Goal: Task Accomplishment & Management: Manage account settings

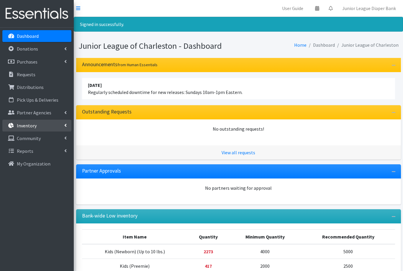
click at [22, 124] on p "Inventory" at bounding box center [27, 125] width 20 height 6
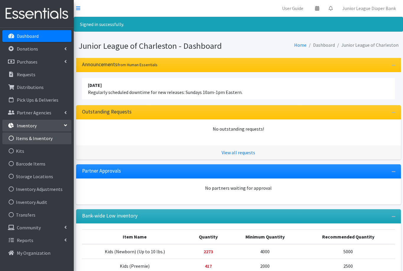
click at [36, 141] on link "Items & Inventory" at bounding box center [36, 138] width 69 height 12
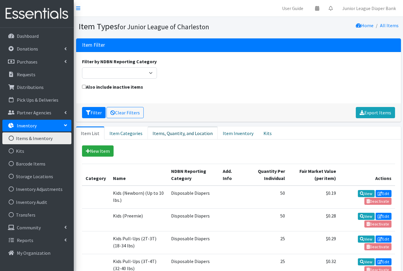
click at [173, 133] on link "Items, Quantity, and Location" at bounding box center [183, 132] width 70 height 13
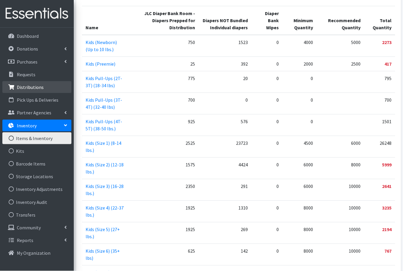
scroll to position [158, 0]
click at [28, 87] on p "Distributions" at bounding box center [30, 87] width 27 height 6
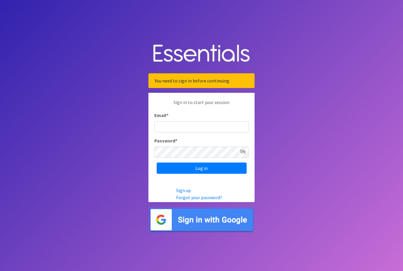
scroll to position [67, 0]
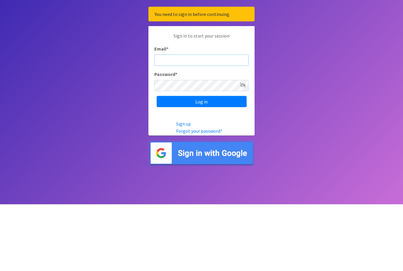
type input "diaperbank@jlcharleston.org"
click at [202, 162] on input "Log in" at bounding box center [202, 167] width 90 height 11
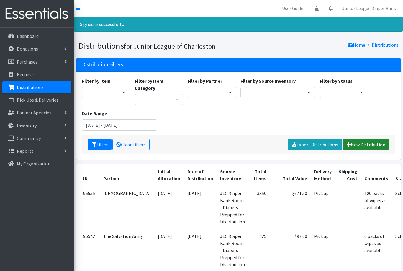
click at [364, 139] on link "New Distribution" at bounding box center [366, 144] width 46 height 11
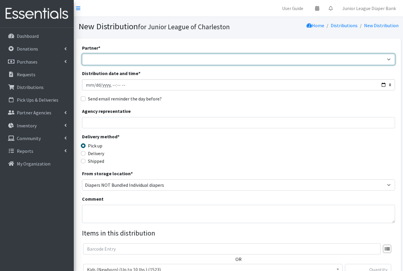
select select "4940"
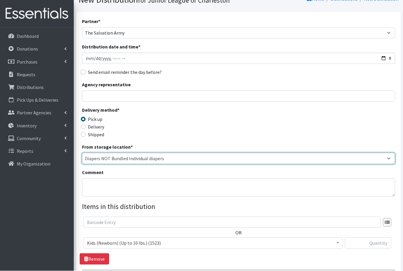
scroll to position [27, 0]
select select "35"
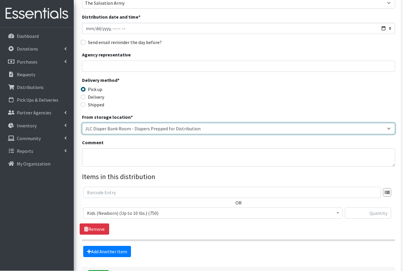
scroll to position [84, 0]
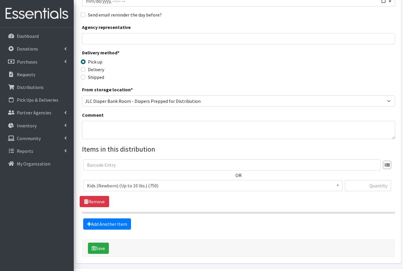
click at [114, 186] on span "Kids (Newborn) (Up to 10 lbs.) (750)" at bounding box center [213, 185] width 252 height 8
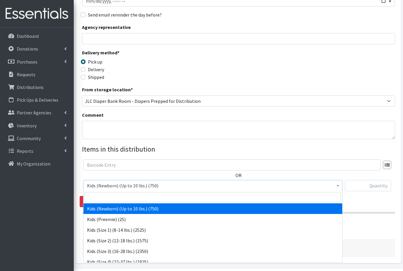
select select "573"
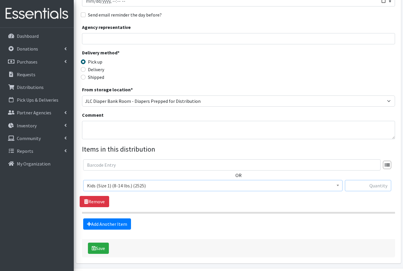
click at [370, 187] on input "text" at bounding box center [368, 185] width 46 height 11
type input "50"
click at [99, 224] on link "Add Another Item" at bounding box center [107, 223] width 48 height 11
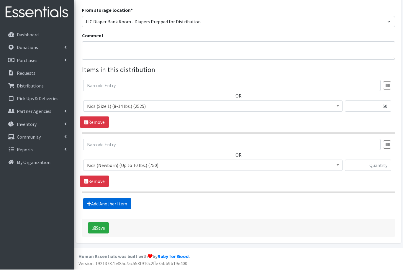
scroll to position [143, 0]
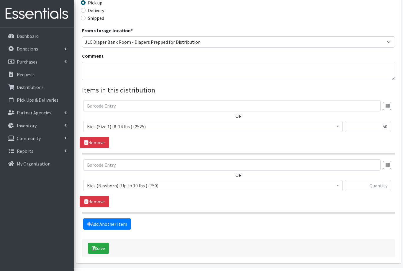
click at [109, 183] on span "Kids (Newborn) (Up to 10 lbs.) (750)" at bounding box center [213, 185] width 252 height 8
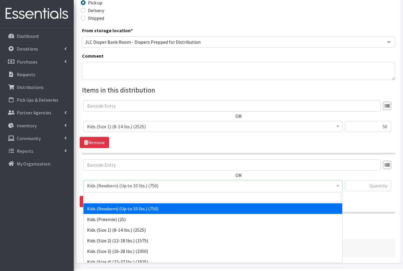
select select "576"
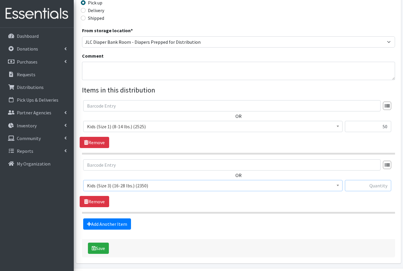
click at [368, 184] on input "text" at bounding box center [368, 185] width 46 height 11
type input "50"
click at [97, 225] on link "Add Another Item" at bounding box center [107, 223] width 48 height 11
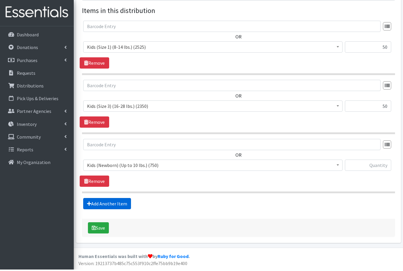
scroll to position [202, 0]
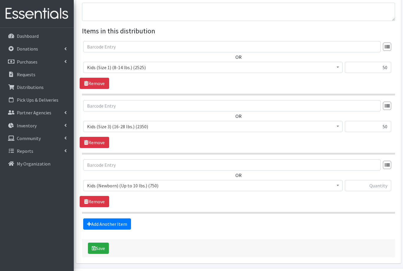
click at [106, 183] on span "Kids (Newborn) (Up to 10 lbs.) (750)" at bounding box center [213, 185] width 252 height 8
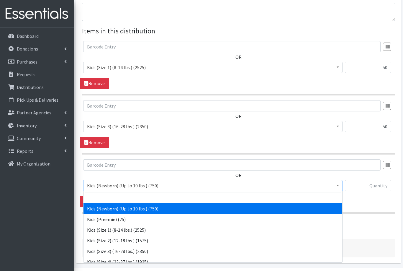
select select "557"
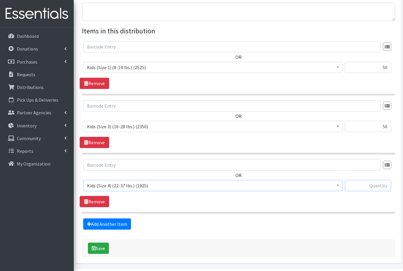
click at [365, 187] on input "text" at bounding box center [368, 185] width 46 height 11
type input "100"
click at [99, 224] on link "Add Another Item" at bounding box center [107, 223] width 48 height 11
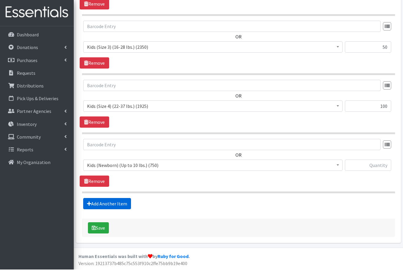
scroll to position [261, 0]
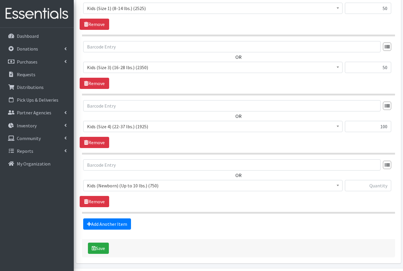
click at [109, 183] on span "Kids (Newborn) (Up to 10 lbs.) (750)" at bounding box center [213, 185] width 252 height 8
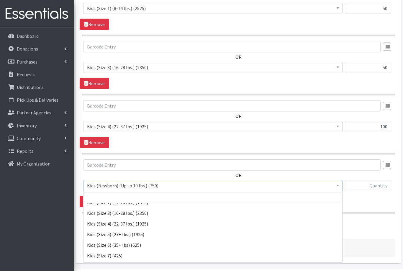
scroll to position [38, 0]
select select "558"
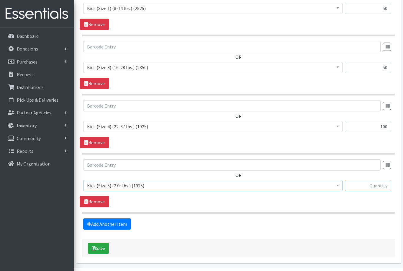
click at [373, 183] on input "text" at bounding box center [368, 185] width 46 height 11
type input "150"
click at [100, 223] on link "Add Another Item" at bounding box center [107, 223] width 48 height 11
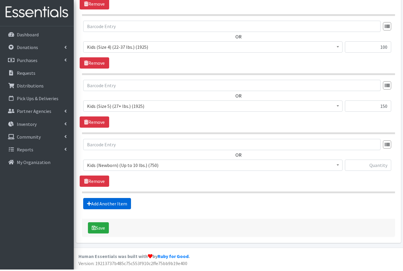
scroll to position [320, 0]
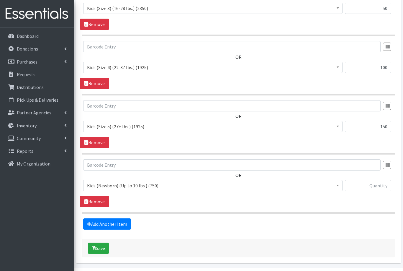
click at [104, 186] on span "Kids (Newborn) (Up to 10 lbs.) (750)" at bounding box center [213, 185] width 252 height 8
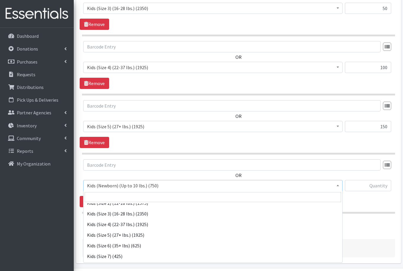
scroll to position [41, 0]
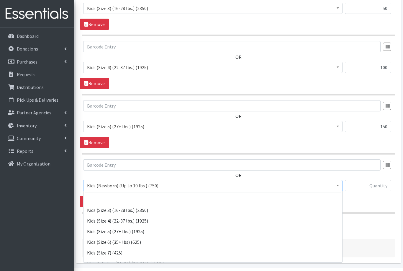
select select "560"
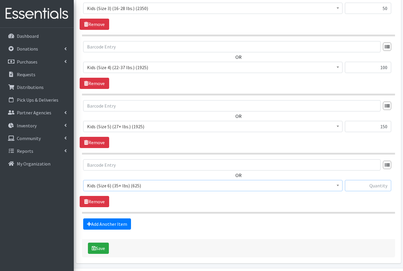
click at [368, 188] on input "text" at bounding box center [368, 185] width 46 height 11
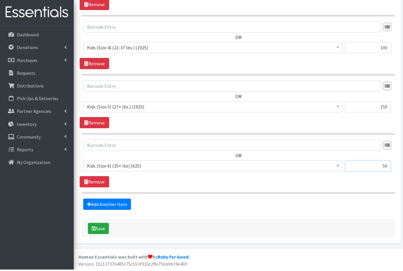
scroll to position [339, 0]
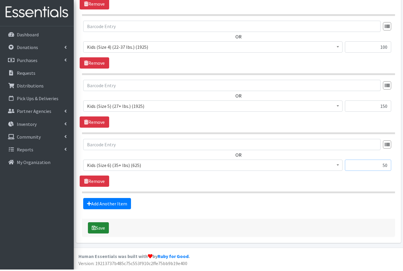
type input "50"
click at [96, 228] on button "Save" at bounding box center [98, 228] width 21 height 11
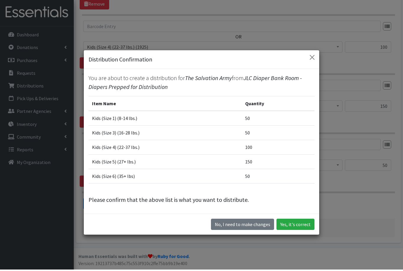
scroll to position [320, 0]
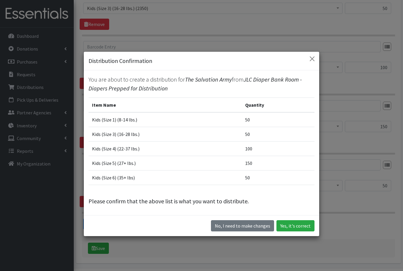
click at [294, 231] on button "Yes, it's correct" at bounding box center [296, 225] width 38 height 11
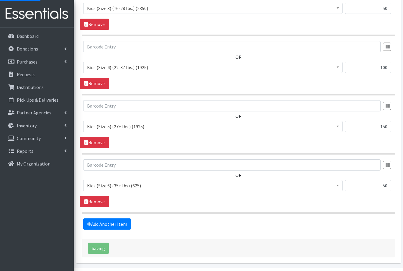
scroll to position [5, 0]
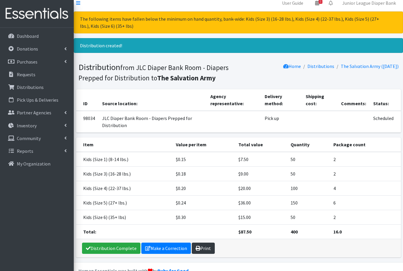
click at [201, 250] on link "Print" at bounding box center [203, 247] width 23 height 11
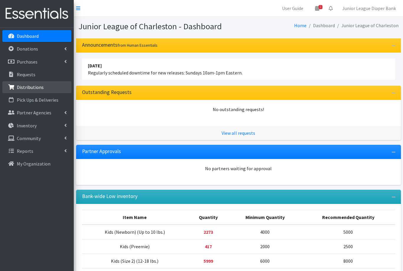
click at [26, 87] on p "Distributions" at bounding box center [30, 87] width 27 height 6
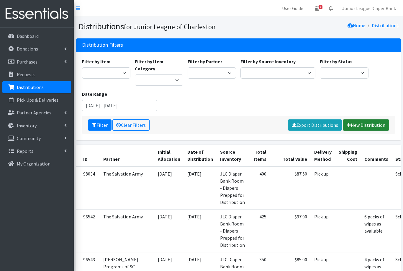
click at [362, 119] on link "New Distribution" at bounding box center [366, 124] width 46 height 11
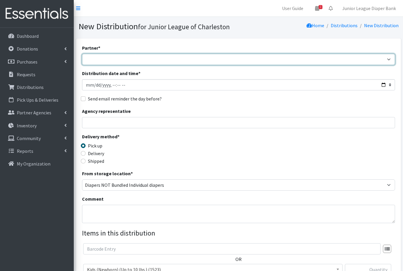
click at [99, 59] on select "Bethel United Methodist Church Birthright of Charleston Demo Agency East Cooper…" at bounding box center [238, 59] width 313 height 11
select select "465"
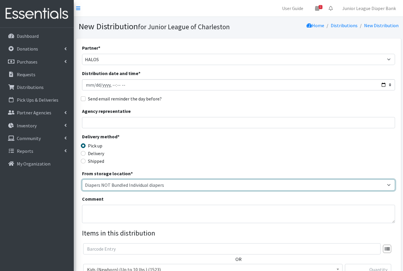
click at [103, 184] on select "Diapers NOT Bundled Individual diapers JLC Diaper Bank Room - Diapers Prepped f…" at bounding box center [238, 184] width 313 height 11
select select "35"
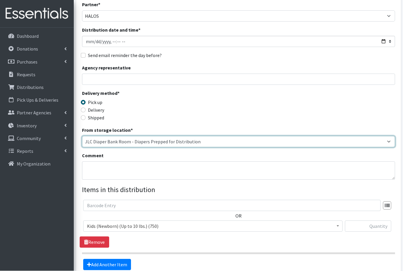
scroll to position [84, 0]
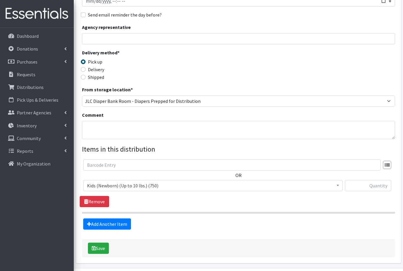
click at [104, 181] on span "Kids (Newborn) (Up to 10 lbs.) (750)" at bounding box center [212, 185] width 259 height 11
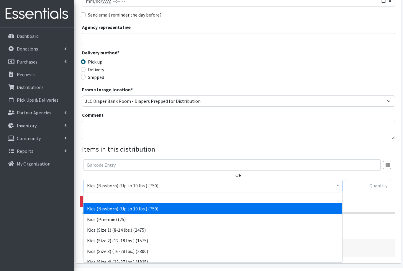
select select "557"
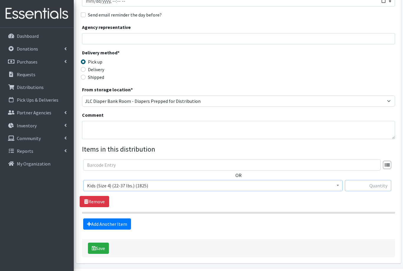
click at [360, 185] on input "text" at bounding box center [368, 185] width 46 height 11
type input "150"
click at [100, 226] on link "Add Another Item" at bounding box center [107, 223] width 48 height 11
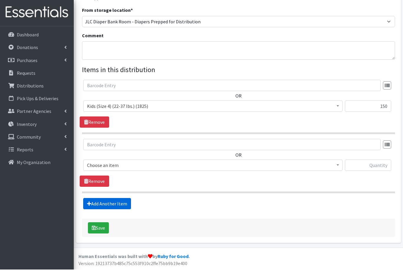
scroll to position [143, 0]
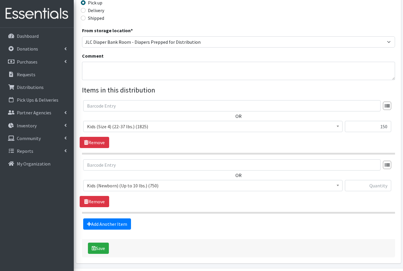
click at [104, 185] on span "Kids (Newborn) (Up to 10 lbs.) (750)" at bounding box center [213, 185] width 252 height 8
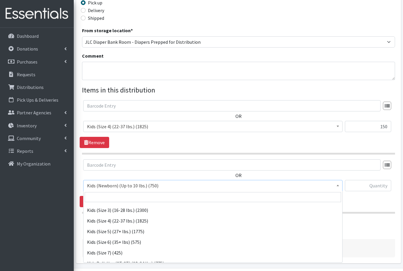
scroll to position [40, 0]
select select "558"
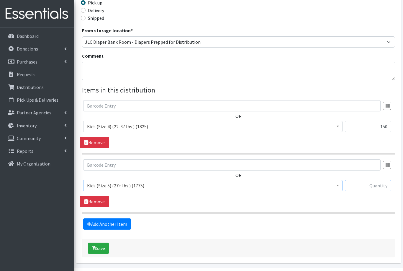
click at [372, 183] on input "text" at bounding box center [368, 185] width 46 height 11
type input "150"
click at [98, 222] on link "Add Another Item" at bounding box center [107, 223] width 48 height 11
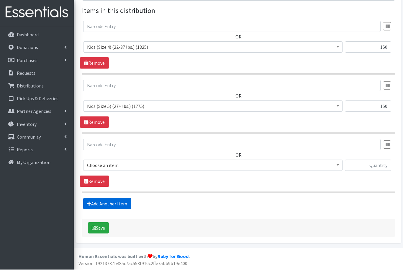
scroll to position [202, 0]
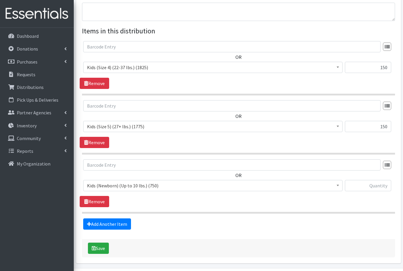
click at [102, 184] on span "Kids (Newborn) (Up to 10 lbs.) (750)" at bounding box center [213, 185] width 252 height 8
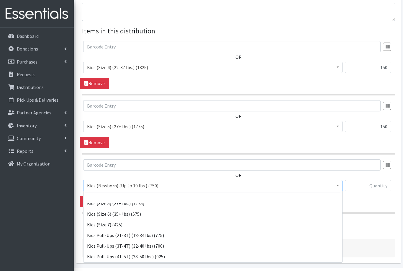
scroll to position [74, 0]
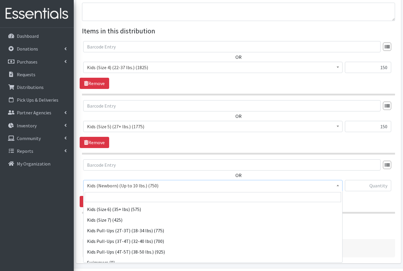
select select "564"
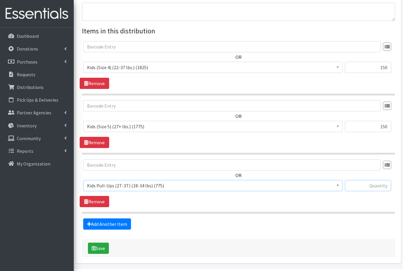
click at [370, 186] on input "text" at bounding box center [368, 185] width 46 height 11
type input "75"
click at [105, 222] on link "Add Another Item" at bounding box center [107, 223] width 48 height 11
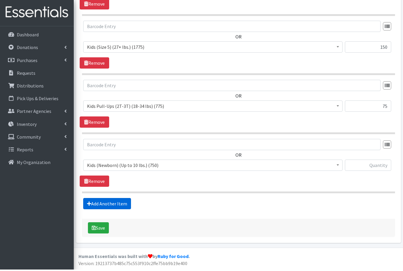
scroll to position [261, 0]
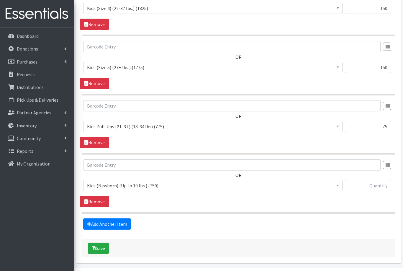
click at [105, 184] on span "Kids (Newborn) (Up to 10 lbs.) (750)" at bounding box center [213, 185] width 252 height 8
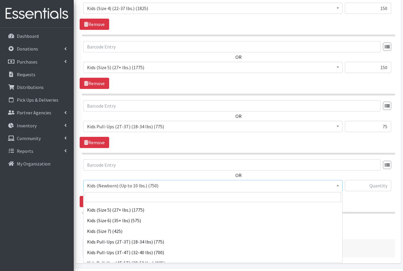
scroll to position [63, 0]
select select "565"
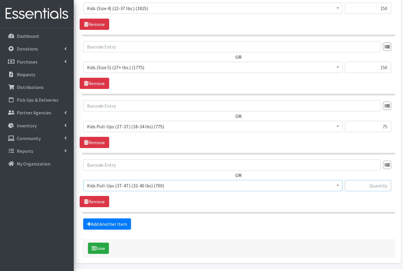
click at [371, 184] on input "text" at bounding box center [368, 185] width 46 height 11
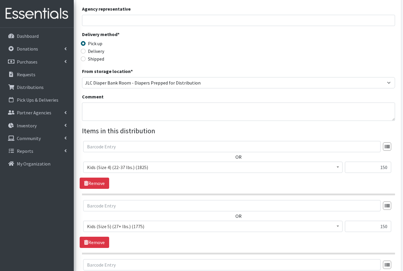
scroll to position [101, 0]
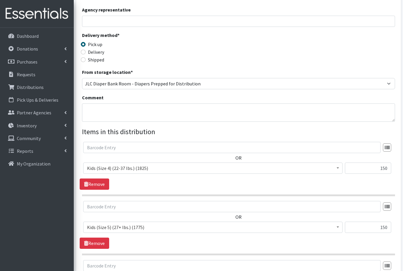
type input "75"
click at [99, 111] on textarea "Comment" at bounding box center [238, 112] width 313 height 18
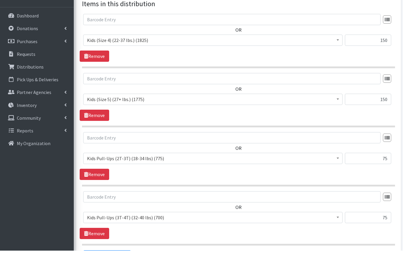
scroll to position [280, 0]
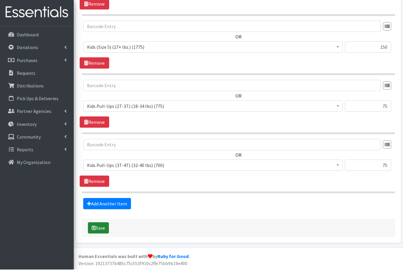
type textarea "10 packs of wipes as available"
click at [101, 227] on button "Save" at bounding box center [98, 228] width 21 height 11
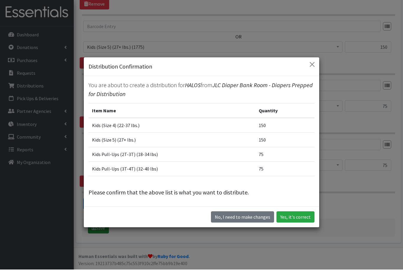
scroll to position [261, 0]
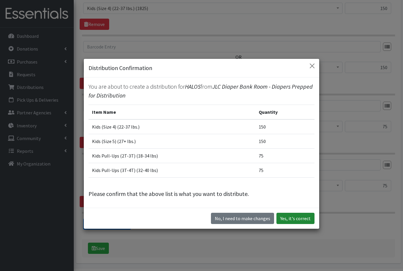
click at [294, 224] on button "Yes, it's correct" at bounding box center [296, 218] width 38 height 11
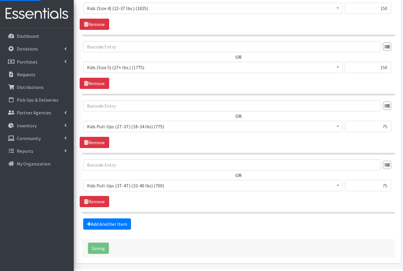
scroll to position [5, 0]
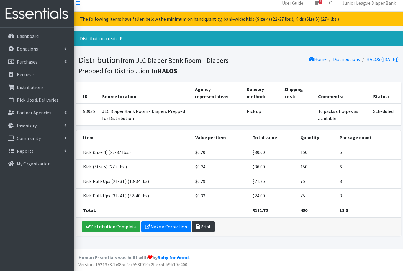
click at [201, 228] on link "Print" at bounding box center [203, 226] width 23 height 11
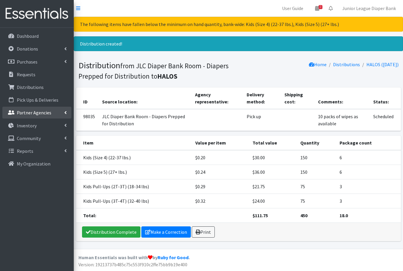
click at [28, 110] on p "Partner Agencies" at bounding box center [34, 112] width 35 height 6
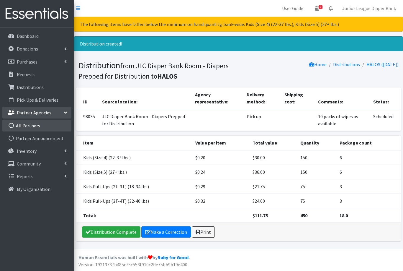
click at [28, 126] on link "All Partners" at bounding box center [36, 126] width 69 height 12
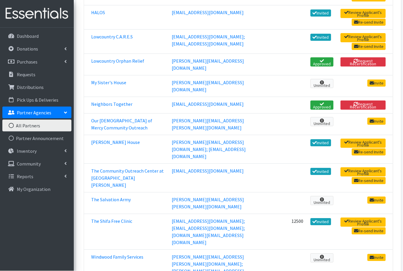
scroll to position [234, 0]
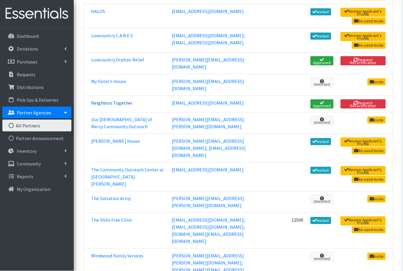
click at [121, 100] on link "Neighbors Together" at bounding box center [111, 103] width 41 height 6
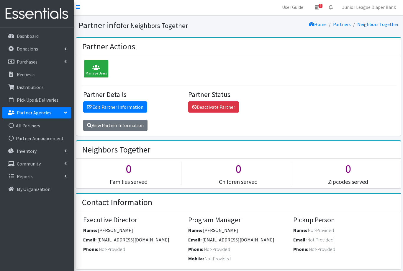
scroll to position [1, 0]
click at [99, 71] on div "Manage Users" at bounding box center [96, 69] width 25 height 18
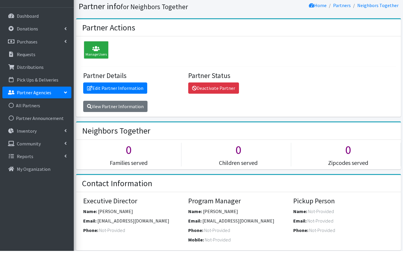
click at [126, 102] on link "Edit Partner Information" at bounding box center [115, 107] width 64 height 11
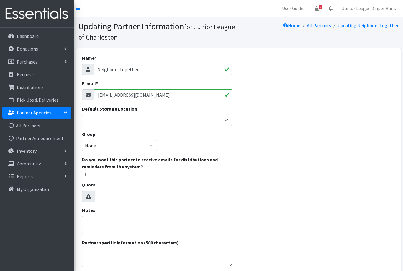
drag, startPoint x: 128, startPoint y: 94, endPoint x: 101, endPoint y: 96, distance: 26.6
click at [99, 96] on input "samanthadavis@neighborstogethersc.org" at bounding box center [163, 94] width 139 height 11
drag, startPoint x: 127, startPoint y: 95, endPoint x: 92, endPoint y: 96, distance: 34.8
click at [92, 96] on div "samanthadavis@neighborstogethersc.org" at bounding box center [157, 94] width 151 height 11
type input "[EMAIL_ADDRESS][DOMAIN_NAME]"
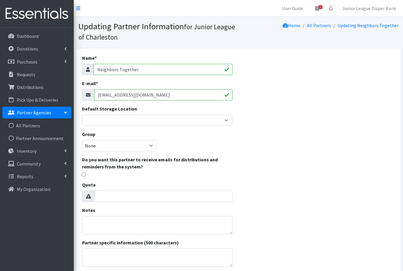
click at [306, 123] on div "Name * Neighbors Together E-mail * nhunter@neighborstogethersc.org Default Stor…" at bounding box center [238, 188] width 325 height 281
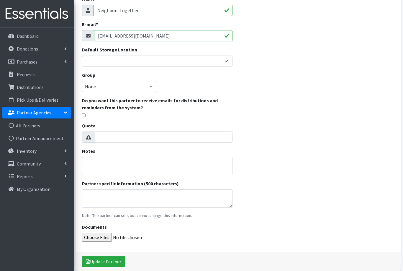
scroll to position [67, 0]
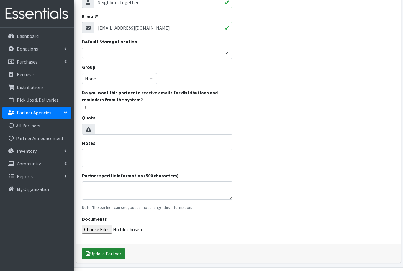
click at [107, 254] on button "Update Partner" at bounding box center [103, 253] width 43 height 11
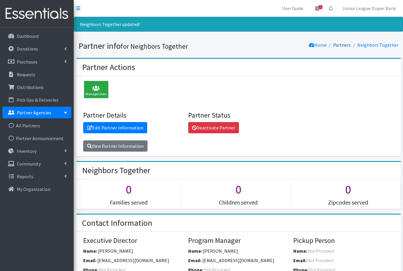
click at [347, 45] on link "Partners" at bounding box center [342, 45] width 18 height 6
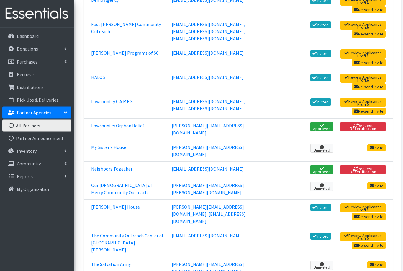
scroll to position [169, 0]
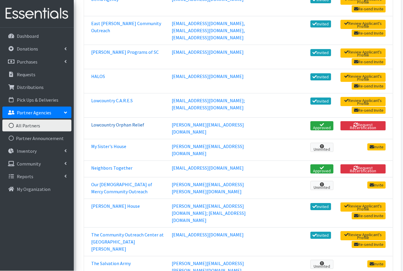
click at [136, 128] on link "Lowcountry Orphan Relief" at bounding box center [117, 125] width 53 height 6
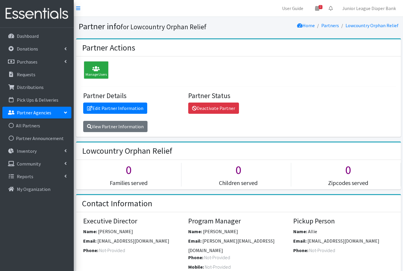
click at [132, 107] on link "Edit Partner Information" at bounding box center [115, 107] width 64 height 11
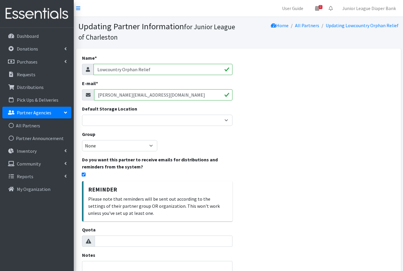
drag, startPoint x: 113, startPoint y: 94, endPoint x: 90, endPoint y: 94, distance: 23.0
click at [90, 94] on div "bridgett@lorkids.org" at bounding box center [157, 94] width 151 height 11
drag, startPoint x: 114, startPoint y: 93, endPoint x: 92, endPoint y: 92, distance: 21.8
click at [92, 92] on div "bridgett@lorkids.org" at bounding box center [157, 94] width 151 height 11
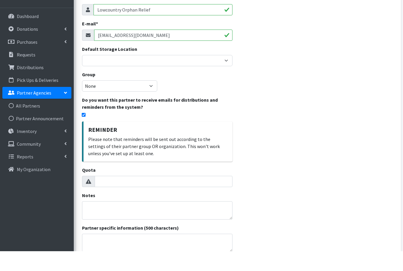
scroll to position [41, 0]
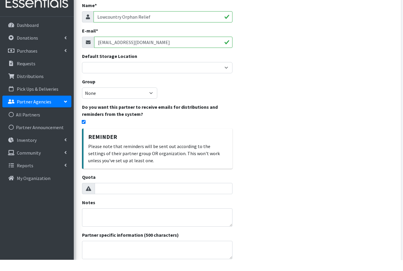
type input "[EMAIL_ADDRESS][DOMAIN_NAME]"
click at [84, 131] on input "checkbox" at bounding box center [84, 133] width 4 height 4
checkbox input "false"
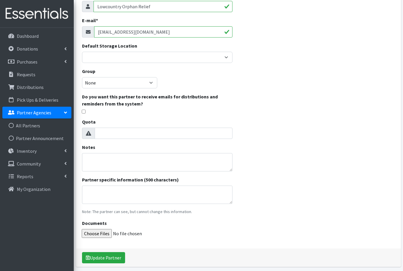
scroll to position [67, 0]
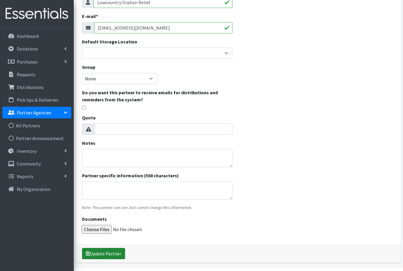
click at [108, 254] on button "Update Partner" at bounding box center [103, 253] width 43 height 11
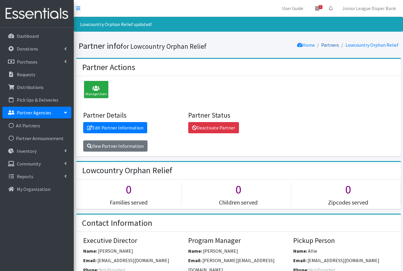
click at [333, 45] on link "Partners" at bounding box center [330, 45] width 18 height 6
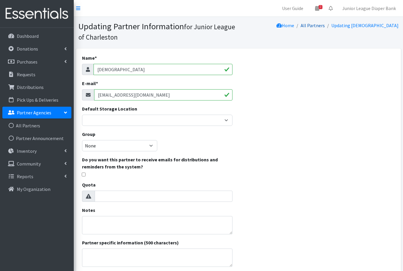
click at [303, 26] on link "All Partners" at bounding box center [313, 25] width 24 height 6
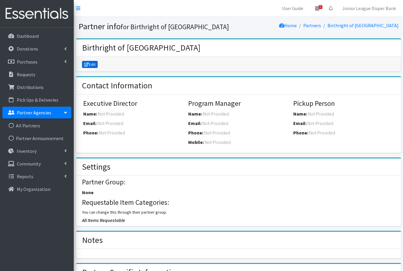
click at [94, 65] on link "Edit" at bounding box center [90, 64] width 16 height 7
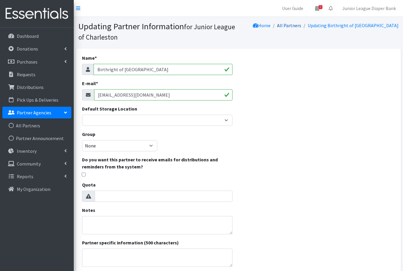
click at [301, 26] on link "All Partners" at bounding box center [289, 25] width 24 height 6
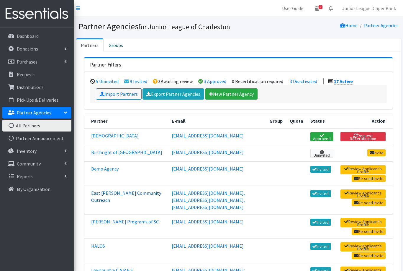
click at [104, 199] on link "East [PERSON_NAME] Community Outreach" at bounding box center [126, 196] width 70 height 13
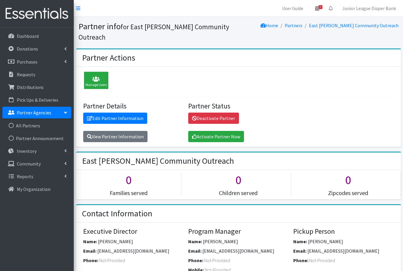
click at [129, 112] on link "Edit Partner Information" at bounding box center [115, 117] width 64 height 11
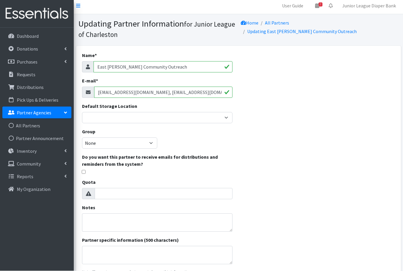
scroll to position [3, 0]
click at [289, 23] on link "All Partners" at bounding box center [277, 23] width 24 height 6
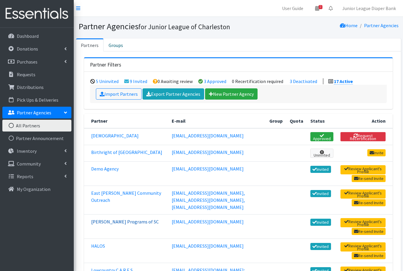
click at [124, 224] on link "[PERSON_NAME] Programs of SC" at bounding box center [125, 221] width 68 height 6
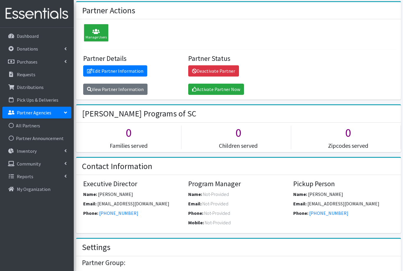
scroll to position [36, 0]
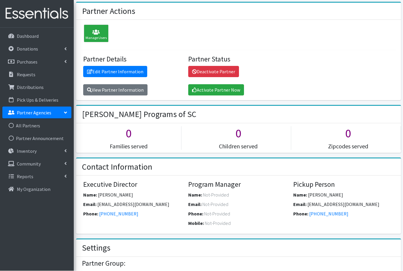
click at [136, 71] on link "Edit Partner Information" at bounding box center [115, 71] width 64 height 11
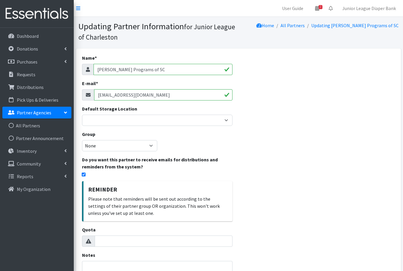
click at [85, 175] on input "checkbox" at bounding box center [84, 174] width 4 height 4
checkbox input "false"
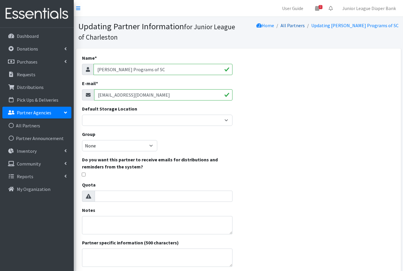
click at [294, 27] on link "All Partners" at bounding box center [293, 25] width 24 height 6
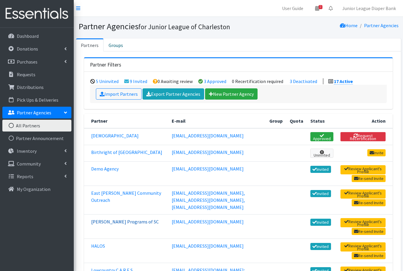
click at [104, 224] on link "[PERSON_NAME] Programs of SC" at bounding box center [125, 221] width 68 height 6
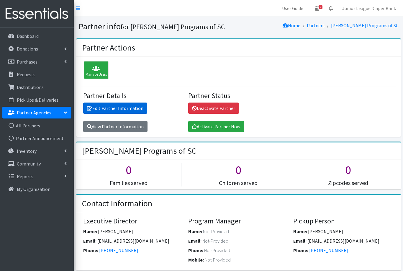
click at [109, 108] on link "Edit Partner Information" at bounding box center [115, 107] width 64 height 11
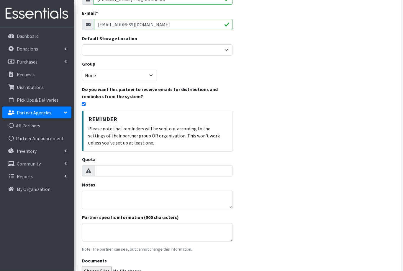
scroll to position [70, 0]
click at [84, 104] on input "checkbox" at bounding box center [84, 104] width 4 height 4
checkbox input "false"
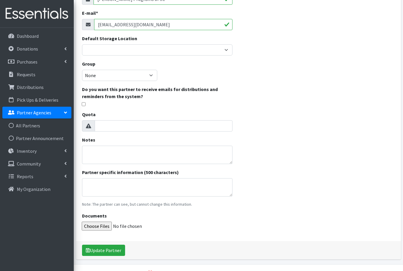
scroll to position [67, 0]
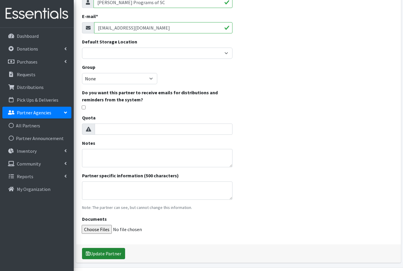
click at [105, 253] on button "Update Partner" at bounding box center [103, 253] width 43 height 11
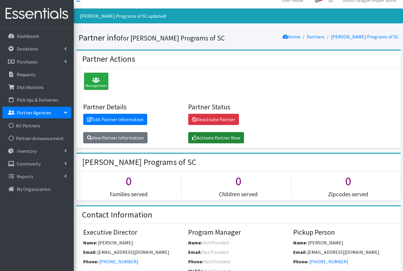
scroll to position [9, 0]
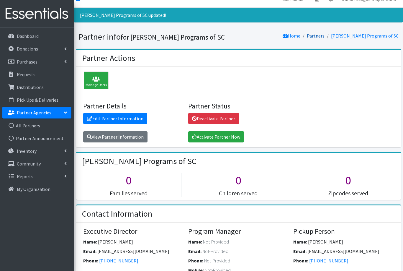
click at [315, 34] on link "Partners" at bounding box center [316, 36] width 18 height 6
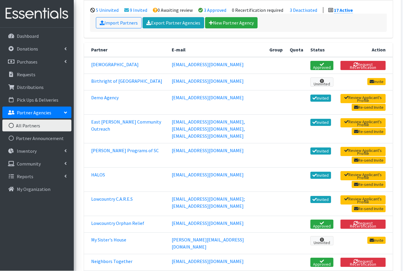
scroll to position [71, 0]
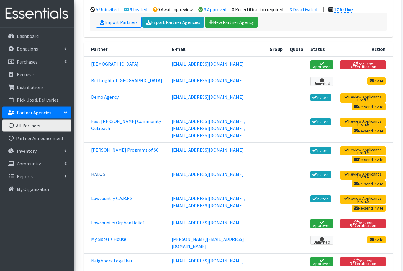
click at [96, 177] on link "HALOS" at bounding box center [98, 174] width 14 height 6
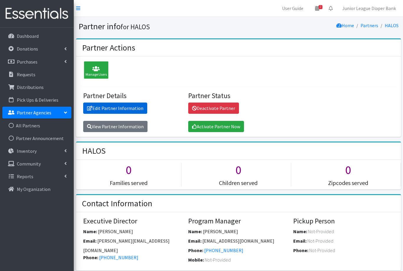
click at [104, 106] on link "Edit Partner Information" at bounding box center [115, 107] width 64 height 11
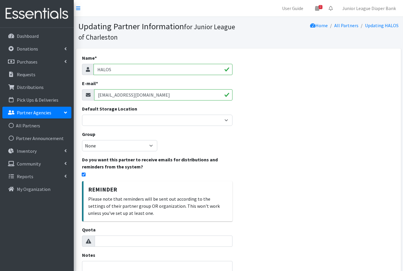
click at [83, 175] on input "checkbox" at bounding box center [84, 174] width 4 height 4
checkbox input "false"
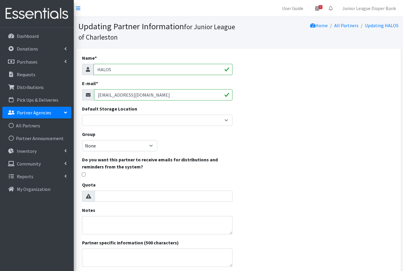
scroll to position [67, 0]
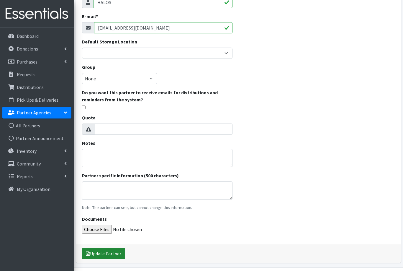
click at [106, 254] on button "Update Partner" at bounding box center [103, 253] width 43 height 11
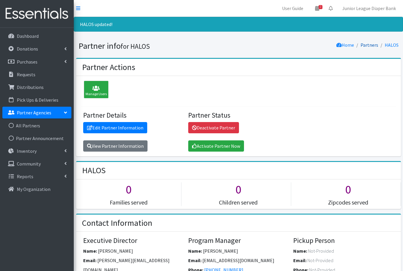
click at [366, 46] on link "Partners" at bounding box center [370, 45] width 18 height 6
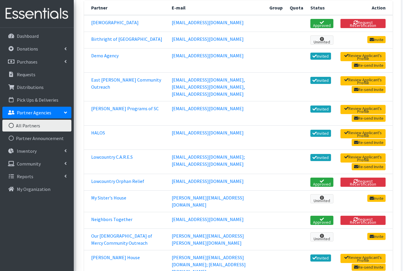
scroll to position [125, 0]
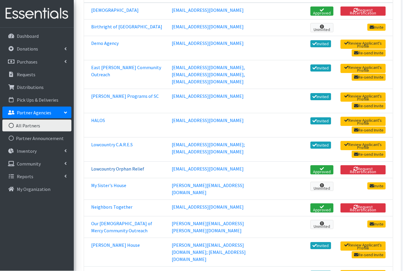
click at [121, 172] on link "Lowcountry Orphan Relief" at bounding box center [117, 169] width 53 height 6
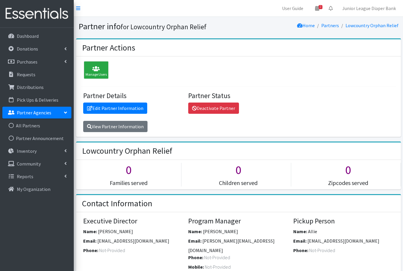
click at [121, 109] on link "Edit Partner Information" at bounding box center [115, 107] width 64 height 11
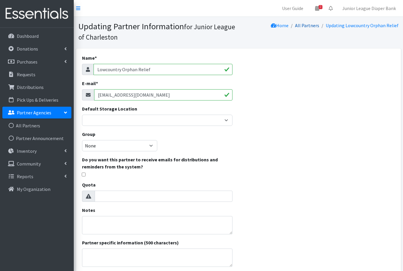
click at [308, 25] on link "All Partners" at bounding box center [307, 25] width 24 height 6
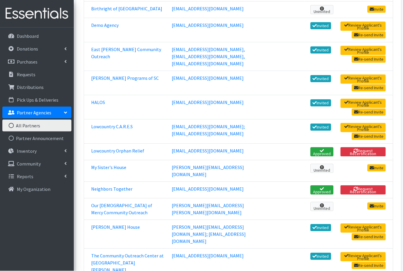
scroll to position [144, 0]
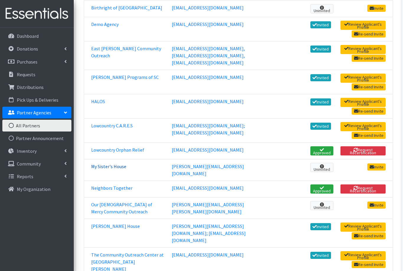
click at [117, 169] on link "My Sister's House" at bounding box center [108, 166] width 35 height 6
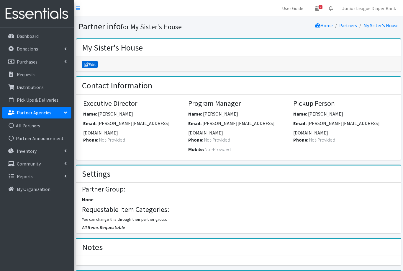
click at [93, 65] on link "Edit" at bounding box center [90, 64] width 16 height 7
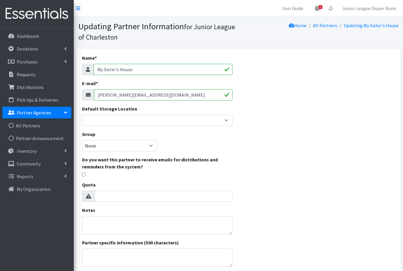
click at [109, 95] on input "tosha@mysistershouse.com" at bounding box center [163, 94] width 139 height 11
type input "ann@mysistershouse.com"
click at [280, 182] on div "Name * My Sister's House E-mail * ann@mysistershouse.com Default Storage Locati…" at bounding box center [238, 200] width 325 height 305
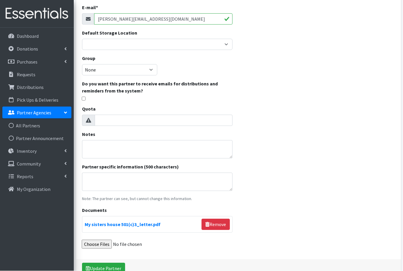
scroll to position [85, 0]
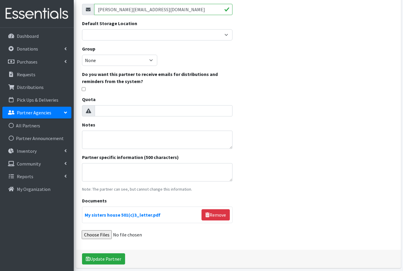
click at [107, 259] on button "Update Partner" at bounding box center [103, 258] width 43 height 11
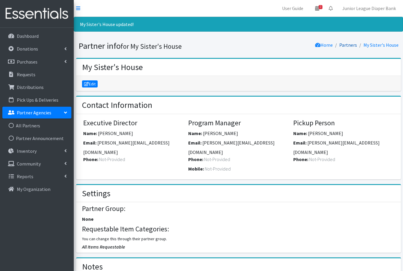
click at [348, 45] on link "Partners" at bounding box center [348, 45] width 18 height 6
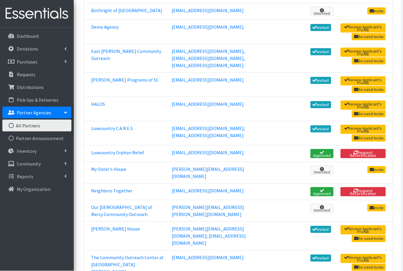
scroll to position [142, 0]
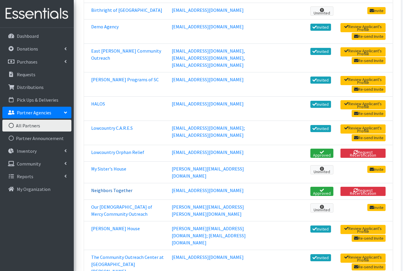
click at [108, 189] on link "Neighbors Together" at bounding box center [111, 190] width 41 height 6
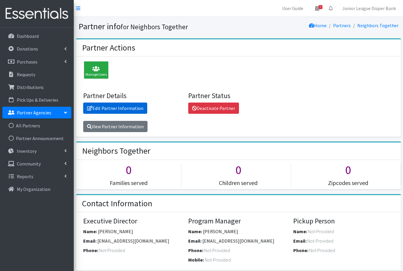
click at [109, 108] on link "Edit Partner Information" at bounding box center [115, 107] width 64 height 11
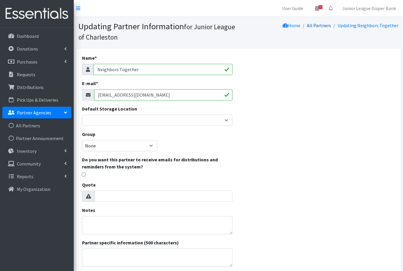
click at [318, 27] on link "All Partners" at bounding box center [319, 25] width 24 height 6
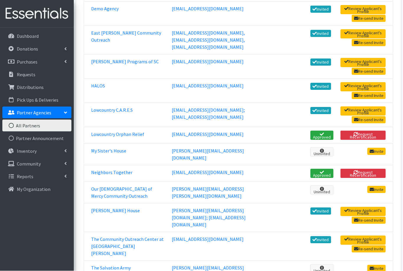
scroll to position [160, 0]
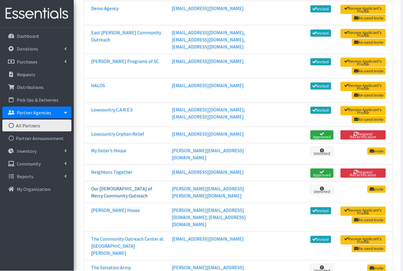
click at [104, 188] on link "Our [DEMOGRAPHIC_DATA] of Mercy Community Outreach" at bounding box center [121, 192] width 61 height 13
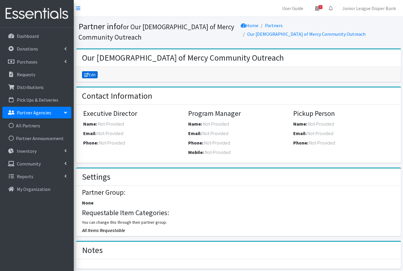
click at [94, 73] on link "Edit" at bounding box center [90, 74] width 16 height 7
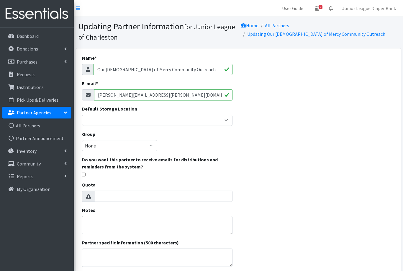
drag, startPoint x: 126, startPoint y: 95, endPoint x: 107, endPoint y: 94, distance: 18.9
click at [105, 94] on input "jeannie.colson@olmoutreach.org" at bounding box center [163, 94] width 139 height 11
drag, startPoint x: 125, startPoint y: 94, endPoint x: 96, endPoint y: 94, distance: 29.8
click at [96, 94] on input "jeannie.colson@olmoutreach.org" at bounding box center [163, 94] width 139 height 11
type input "samantha.varghese@olmoutreach.org"
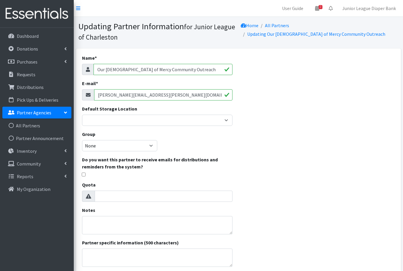
click at [265, 130] on div "Name * Our Lady of Mercy Community Outreach E-mail * samantha.varghese@olmoutre…" at bounding box center [238, 188] width 325 height 281
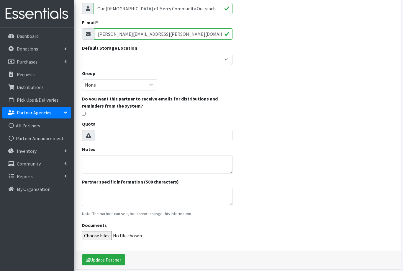
scroll to position [67, 0]
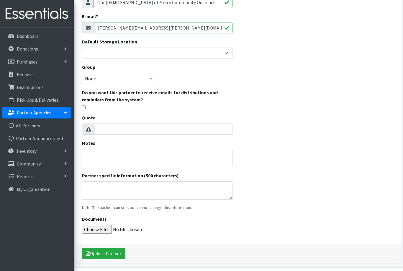
click at [98, 255] on button "Update Partner" at bounding box center [103, 253] width 43 height 11
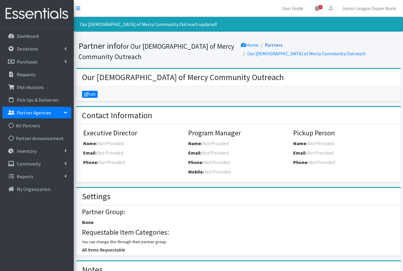
click at [283, 46] on link "Partners" at bounding box center [274, 45] width 18 height 6
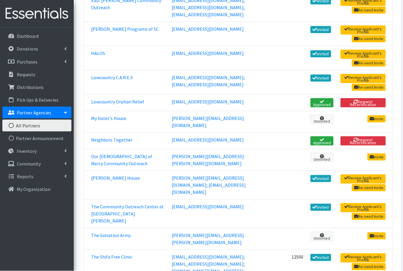
scroll to position [193, 0]
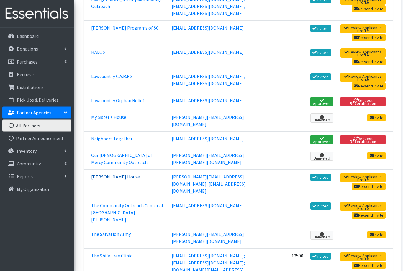
click at [128, 176] on link "Ronald McDonald House" at bounding box center [115, 177] width 49 height 6
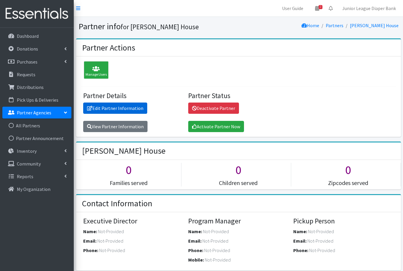
click at [112, 108] on link "Edit Partner Information" at bounding box center [115, 107] width 64 height 11
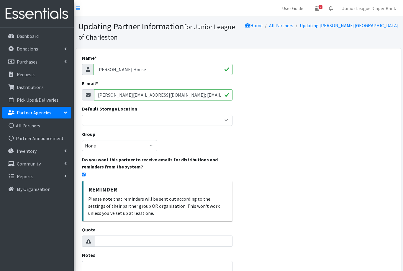
click at [86, 174] on input "checkbox" at bounding box center [84, 174] width 4 height 4
checkbox input "false"
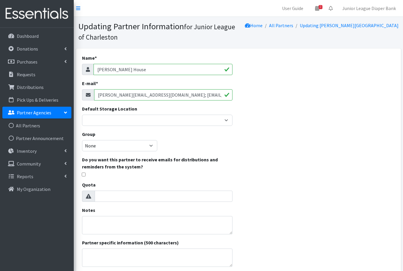
scroll to position [67, 0]
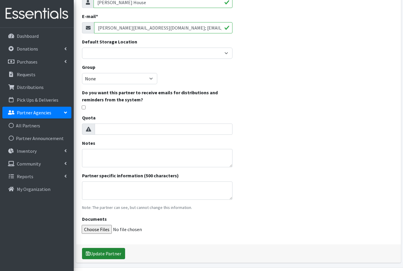
click at [109, 254] on button "Update Partner" at bounding box center [103, 253] width 43 height 11
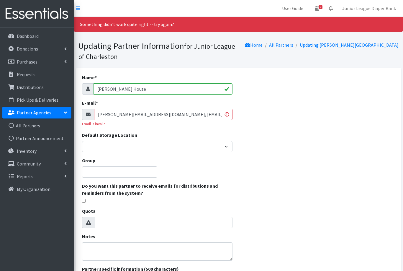
click at [228, 135] on div "Default Storage Location Diaper Bank Wipes Diapers NOT Bundled Individual diape…" at bounding box center [157, 141] width 151 height 21
click at [247, 123] on div "Name * Ronald McDonald House E-mail * kelly@rmhcharleston.org; kp@rmhcharleston…" at bounding box center [238, 212] width 325 height 288
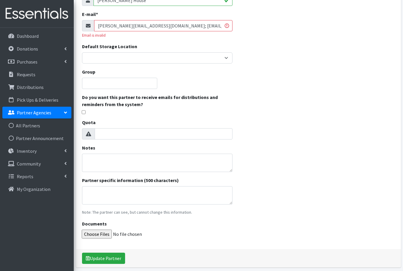
scroll to position [89, 0]
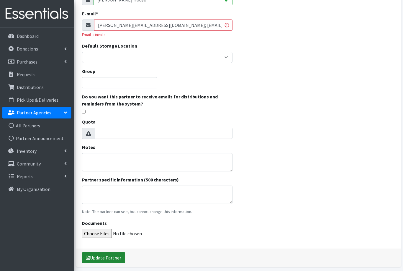
click at [97, 259] on button "Update Partner" at bounding box center [103, 257] width 43 height 11
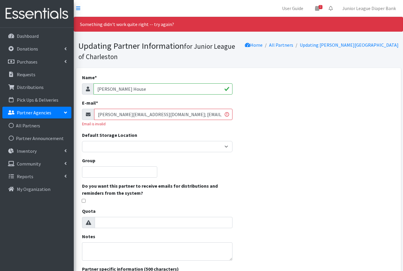
click at [149, 115] on input "[PERSON_NAME][EMAIL_ADDRESS][DOMAIN_NAME]; [EMAIL_ADDRESS][DOMAIN_NAME]" at bounding box center [163, 114] width 139 height 11
type input "kelly@rmhcharleston.org, kp@rmhcharleston.org"
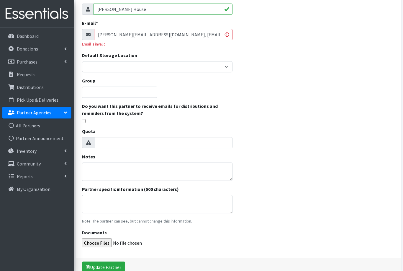
scroll to position [89, 0]
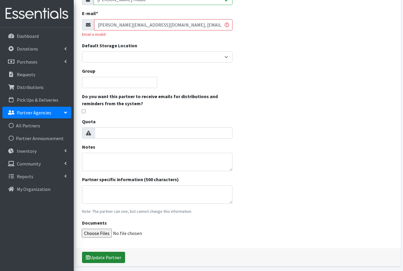
click at [111, 258] on button "Update Partner" at bounding box center [103, 256] width 43 height 11
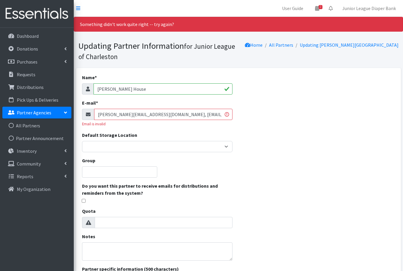
click at [202, 116] on input "kelly@rmhcharleston.org, kp@rmhcharleston.org" at bounding box center [163, 114] width 139 height 11
type input "kelly@rmhcharleston.org"
click at [293, 137] on div "Name * Ronald McDonald House E-mail * kelly@rmhcharleston.org Email is invalid …" at bounding box center [238, 212] width 325 height 288
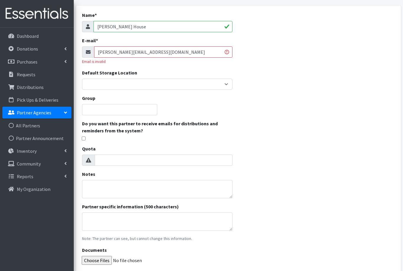
scroll to position [63, 0]
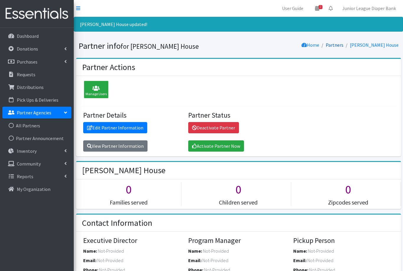
click at [338, 45] on link "Partners" at bounding box center [335, 45] width 18 height 6
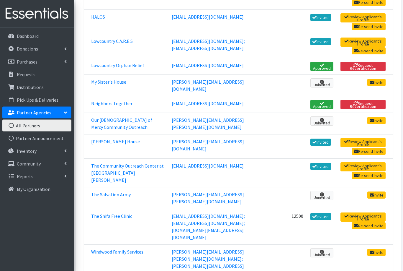
scroll to position [229, 0]
click at [122, 168] on link "The Community Outreach Center at [GEOGRAPHIC_DATA][PERSON_NAME]" at bounding box center [127, 173] width 73 height 20
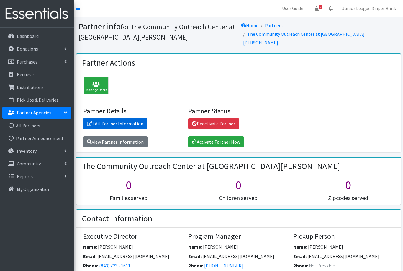
click at [102, 118] on link "Edit Partner Information" at bounding box center [115, 123] width 64 height 11
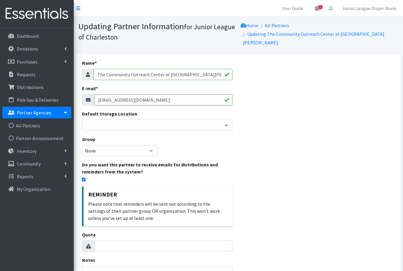
click at [85, 177] on input "checkbox" at bounding box center [84, 179] width 4 height 4
checkbox input "false"
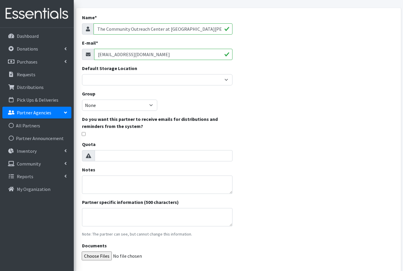
scroll to position [67, 0]
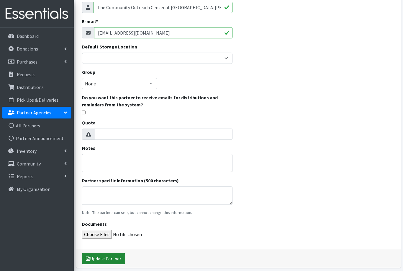
click at [113, 255] on button "Update Partner" at bounding box center [103, 258] width 43 height 11
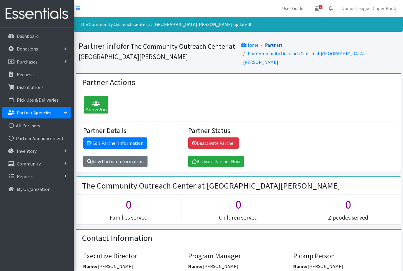
click at [283, 46] on link "Partners" at bounding box center [274, 45] width 18 height 6
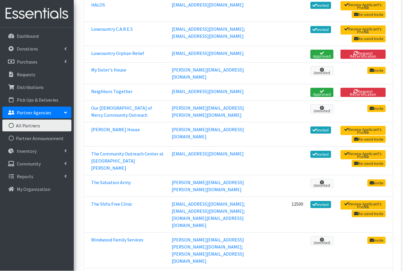
scroll to position [241, 0]
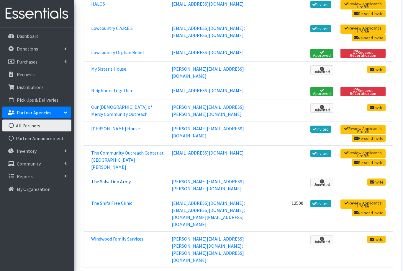
click at [118, 179] on link "The Salvation Army" at bounding box center [111, 182] width 40 height 6
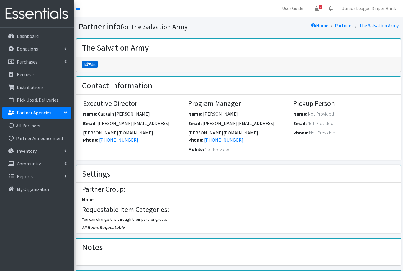
click at [93, 65] on link "Edit" at bounding box center [90, 64] width 16 height 7
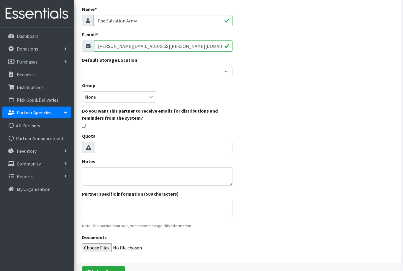
scroll to position [67, 0]
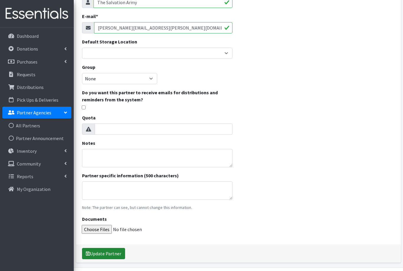
click at [107, 254] on button "Update Partner" at bounding box center [103, 253] width 43 height 11
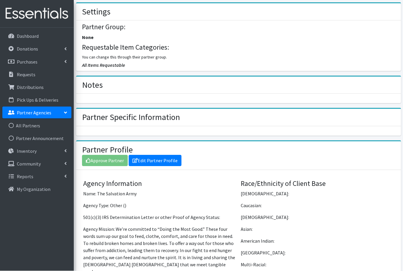
scroll to position [182, 0]
click at [156, 155] on link "Edit Partner Profile" at bounding box center [155, 160] width 53 height 11
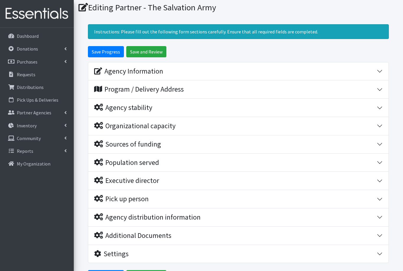
scroll to position [35, 0]
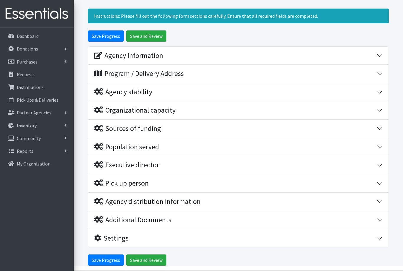
click at [379, 162] on button "Executive director" at bounding box center [238, 165] width 300 height 18
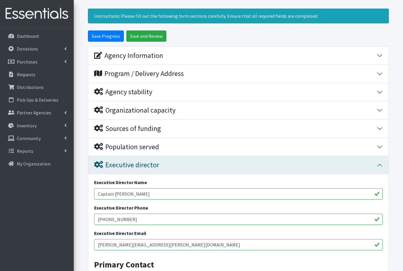
click at [151, 192] on input "Captain [PERSON_NAME]" at bounding box center [238, 193] width 289 height 11
type input "Captain Joshua Davis"
type input "8"
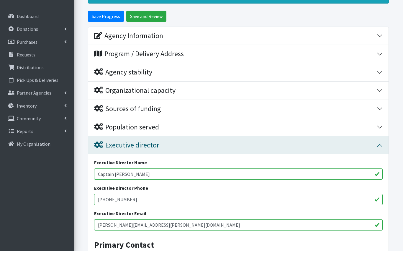
type input "941-799-1435"
drag, startPoint x: 124, startPoint y: 221, endPoint x: 97, endPoint y: 220, distance: 26.6
click at [97, 239] on input "mike.michels@uss.salvationarmy.org" at bounding box center [238, 244] width 289 height 11
drag, startPoint x: 123, startPoint y: 222, endPoint x: 88, endPoint y: 224, distance: 35.5
click at [88, 224] on div "Executive director Executive Director Name Captain Joshua Davis Executive Direc…" at bounding box center [238, 267] width 301 height 222
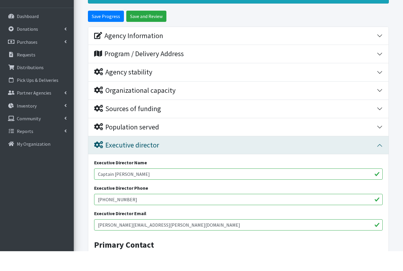
type input "[PERSON_NAME][EMAIL_ADDRESS][PERSON_NAME][DOMAIN_NAME]"
click at [161, 255] on h3 "Primary Contact" at bounding box center [238, 262] width 289 height 15
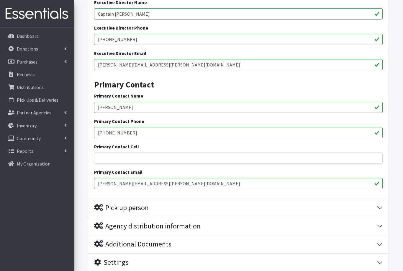
scroll to position [238, 0]
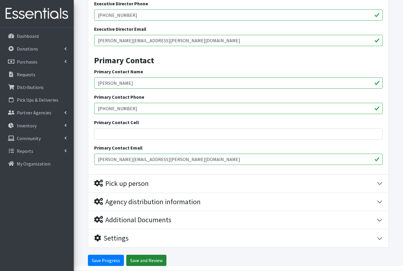
click at [140, 257] on input "Save and Review" at bounding box center [146, 259] width 40 height 11
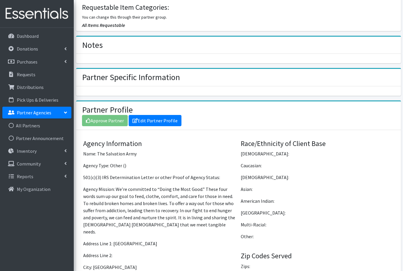
scroll to position [200, 0]
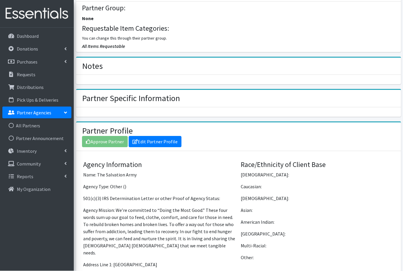
click at [115, 136] on div "Approve Partner Edit Partner Profile" at bounding box center [238, 141] width 313 height 11
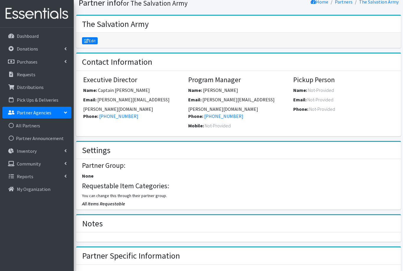
scroll to position [0, 0]
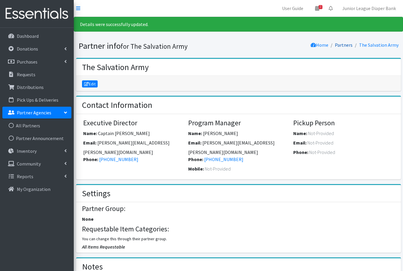
click at [347, 44] on link "Partners" at bounding box center [344, 45] width 18 height 6
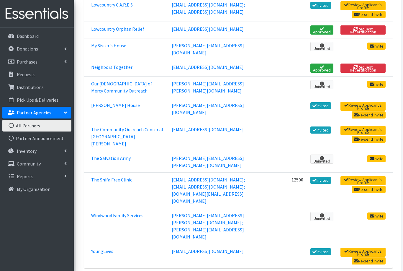
scroll to position [276, 0]
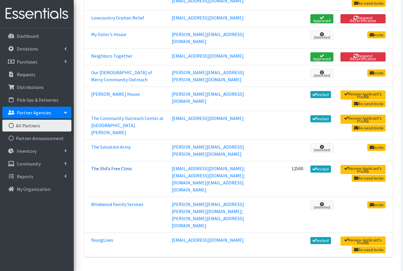
click at [122, 165] on link "The Shifa Free Clinic" at bounding box center [111, 168] width 41 height 6
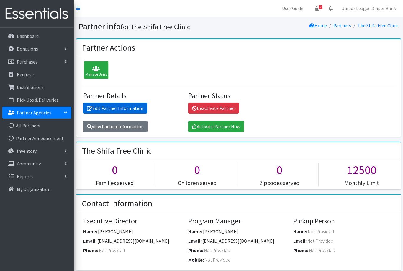
click at [108, 109] on link "Edit Partner Information" at bounding box center [115, 107] width 64 height 11
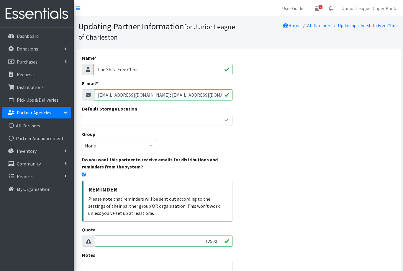
click at [84, 174] on input "checkbox" at bounding box center [84, 174] width 4 height 4
checkbox input "false"
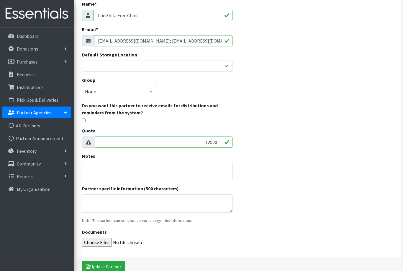
scroll to position [67, 0]
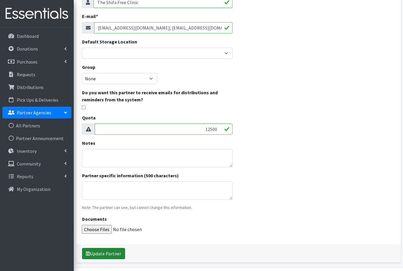
click at [97, 253] on button "Update Partner" at bounding box center [103, 253] width 43 height 11
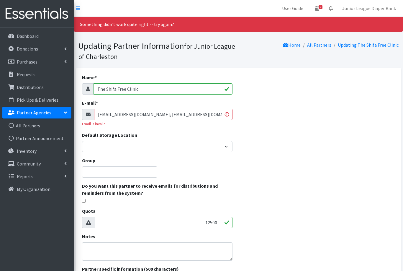
drag, startPoint x: 181, startPoint y: 114, endPoint x: 219, endPoint y: 115, distance: 37.8
click at [218, 115] on input "foodpantrycoordinator.shifa@gmail.com; rkhan@icnarelief.org; shifa.sc@icnarelie…" at bounding box center [163, 114] width 139 height 11
click at [221, 115] on input "foodpantrycoordinator.shifa@gmail.com; rkhan@icnarelief.org; shifa.sc@icnarelie…" at bounding box center [163, 114] width 139 height 11
drag, startPoint x: 181, startPoint y: 114, endPoint x: 237, endPoint y: 118, distance: 56.5
click at [237, 118] on div "Name * The Shifa Free Clinic E-mail * foodpantrycoordinator.shifa@gmail.com; sh…" at bounding box center [157, 202] width 163 height 269
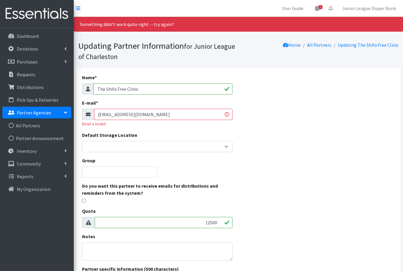
type input "foodpantrycoordinator.shifa@gmail.com"
click at [295, 164] on div "Name * The Shifa Free Clinic E-mail * foodpantrycoordinator.shifa@gmail.com Ema…" at bounding box center [238, 212] width 325 height 288
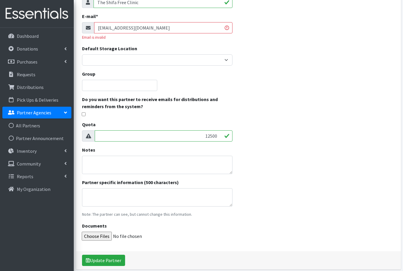
scroll to position [93, 0]
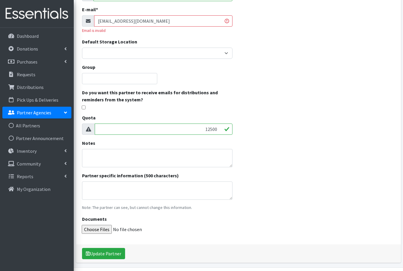
click at [107, 253] on button "Update Partner" at bounding box center [103, 253] width 43 height 11
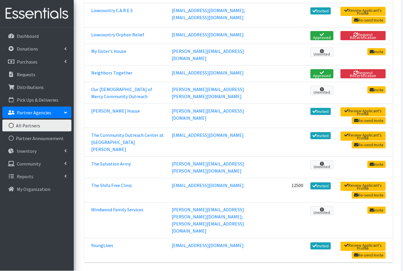
scroll to position [259, 0]
click at [117, 206] on link "Windwood Family Services" at bounding box center [117, 209] width 52 height 6
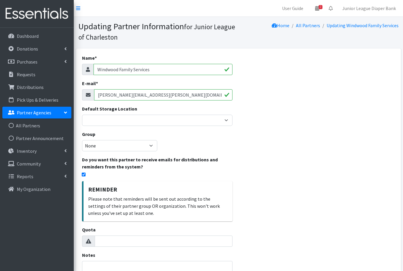
click at [84, 174] on input "checkbox" at bounding box center [84, 174] width 4 height 4
checkbox input "false"
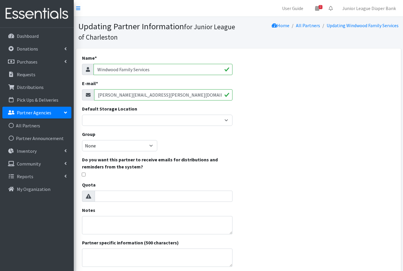
scroll to position [67, 0]
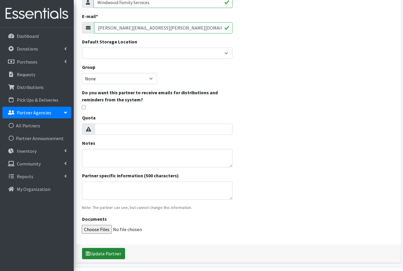
click at [112, 255] on button "Update Partner" at bounding box center [103, 253] width 43 height 11
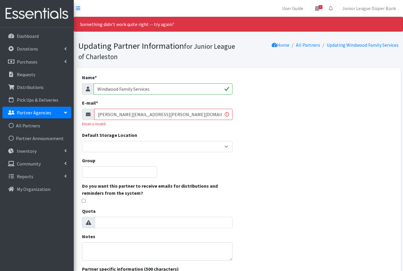
drag, startPoint x: 221, startPoint y: 114, endPoint x: 104, endPoint y: 108, distance: 117.3
click at [102, 109] on input "becky.beddia@windwoodfarm.org; mckelvey@windwoodfarm.org" at bounding box center [163, 114] width 139 height 11
drag, startPoint x: 220, startPoint y: 113, endPoint x: 98, endPoint y: 110, distance: 121.7
click at [98, 110] on input "becky.beddia@windwoodfarm.org; mckelvey@windwoodfarm.org" at bounding box center [163, 114] width 139 height 11
type input "cassie.patterson@windwoodfarm.org"
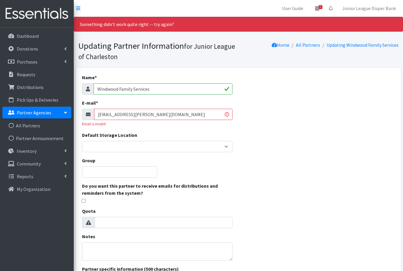
click at [237, 134] on div "Name * Windwood Family Services E-mail * cassie.patterson@windwoodfarm.org Emai…" at bounding box center [157, 202] width 163 height 269
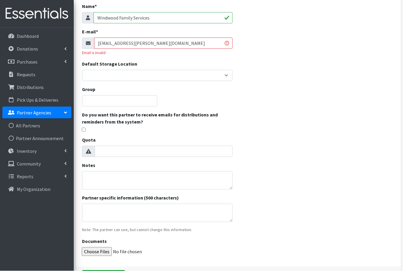
scroll to position [71, 0]
click at [107, 270] on button "Update Partner" at bounding box center [103, 275] width 43 height 11
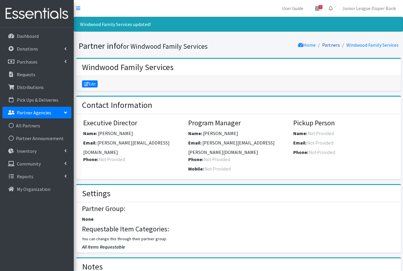
click at [334, 46] on link "Partners" at bounding box center [331, 45] width 18 height 6
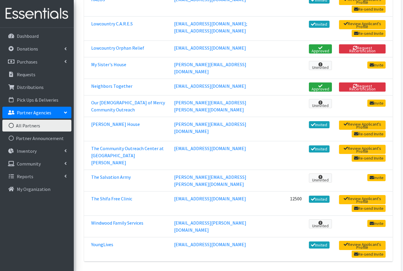
scroll to position [271, 0]
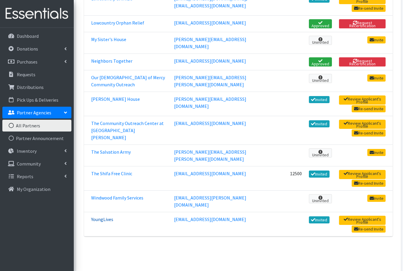
click at [107, 216] on link "YoungLives" at bounding box center [102, 219] width 22 height 6
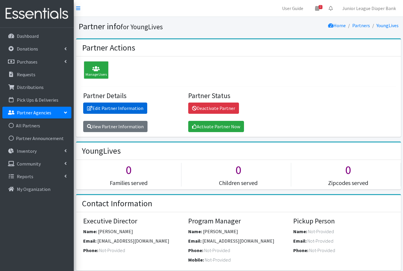
click at [113, 107] on link "Edit Partner Information" at bounding box center [115, 107] width 64 height 11
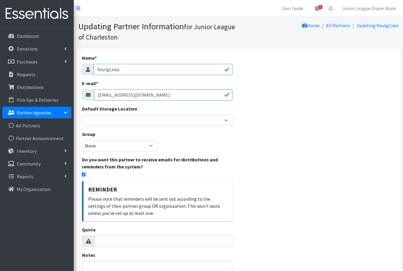
click at [84, 176] on input "checkbox" at bounding box center [84, 174] width 4 height 4
checkbox input "false"
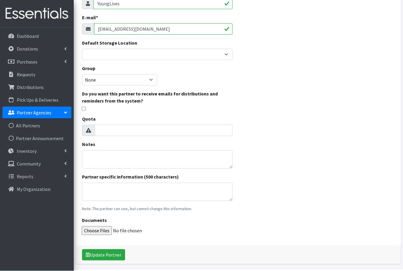
scroll to position [67, 0]
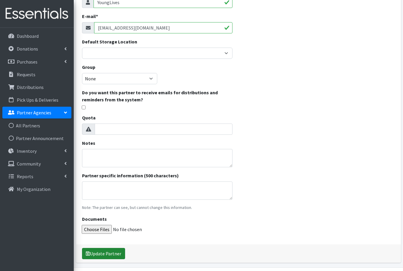
click at [103, 254] on button "Update Partner" at bounding box center [103, 253] width 43 height 11
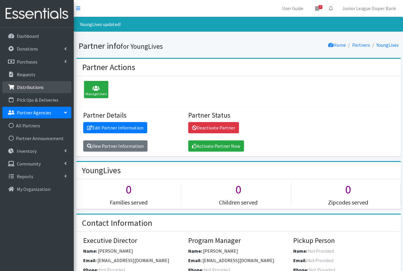
click at [22, 90] on link "Distributions" at bounding box center [36, 87] width 69 height 12
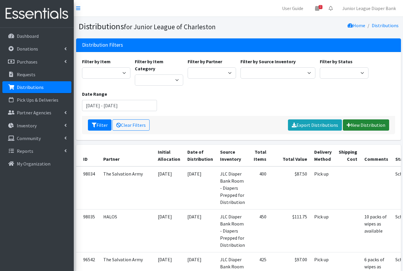
click at [363, 119] on link "New Distribution" at bounding box center [366, 124] width 46 height 11
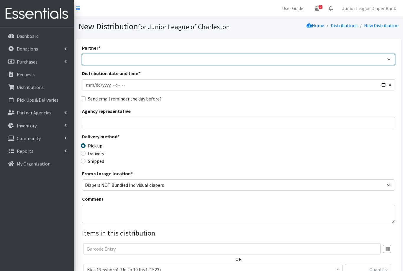
click at [174, 59] on select "Bethel United Methodist Church Birthright of Charleston Demo Agency East Cooper…" at bounding box center [238, 59] width 313 height 11
select select "464"
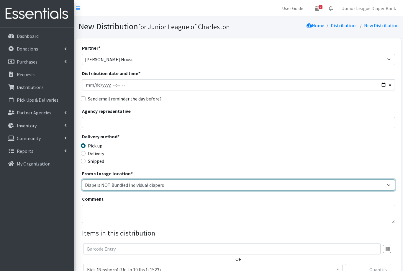
click at [129, 183] on select "Diapers NOT Bundled Individual diapers JLC Diaper Bank Room - Diapers Prepped f…" at bounding box center [238, 184] width 313 height 11
select select "35"
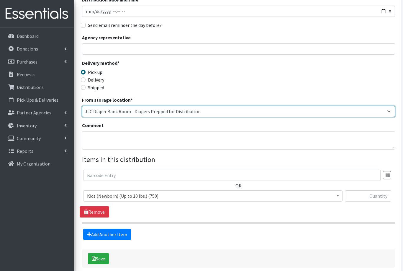
scroll to position [75, 0]
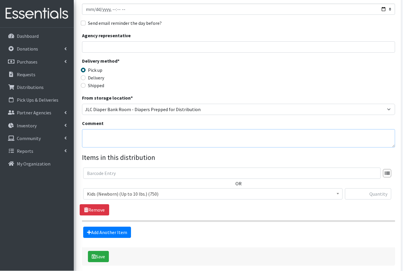
click at [166, 135] on textarea "Comment" at bounding box center [238, 138] width 313 height 18
type textarea "10 packs of wipes as available"
click at [139, 195] on span "Kids (Newborn) (Up to 10 lbs.) (750)" at bounding box center [213, 194] width 252 height 8
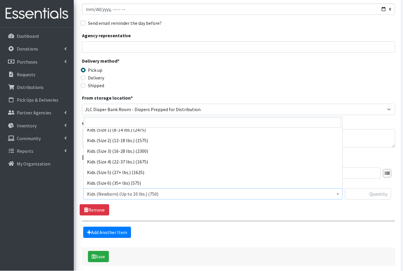
scroll to position [27, 0]
select select "557"
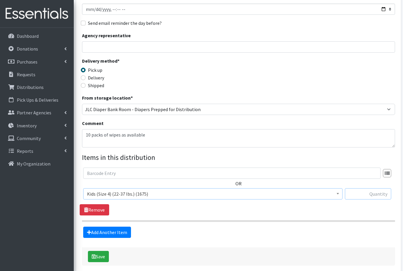
click at [366, 194] on input "text" at bounding box center [368, 193] width 46 height 11
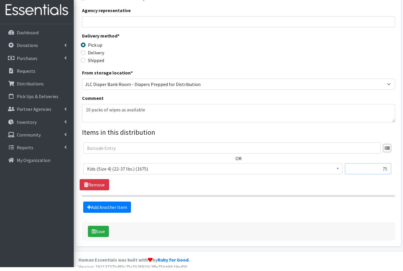
scroll to position [103, 0]
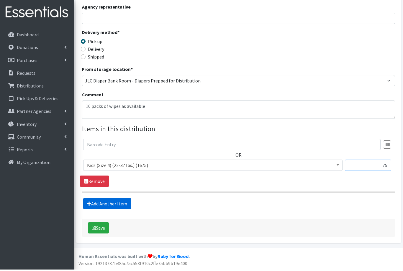
type input "75"
click at [106, 204] on link "Add Another Item" at bounding box center [107, 204] width 48 height 11
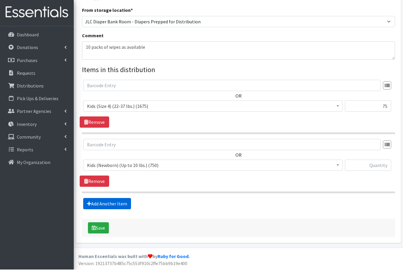
scroll to position [143, 0]
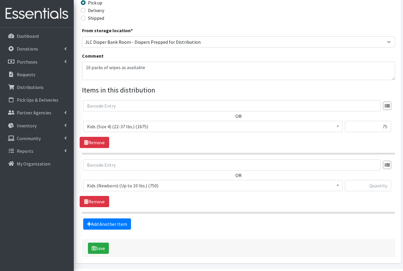
click at [103, 184] on span "Kids (Newborn) (Up to 10 lbs.) (750)" at bounding box center [213, 185] width 252 height 8
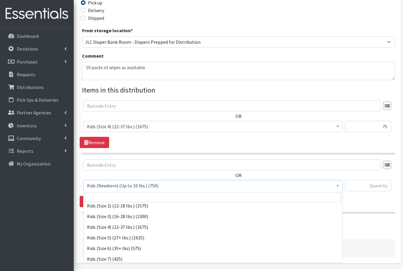
scroll to position [40, 0]
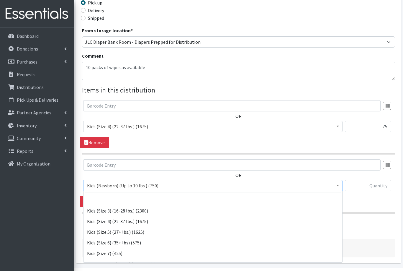
select select "558"
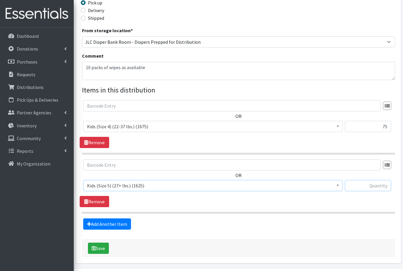
click at [368, 185] on input "text" at bounding box center [368, 185] width 46 height 11
type input "125"
click at [103, 223] on link "Add Another Item" at bounding box center [107, 223] width 48 height 11
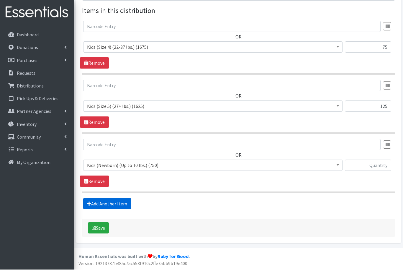
scroll to position [202, 0]
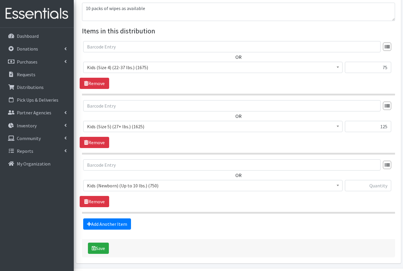
click at [98, 184] on span "Kids (Newborn) (Up to 10 lbs.) (750)" at bounding box center [213, 185] width 252 height 8
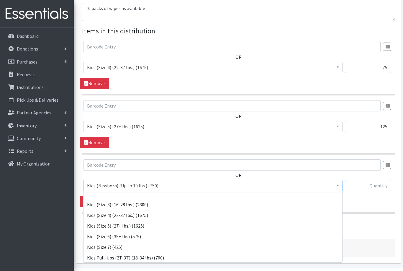
scroll to position [48, 0]
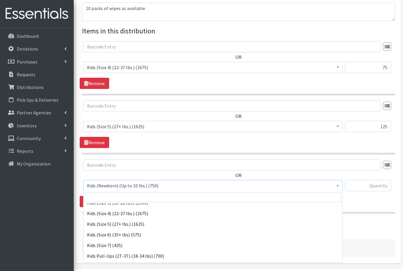
select select "560"
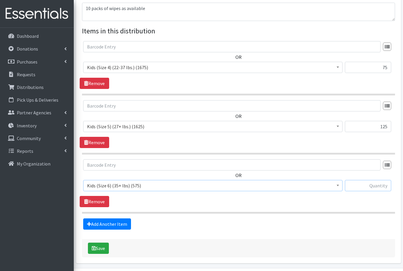
click at [370, 184] on input "text" at bounding box center [368, 185] width 46 height 11
type input "50"
click at [100, 225] on link "Add Another Item" at bounding box center [107, 223] width 48 height 11
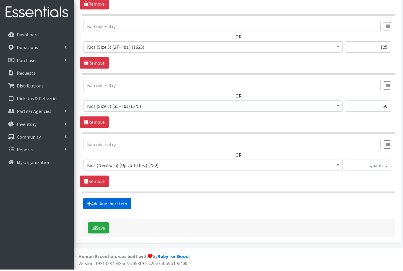
scroll to position [261, 0]
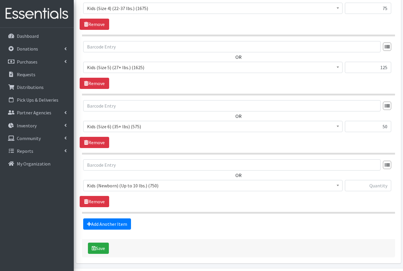
click at [104, 184] on span "Kids (Newborn) (Up to 10 lbs.) (750)" at bounding box center [213, 185] width 252 height 8
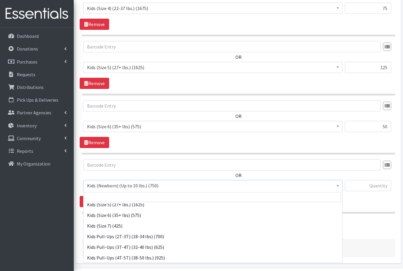
scroll to position [71, 0]
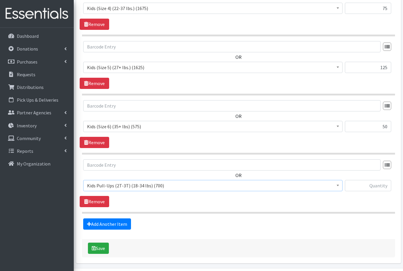
select select "564"
click at [366, 184] on input "text" at bounding box center [368, 185] width 46 height 11
type input "50"
click at [102, 223] on link "Add Another Item" at bounding box center [107, 223] width 48 height 11
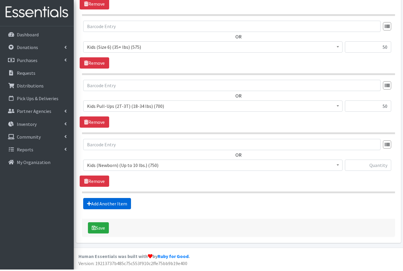
scroll to position [320, 0]
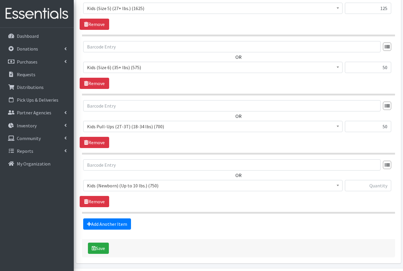
click at [99, 185] on span "Kids (Newborn) (Up to 10 lbs.) (750)" at bounding box center [213, 185] width 252 height 8
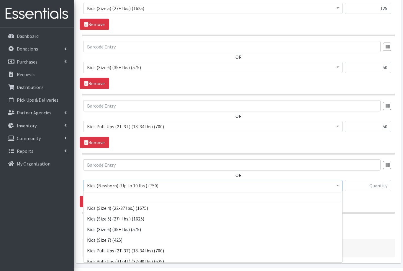
scroll to position [57, 0]
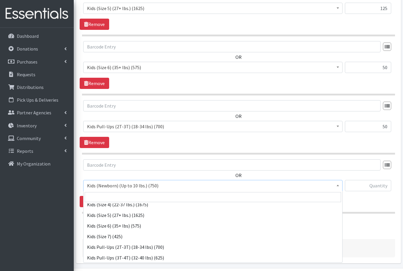
select select "565"
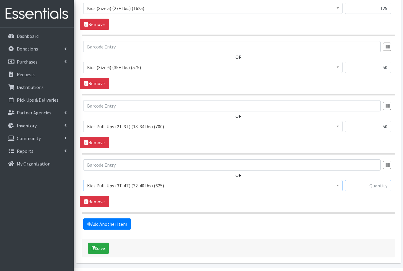
click at [373, 185] on input "text" at bounding box center [368, 185] width 46 height 11
type input "75"
click at [97, 223] on link "Add Another Item" at bounding box center [107, 223] width 48 height 11
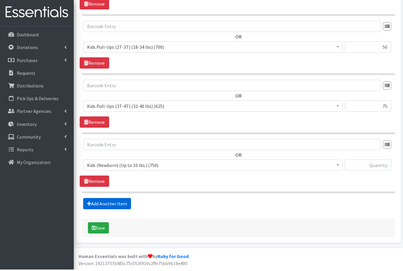
scroll to position [379, 0]
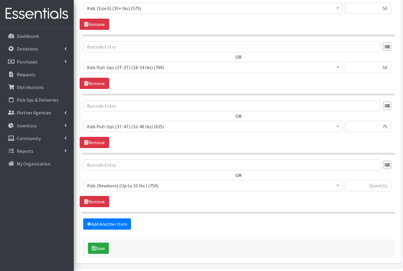
click at [104, 183] on span "Kids (Newborn) (Up to 10 lbs.) (750)" at bounding box center [213, 185] width 252 height 8
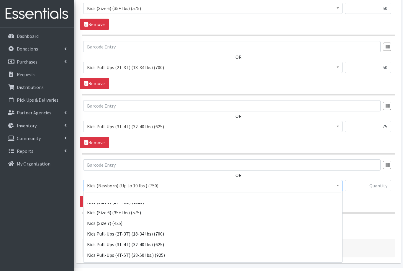
scroll to position [73, 0]
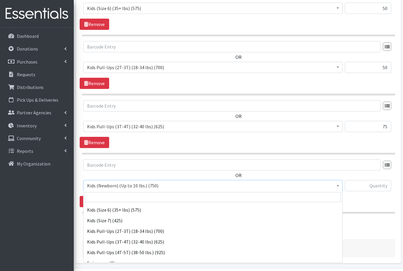
select select "566"
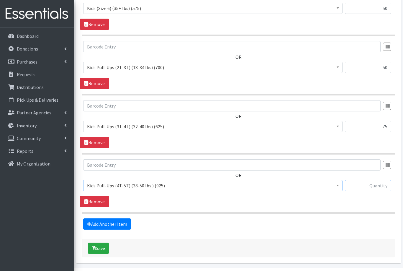
click at [372, 184] on input "text" at bounding box center [368, 185] width 46 height 11
type input "125"
click at [97, 246] on button "Save" at bounding box center [98, 247] width 21 height 11
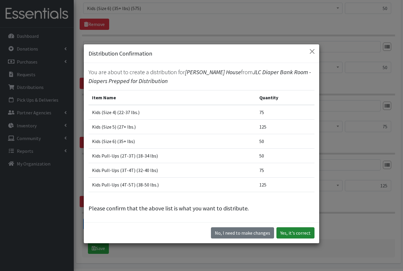
click at [291, 238] on button "Yes, it's correct" at bounding box center [296, 232] width 38 height 11
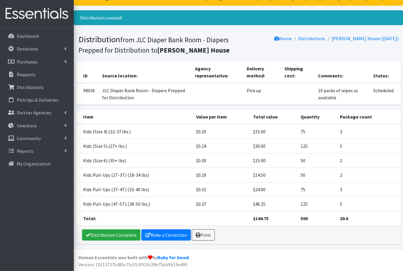
scroll to position [7, 0]
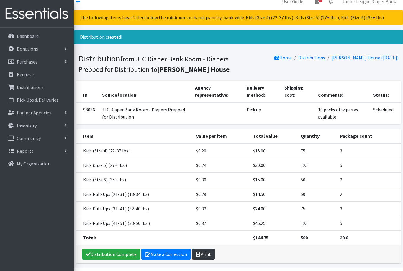
click at [199, 253] on link "Print" at bounding box center [203, 253] width 23 height 11
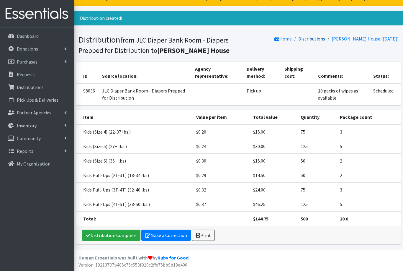
click at [307, 39] on link "Distributions" at bounding box center [311, 39] width 27 height 6
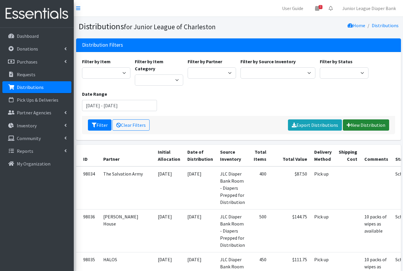
click at [366, 119] on link "New Distribution" at bounding box center [366, 124] width 46 height 11
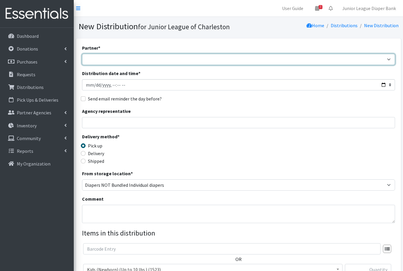
click at [99, 57] on select "Bethel United Methodist Church Birthright of Charleston Demo Agency East Cooper…" at bounding box center [238, 59] width 313 height 11
select select "461"
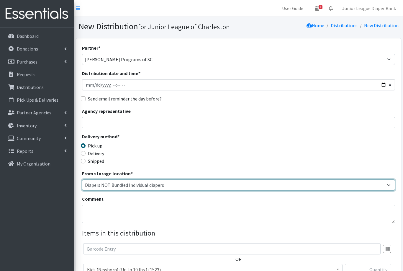
click at [94, 186] on select "Diapers NOT Bundled Individual diapers JLC Diaper Bank Room - Diapers Prepped f…" at bounding box center [238, 184] width 313 height 11
select select "35"
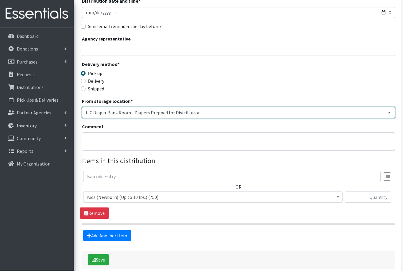
scroll to position [84, 0]
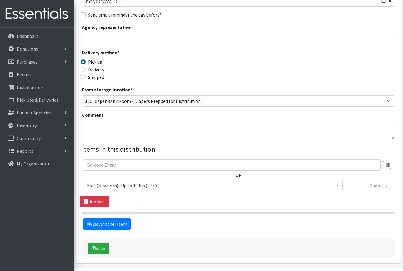
click at [103, 126] on textarea "Comment" at bounding box center [238, 130] width 313 height 18
type textarea "4 packs of wipes as available"
click at [103, 182] on span "Kids (Newborn) (Up to 10 lbs.) (750)" at bounding box center [213, 185] width 252 height 8
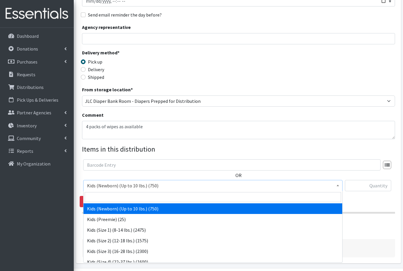
select select "557"
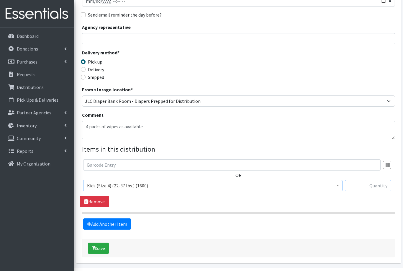
click at [367, 183] on input "text" at bounding box center [368, 185] width 46 height 11
type input "50"
click at [104, 224] on link "Add Another Item" at bounding box center [107, 223] width 48 height 11
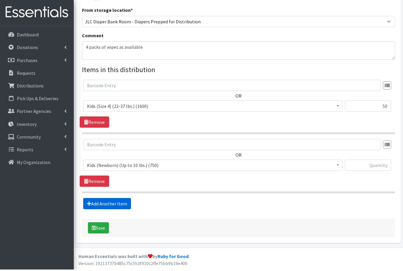
scroll to position [143, 0]
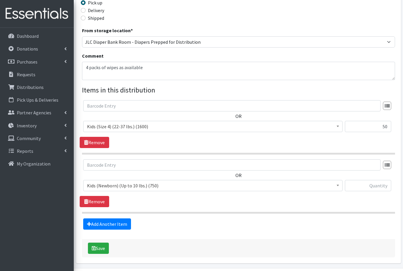
click at [107, 185] on span "Kids (Newborn) (Up to 10 lbs.) (750)" at bounding box center [213, 185] width 252 height 8
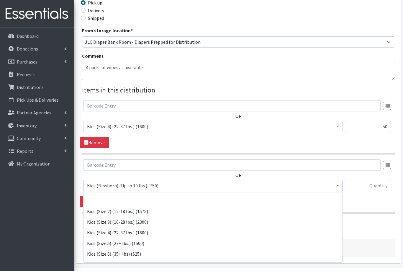
scroll to position [43, 0]
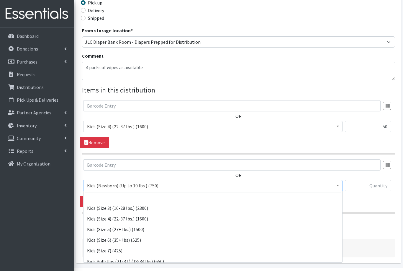
select select "558"
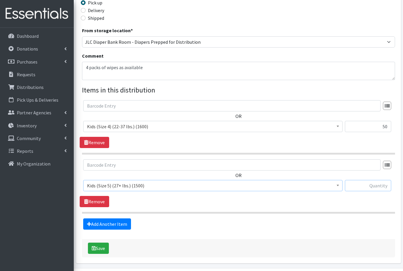
click at [377, 184] on input "text" at bounding box center [368, 185] width 46 height 11
type input "50"
click at [97, 223] on link "Add Another Item" at bounding box center [107, 223] width 48 height 11
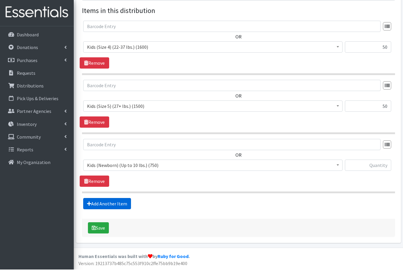
scroll to position [202, 0]
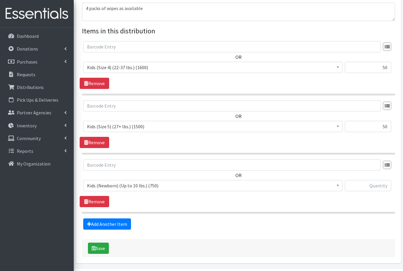
click at [99, 182] on span "Kids (Newborn) (Up to 10 lbs.) (750)" at bounding box center [213, 185] width 252 height 8
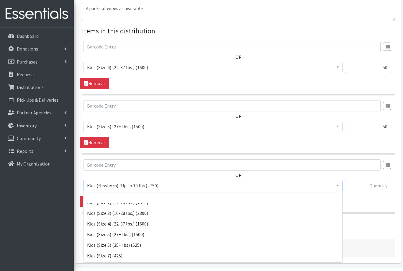
scroll to position [47, 0]
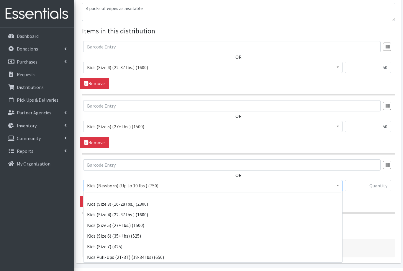
select select "560"
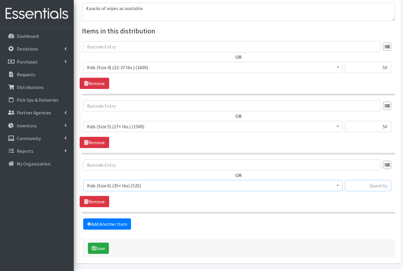
click at [374, 185] on input "text" at bounding box center [368, 185] width 46 height 11
type input "50"
click at [100, 248] on button "Save" at bounding box center [98, 247] width 21 height 11
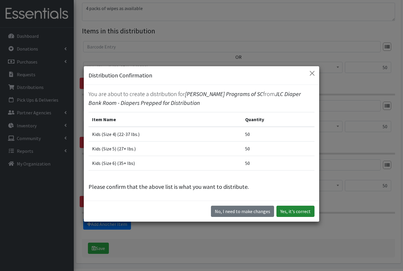
click at [291, 217] on button "Yes, it's correct" at bounding box center [296, 210] width 38 height 11
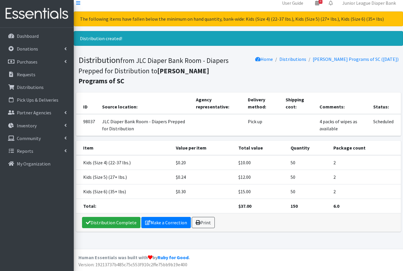
scroll to position [5, 0]
click at [202, 223] on link "Print" at bounding box center [203, 222] width 23 height 11
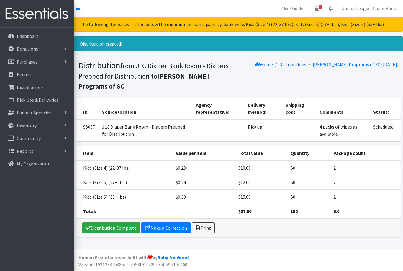
click at [286, 66] on link "Distributions" at bounding box center [293, 64] width 27 height 6
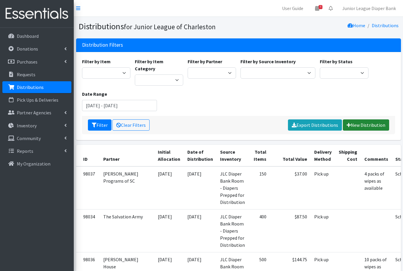
click at [358, 119] on link "New Distribution" at bounding box center [366, 124] width 46 height 11
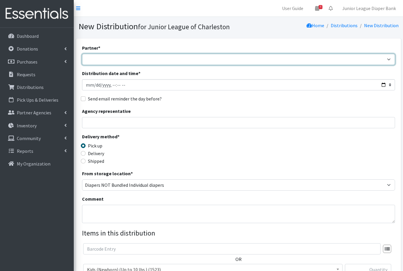
click at [103, 58] on select "Bethel United Methodist Church Birthright of Charleston Demo Agency East Cooper…" at bounding box center [238, 59] width 313 height 11
select select "459"
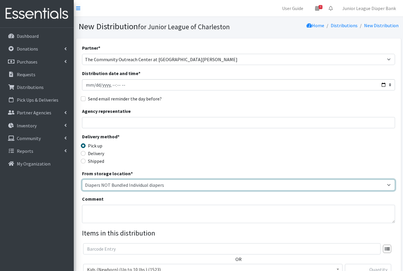
click at [102, 184] on select "Diapers NOT Bundled Individual diapers JLC Diaper Bank Room - Diapers Prepped f…" at bounding box center [238, 184] width 313 height 11
select select "35"
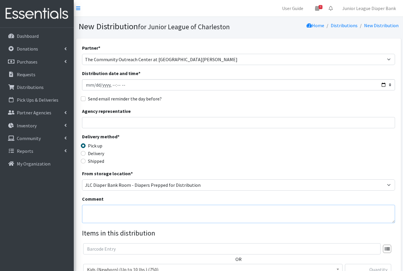
click at [100, 208] on textarea "Comment" at bounding box center [238, 214] width 313 height 18
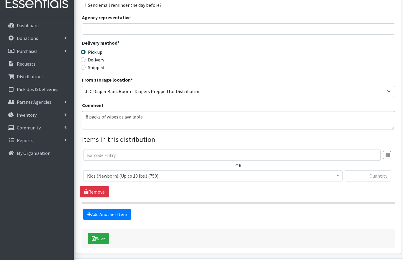
scroll to position [86, 0]
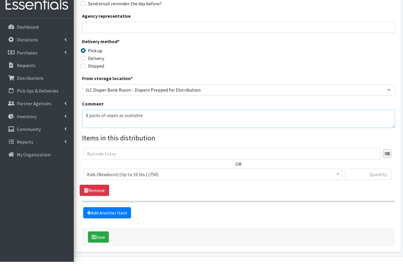
type textarea "8 packs of wipes as available"
click at [373, 178] on input "text" at bounding box center [368, 183] width 46 height 11
type input "50"
click at [98, 216] on link "Add Another Item" at bounding box center [107, 221] width 48 height 11
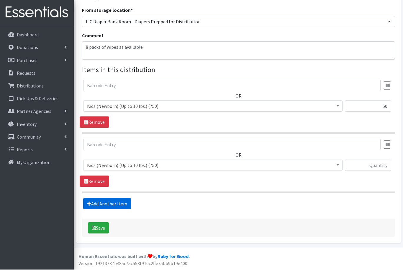
scroll to position [143, 0]
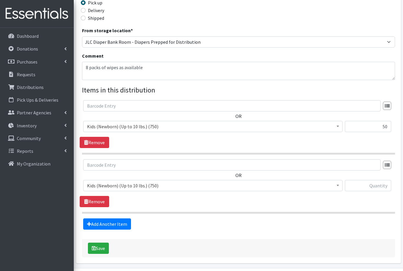
click at [110, 185] on span "Kids (Newborn) (Up to 10 lbs.) (750)" at bounding box center [213, 185] width 252 height 8
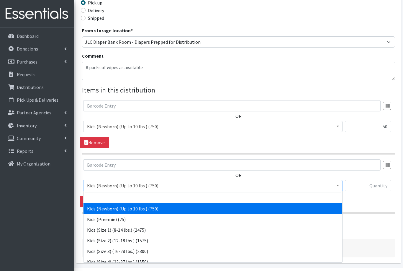
select select "557"
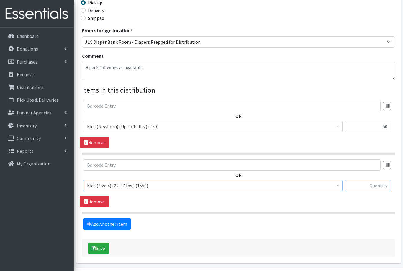
click at [363, 185] on input "text" at bounding box center [368, 185] width 46 height 11
type input "75"
click at [101, 222] on link "Add Another Item" at bounding box center [107, 223] width 48 height 11
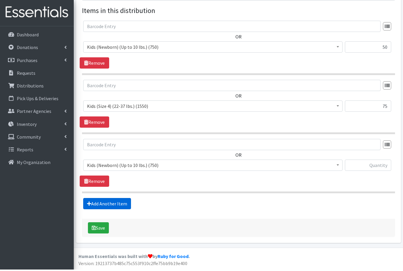
scroll to position [202, 0]
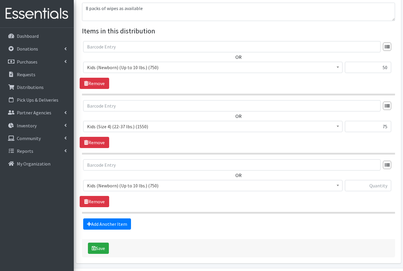
click at [106, 185] on span "Kids (Newborn) (Up to 10 lbs.) (750)" at bounding box center [213, 185] width 252 height 8
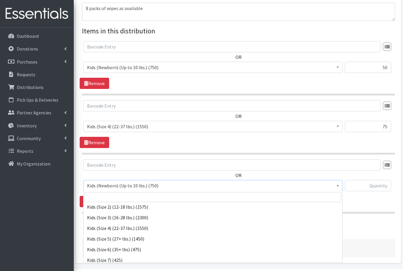
scroll to position [38, 0]
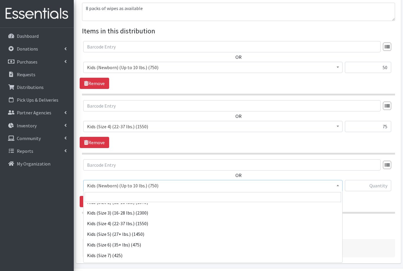
select select "558"
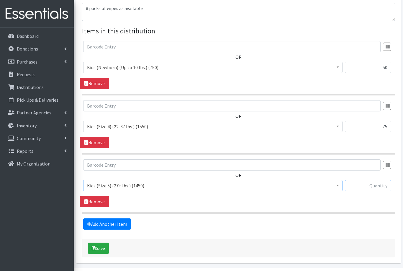
click at [371, 188] on input "text" at bounding box center [368, 185] width 46 height 11
type input "75"
click at [98, 225] on link "Add Another Item" at bounding box center [107, 223] width 48 height 11
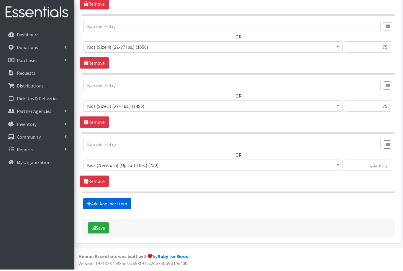
scroll to position [261, 0]
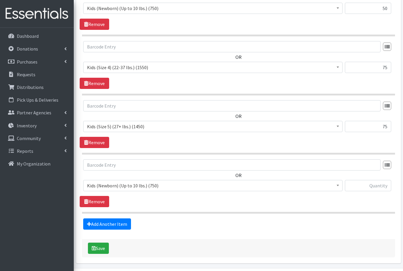
click at [102, 183] on span "Kids (Newborn) (Up to 10 lbs.) (750)" at bounding box center [213, 185] width 252 height 8
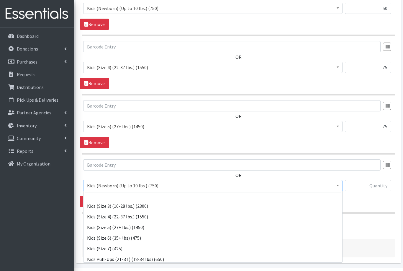
scroll to position [49, 0]
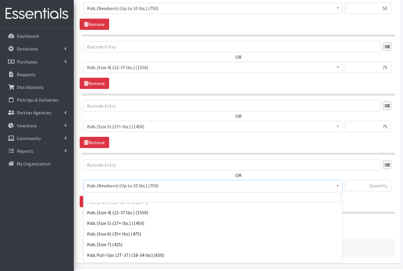
select select "560"
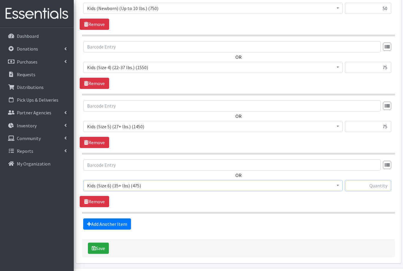
click at [372, 187] on input "text" at bounding box center [368, 185] width 46 height 11
type input "25"
click at [101, 224] on link "Add Another Item" at bounding box center [107, 223] width 48 height 11
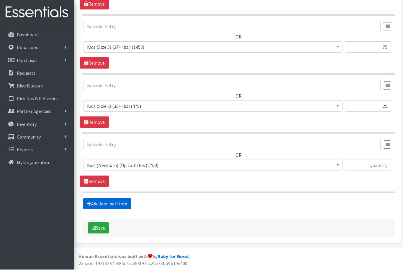
scroll to position [320, 0]
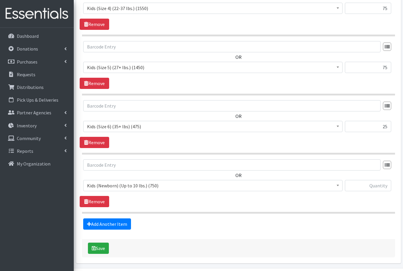
click at [103, 183] on span "Kids (Newborn) (Up to 10 lbs.) (750)" at bounding box center [213, 185] width 252 height 8
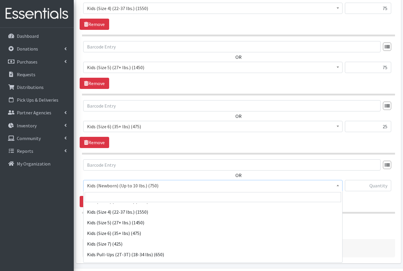
scroll to position [54, 0]
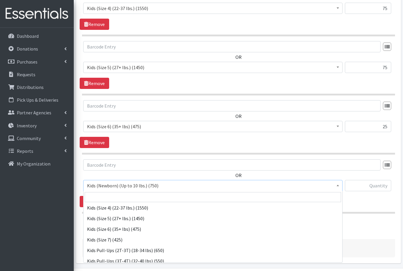
select select "1752"
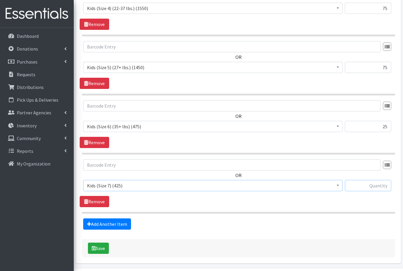
click at [369, 185] on input "text" at bounding box center [368, 185] width 46 height 11
type input "50"
click at [98, 222] on link "Add Another Item" at bounding box center [107, 223] width 48 height 11
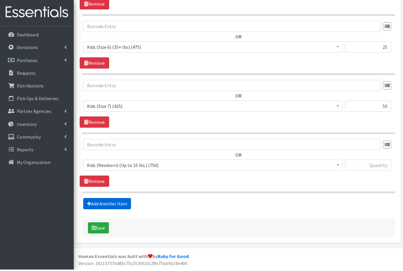
scroll to position [379, 0]
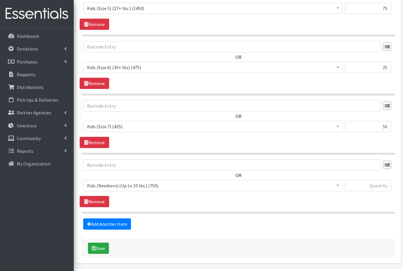
click at [100, 184] on span "Kids (Newborn) (Up to 10 lbs.) (750)" at bounding box center [213, 185] width 252 height 8
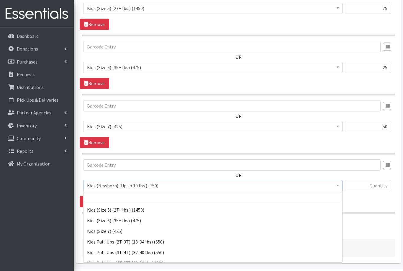
scroll to position [63, 0]
select select "564"
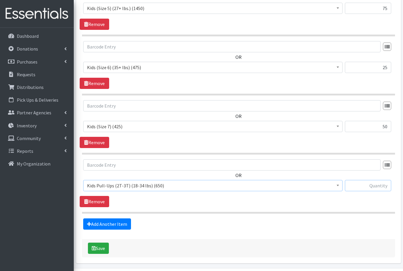
click at [377, 184] on input "text" at bounding box center [368, 185] width 46 height 11
type input "75"
click at [96, 223] on link "Add Another Item" at bounding box center [107, 223] width 48 height 11
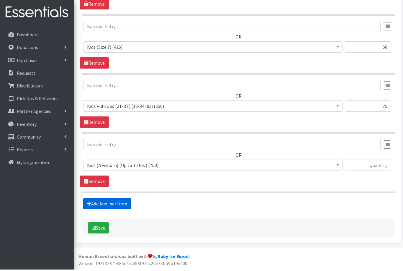
scroll to position [438, 0]
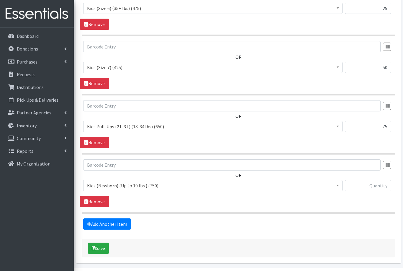
click at [101, 187] on span "Kids (Newborn) (Up to 10 lbs.) (750)" at bounding box center [213, 185] width 252 height 8
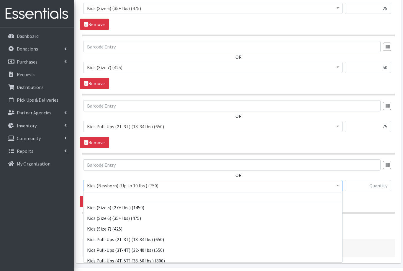
scroll to position [67, 0]
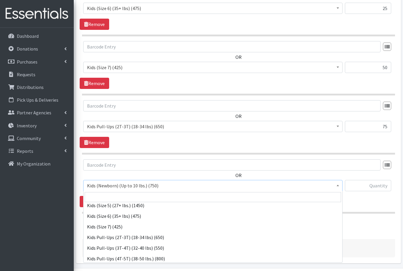
select select "565"
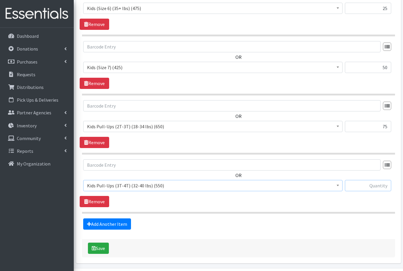
click at [383, 184] on input "text" at bounding box center [368, 185] width 46 height 11
type input "50"
click at [99, 246] on button "Save" at bounding box center [98, 247] width 21 height 11
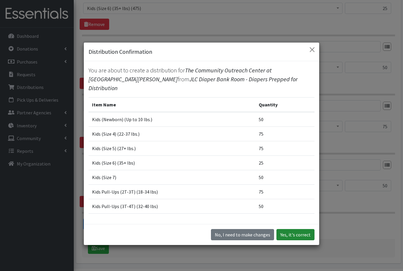
click at [287, 240] on button "Yes, it's correct" at bounding box center [296, 234] width 38 height 11
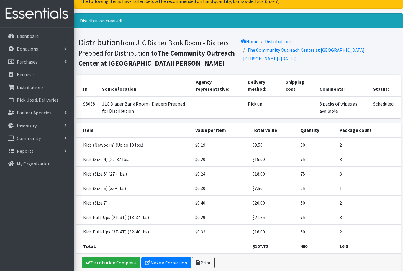
scroll to position [45, 0]
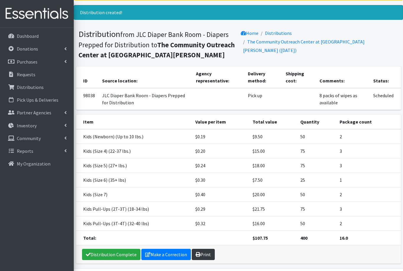
click at [200, 252] on link "Print" at bounding box center [203, 254] width 23 height 11
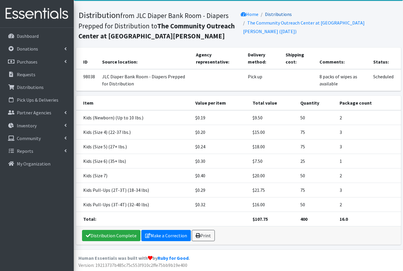
click at [277, 14] on link "Distributions" at bounding box center [278, 14] width 27 height 6
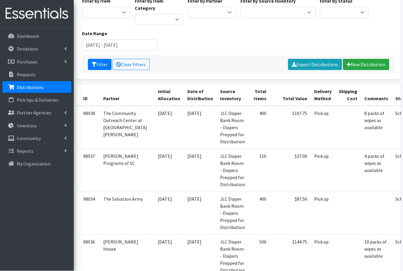
scroll to position [59, 0]
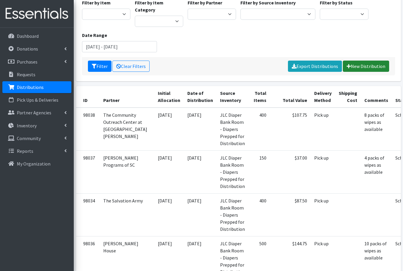
click at [361, 61] on link "New Distribution" at bounding box center [366, 66] width 46 height 11
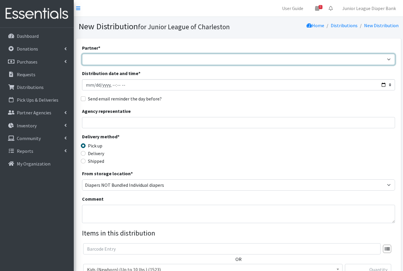
click at [97, 58] on select "[DEMOGRAPHIC_DATA] Birthright of Charleston Demo Agency East [PERSON_NAME] Comm…" at bounding box center [238, 59] width 313 height 11
select select "3180"
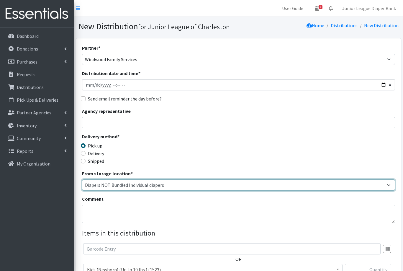
click at [105, 183] on select "Diapers NOT Bundled Individual diapers JLC Diaper Bank Room - Diapers Prepped f…" at bounding box center [238, 184] width 313 height 11
select select "35"
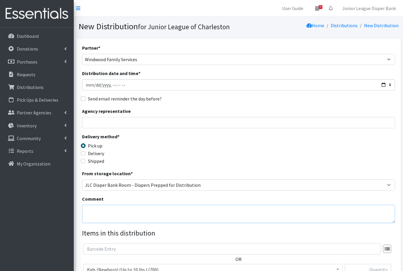
click at [105, 212] on textarea "Comment" at bounding box center [238, 214] width 313 height 18
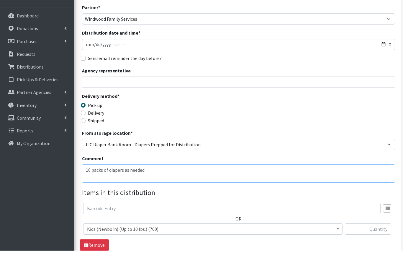
scroll to position [24, 0]
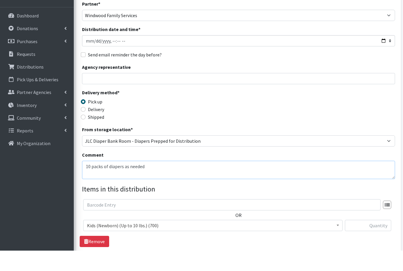
type textarea "10 packs of diapers as needed"
click at [107, 241] on span "Kids (Newborn) (Up to 10 lbs.) (700)" at bounding box center [213, 245] width 252 height 8
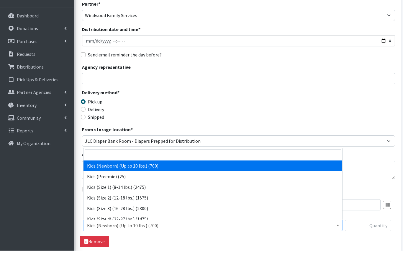
scroll to position [44, 0]
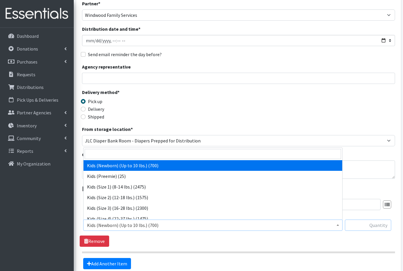
click at [372, 225] on input "text" at bounding box center [368, 224] width 46 height 11
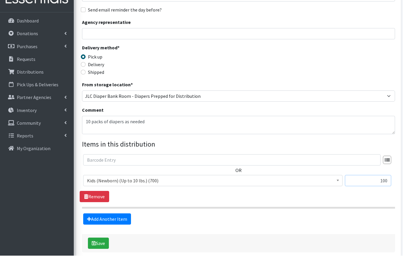
scroll to position [103, 0]
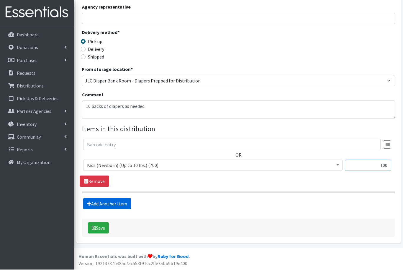
type input "100"
click at [93, 203] on link "Add Another Item" at bounding box center [107, 204] width 48 height 11
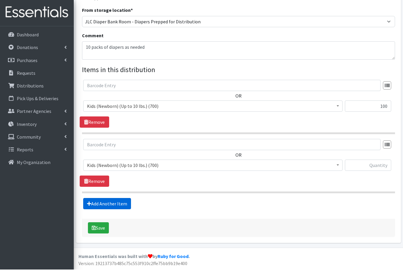
scroll to position [143, 0]
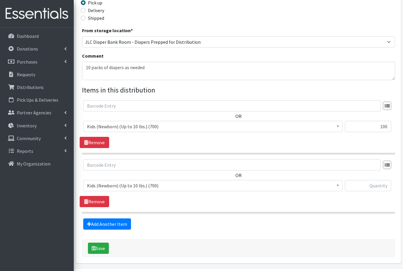
click at [102, 184] on span "Kids (Newborn) (Up to 10 lbs.) (700)" at bounding box center [213, 185] width 252 height 8
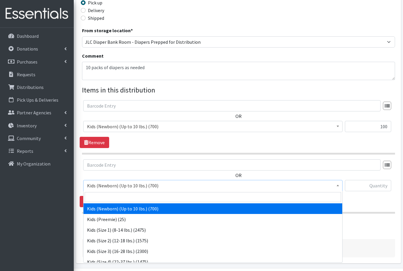
select select "557"
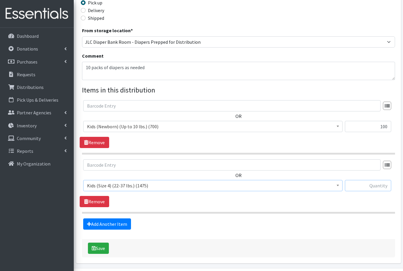
click at [366, 189] on input "text" at bounding box center [368, 185] width 46 height 11
type input "200"
click at [96, 224] on link "Add Another Item" at bounding box center [107, 223] width 48 height 11
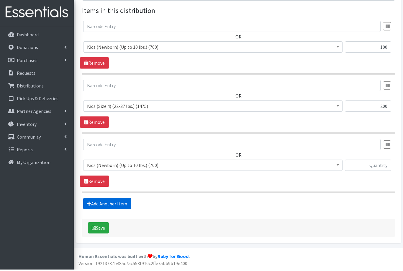
scroll to position [202, 0]
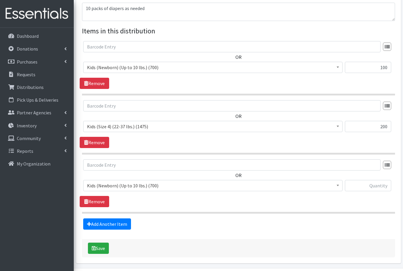
click at [101, 184] on span "Kids (Newborn) (Up to 10 lbs.) (700)" at bounding box center [213, 185] width 252 height 8
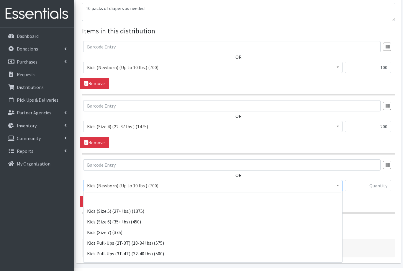
scroll to position [63, 0]
select select "565"
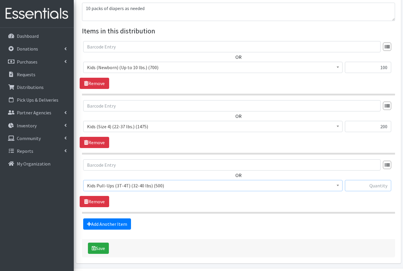
click at [370, 185] on input "text" at bounding box center [368, 185] width 46 height 11
type input "150"
click at [95, 246] on icon "submit" at bounding box center [94, 248] width 4 height 5
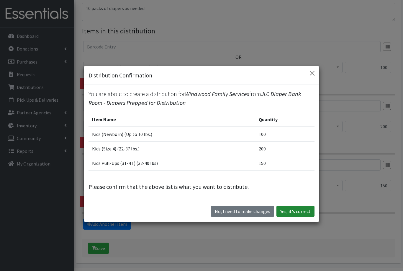
click at [290, 217] on button "Yes, it's correct" at bounding box center [296, 210] width 38 height 11
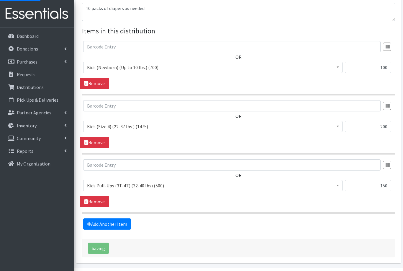
scroll to position [5, 0]
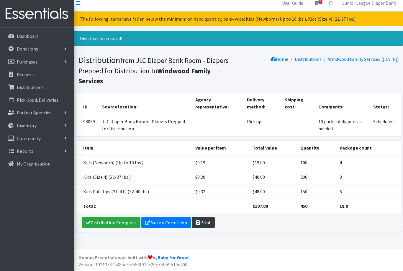
click at [202, 217] on link "Print" at bounding box center [203, 222] width 23 height 11
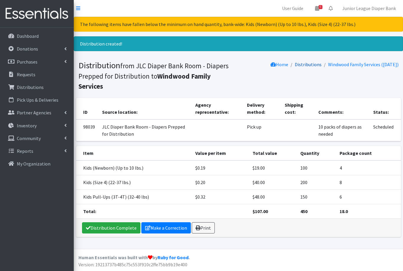
click at [301, 64] on link "Distributions" at bounding box center [308, 64] width 27 height 6
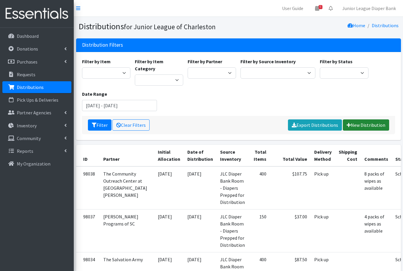
click at [360, 119] on link "New Distribution" at bounding box center [366, 124] width 46 height 11
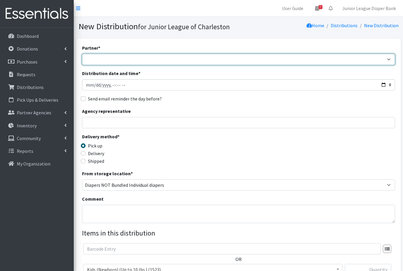
click at [97, 61] on select "[DEMOGRAPHIC_DATA] Birthright of Charleston Demo Agency East [PERSON_NAME] Comm…" at bounding box center [238, 59] width 313 height 11
select select "467"
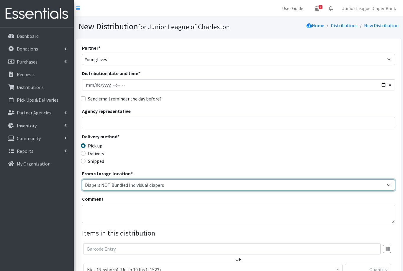
click at [102, 184] on select "Diapers NOT Bundled Individual diapers JLC Diaper Bank Room - Diapers Prepped f…" at bounding box center [238, 184] width 313 height 11
select select "35"
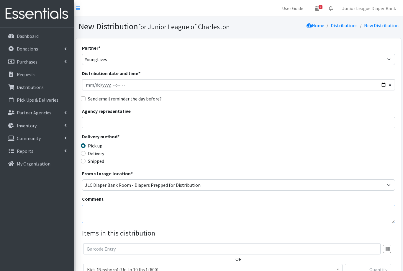
click at [98, 212] on textarea "Comment" at bounding box center [238, 214] width 313 height 18
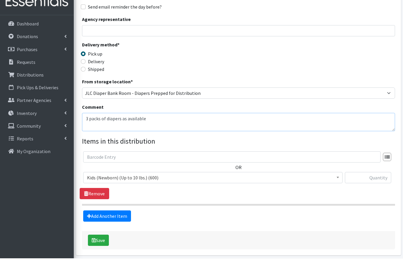
scroll to position [94, 0]
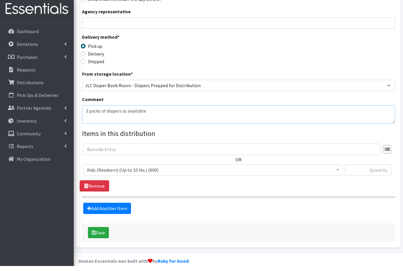
type textarea "3 packs of diapers as available"
click at [368, 170] on input "text" at bounding box center [368, 174] width 46 height 11
type input "25"
click at [98, 207] on link "Add Another Item" at bounding box center [107, 212] width 48 height 11
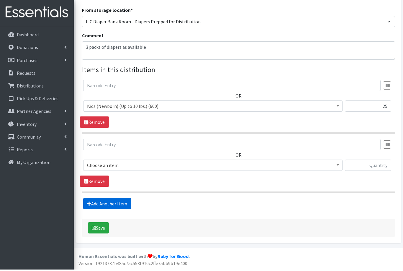
scroll to position [143, 0]
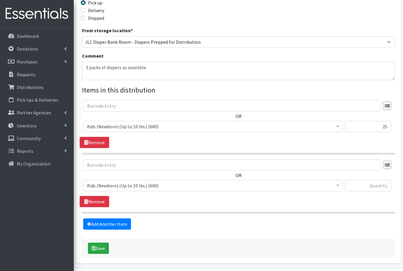
click at [95, 184] on span "Kids (Newborn) (Up to 10 lbs.) (600)" at bounding box center [213, 185] width 252 height 8
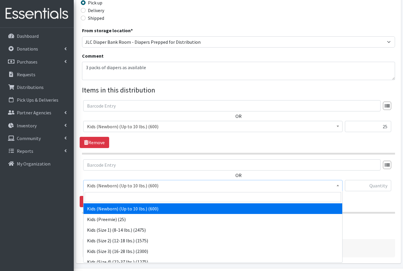
select select "573"
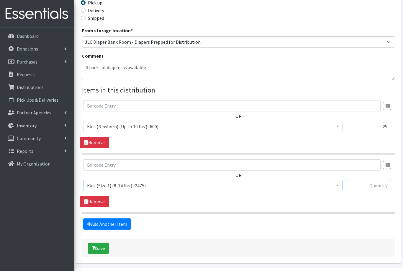
click at [366, 185] on input "text" at bounding box center [368, 185] width 46 height 11
type input "75"
click at [101, 223] on link "Add Another Item" at bounding box center [107, 223] width 48 height 11
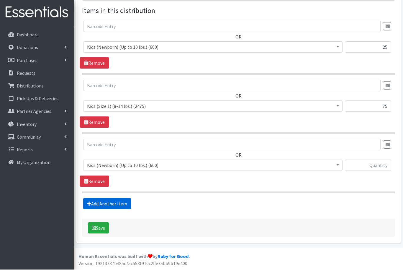
scroll to position [202, 0]
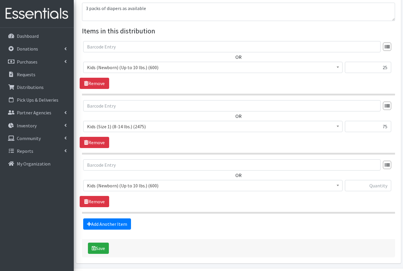
click at [101, 184] on span "Kids (Newborn) (Up to 10 lbs.) (600)" at bounding box center [213, 185] width 252 height 8
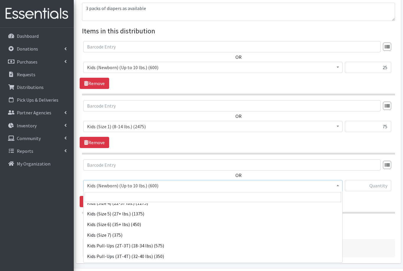
scroll to position [63, 0]
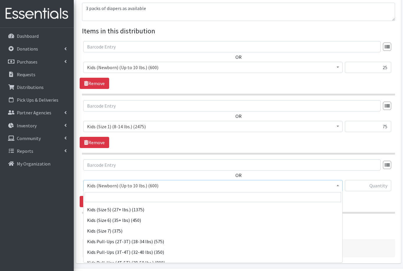
select select "1752"
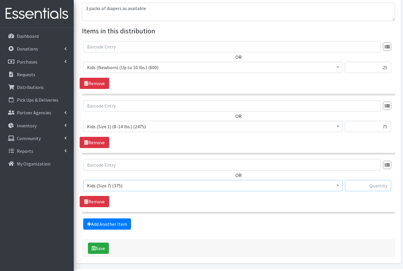
click at [366, 186] on input "text" at bounding box center [368, 185] width 46 height 11
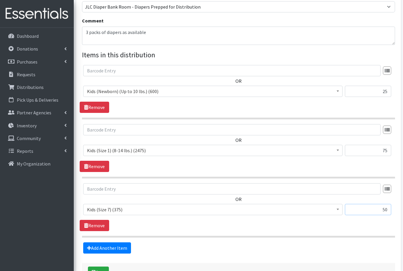
scroll to position [176, 0]
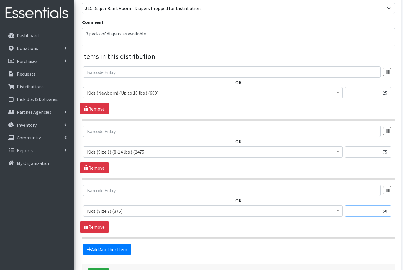
type input "50"
click at [122, 33] on textarea "3 packs of diapers as available" at bounding box center [238, 38] width 313 height 18
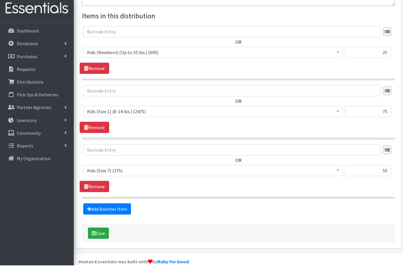
scroll to position [214, 0]
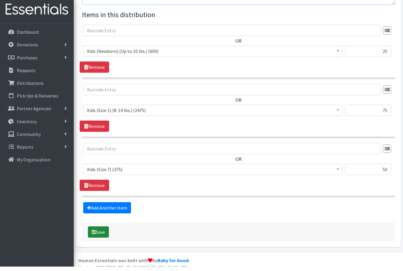
type textarea "3 packs of wipes as available"
click at [98, 231] on button "Save" at bounding box center [98, 236] width 21 height 11
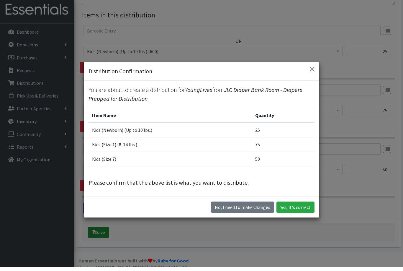
scroll to position [202, 0]
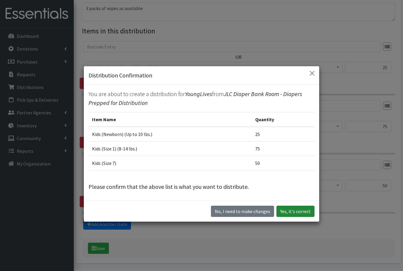
click at [293, 217] on button "Yes, it's correct" at bounding box center [296, 210] width 38 height 11
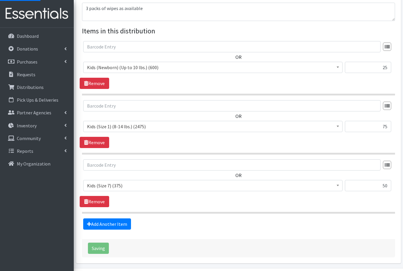
scroll to position [5, 0]
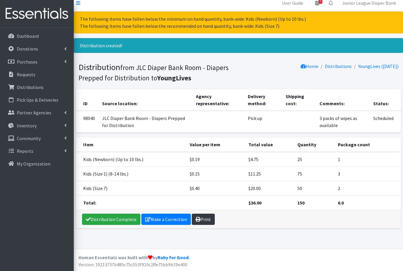
click at [198, 218] on icon at bounding box center [198, 219] width 5 height 5
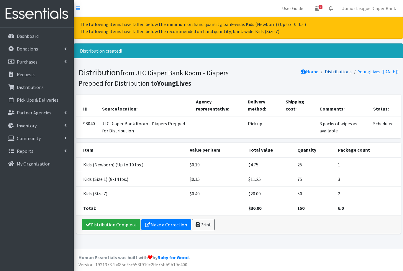
click at [328, 69] on link "Distributions" at bounding box center [338, 71] width 27 height 6
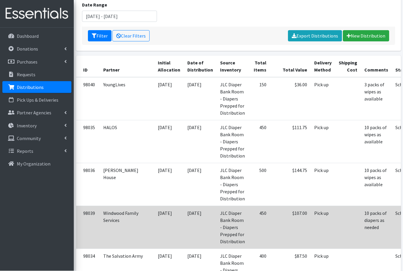
scroll to position [89, 0]
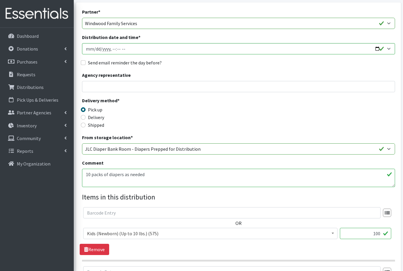
scroll to position [30, 0]
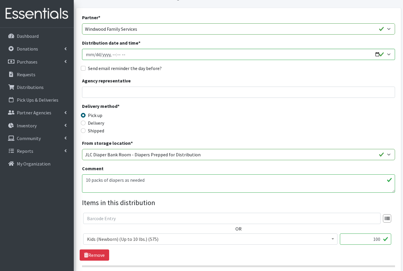
click at [121, 179] on textarea "10 packs of diapers as needed" at bounding box center [238, 183] width 313 height 18
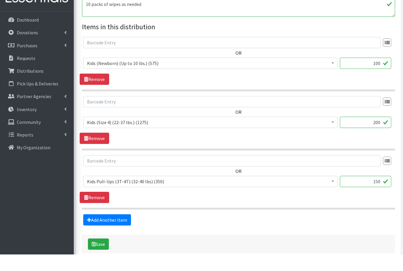
scroll to position [221, 0]
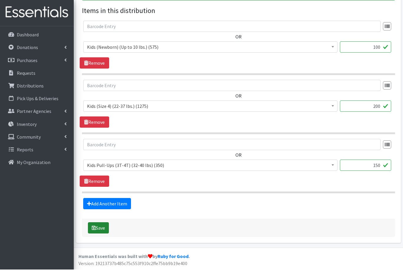
type textarea "10 packs of wipes as needed"
click at [101, 226] on button "Save" at bounding box center [98, 228] width 21 height 11
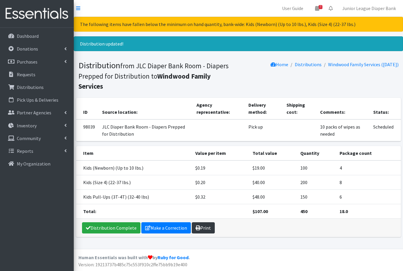
click at [202, 222] on link "Print" at bounding box center [203, 227] width 23 height 11
click at [303, 67] on link "Distributions" at bounding box center [308, 64] width 27 height 6
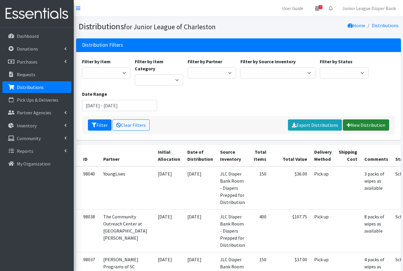
click at [365, 121] on link "New Distribution" at bounding box center [366, 124] width 46 height 11
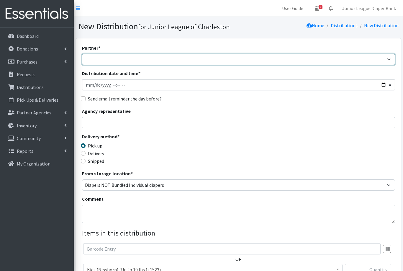
click at [92, 58] on select "[DEMOGRAPHIC_DATA] Birthright of Charleston Demo Agency East [PERSON_NAME] Comm…" at bounding box center [238, 59] width 313 height 11
select select "463"
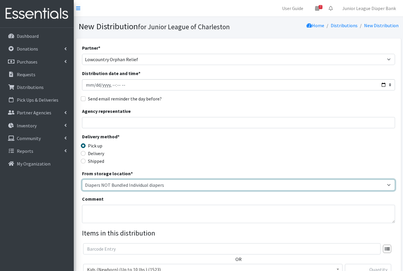
click at [107, 183] on select "Diapers NOT Bundled Individual diapers JLC Diaper Bank Room - Diapers Prepped f…" at bounding box center [238, 184] width 313 height 11
select select "35"
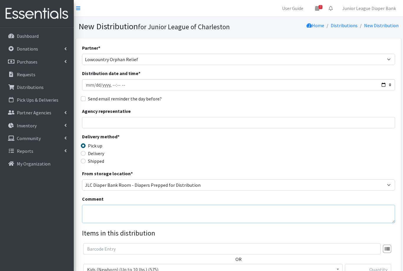
click at [112, 214] on textarea "Comment" at bounding box center [238, 214] width 313 height 18
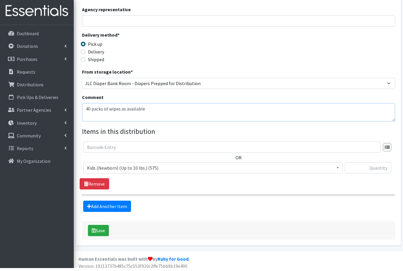
scroll to position [103, 0]
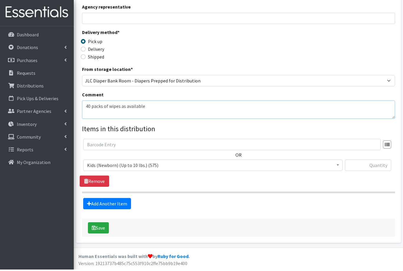
type textarea "40 packs of wipes as available"
click at [111, 165] on span "Kids (Newborn) (Up to 10 lbs.) (575)" at bounding box center [213, 166] width 252 height 8
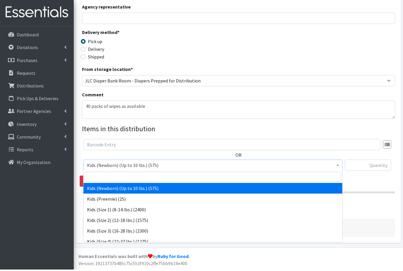
scroll to position [84, 0]
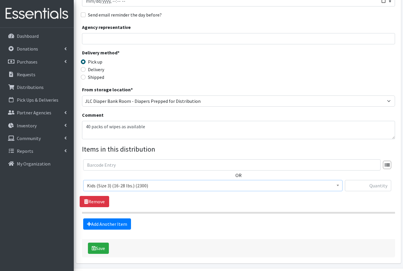
click at [101, 181] on span "Kids (Size 3) (16-28 lbs.) (2300)" at bounding box center [213, 185] width 252 height 8
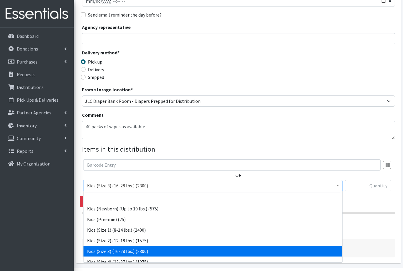
select select "557"
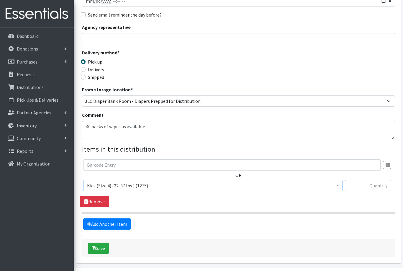
click at [375, 183] on input "text" at bounding box center [368, 185] width 46 height 11
type input "200"
click at [104, 224] on link "Add Another Item" at bounding box center [107, 223] width 48 height 11
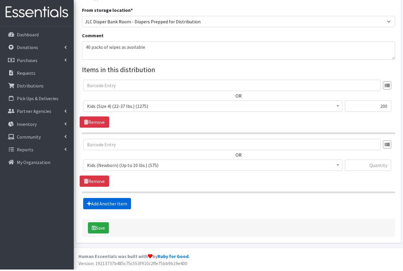
scroll to position [143, 0]
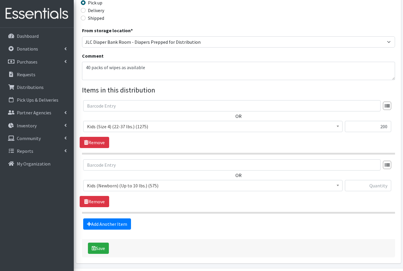
click at [96, 185] on span "Kids (Newborn) (Up to 10 lbs.) (575)" at bounding box center [213, 185] width 252 height 8
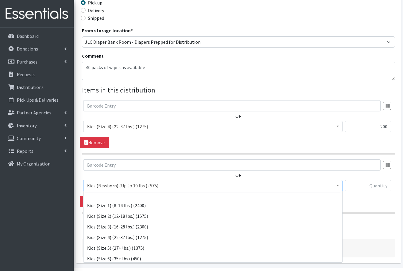
scroll to position [37, 0]
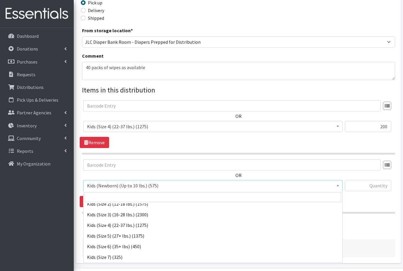
select select "558"
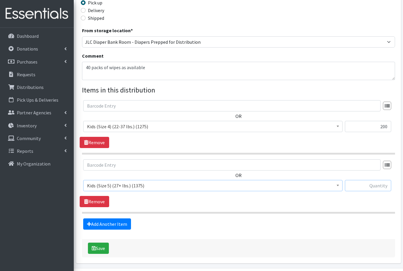
click at [371, 188] on input "text" at bounding box center [368, 185] width 46 height 11
type input "250"
click at [101, 226] on link "Add Another Item" at bounding box center [107, 223] width 48 height 11
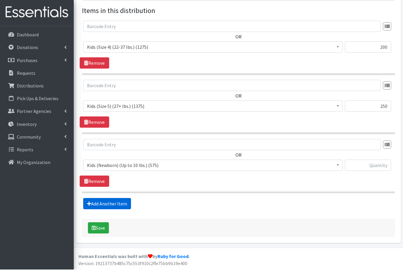
scroll to position [202, 0]
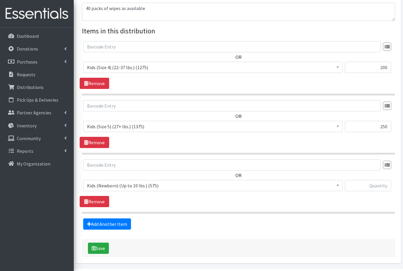
click at [98, 185] on span "Kids (Newborn) (Up to 10 lbs.) (575)" at bounding box center [213, 185] width 252 height 8
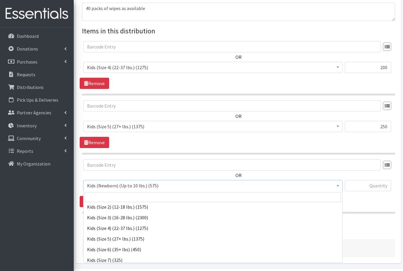
scroll to position [48, 0]
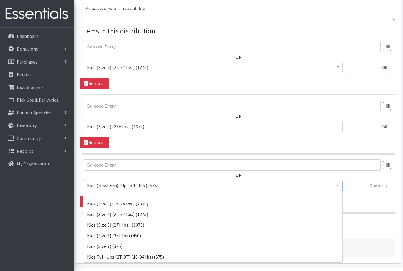
select select "560"
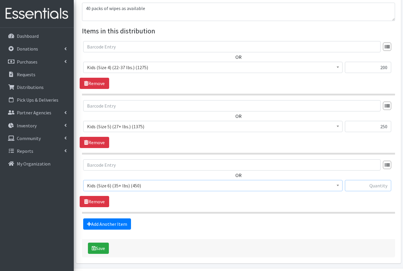
click at [373, 183] on input "text" at bounding box center [368, 185] width 46 height 11
type input "125"
click at [105, 225] on link "Add Another Item" at bounding box center [107, 223] width 48 height 11
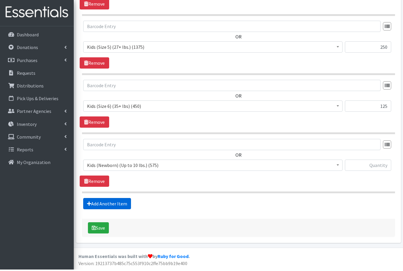
scroll to position [261, 0]
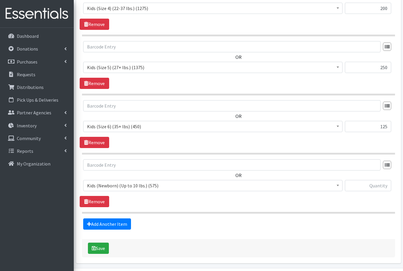
click at [101, 184] on span "Kids (Newborn) (Up to 10 lbs.) (575)" at bounding box center [213, 185] width 252 height 8
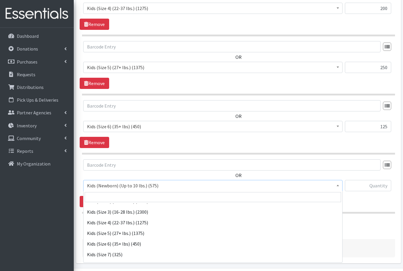
scroll to position [48, 0]
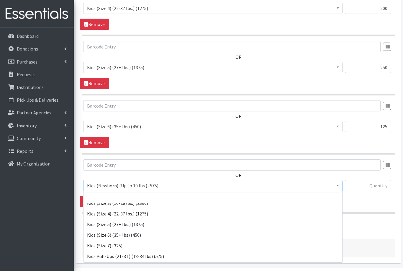
select select "1752"
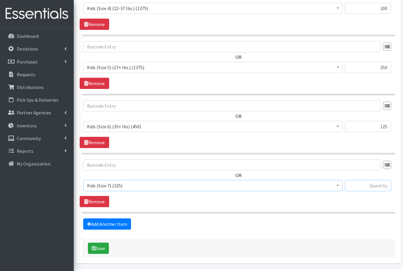
click at [370, 183] on input "text" at bounding box center [368, 185] width 46 height 11
type input "50"
click at [100, 223] on link "Add Another Item" at bounding box center [107, 223] width 48 height 11
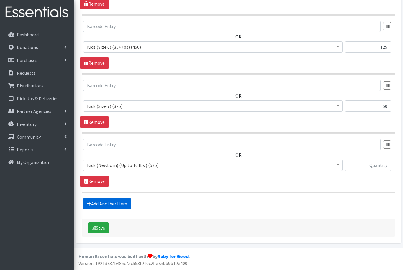
scroll to position [320, 0]
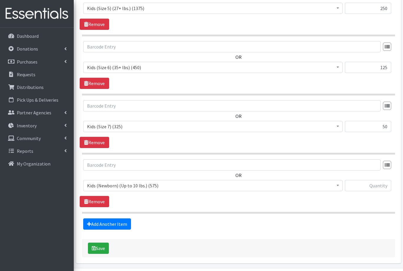
click at [99, 186] on span "Kids (Newborn) (Up to 10 lbs.) (575)" at bounding box center [213, 185] width 252 height 8
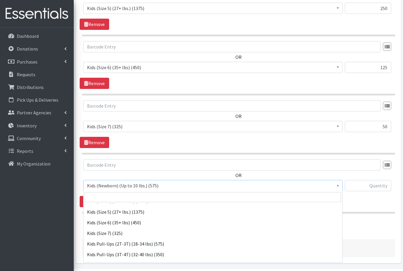
scroll to position [62, 0]
select select "564"
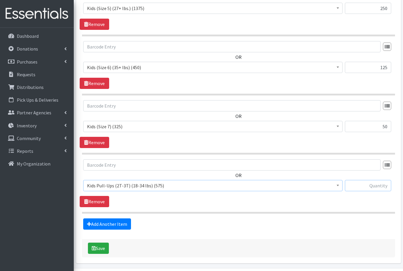
click at [373, 188] on input "text" at bounding box center [368, 185] width 46 height 11
type input "125"
click at [100, 222] on link "Add Another Item" at bounding box center [107, 223] width 48 height 11
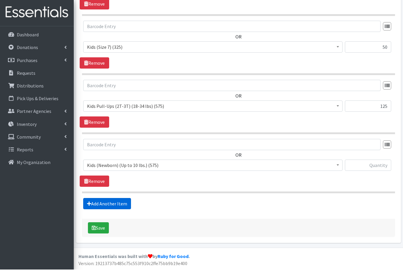
scroll to position [379, 0]
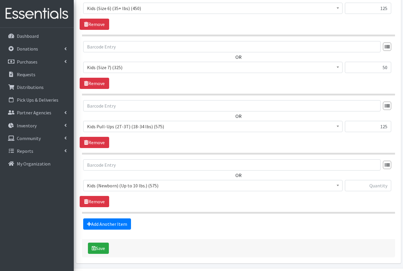
click at [99, 185] on span "Kids (Newborn) (Up to 10 lbs.) (575)" at bounding box center [213, 185] width 252 height 8
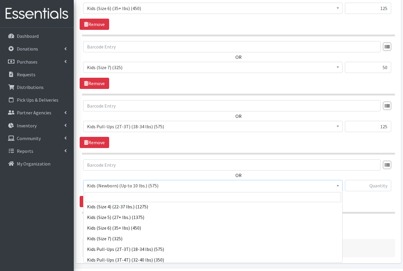
scroll to position [55, 0]
select select "565"
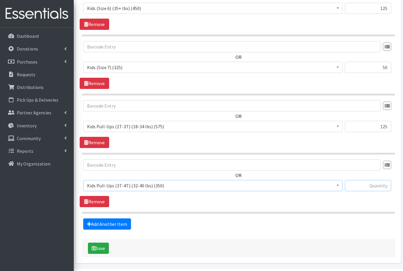
click at [365, 186] on input "text" at bounding box center [368, 185] width 46 height 11
type input "50"
click at [99, 222] on link "Add Another Item" at bounding box center [107, 223] width 48 height 11
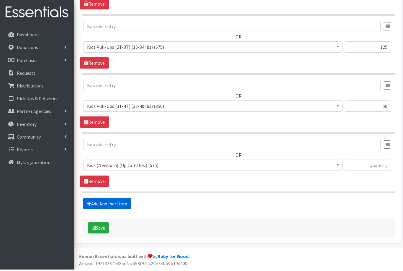
scroll to position [438, 0]
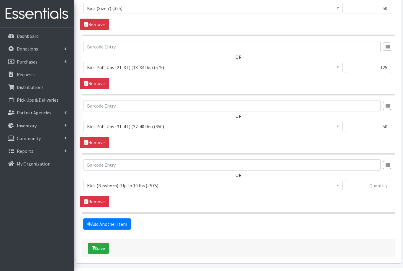
click at [97, 187] on span "Kids (Newborn) (Up to 10 lbs.) (575)" at bounding box center [213, 185] width 252 height 8
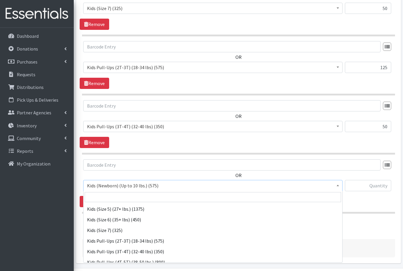
scroll to position [64, 0]
select select "566"
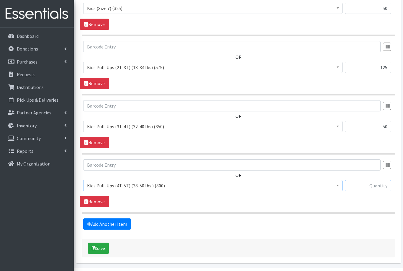
click at [370, 183] on input "text" at bounding box center [368, 185] width 46 height 11
type input "175"
click at [95, 221] on link "Add Another Item" at bounding box center [107, 223] width 48 height 11
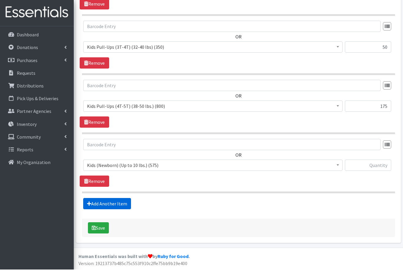
scroll to position [497, 0]
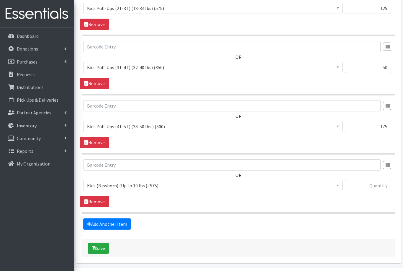
click at [97, 184] on span "Kids (Newborn) (Up to 10 lbs.) (575)" at bounding box center [213, 185] width 252 height 8
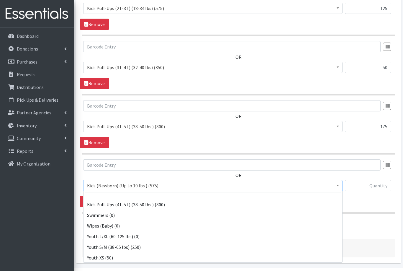
scroll to position [122, 0]
select select "553"
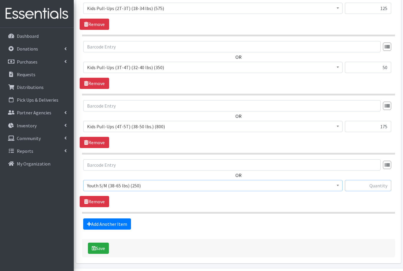
click at [368, 183] on input "text" at bounding box center [368, 185] width 46 height 11
type input "100"
click at [96, 249] on button "Save" at bounding box center [98, 247] width 21 height 11
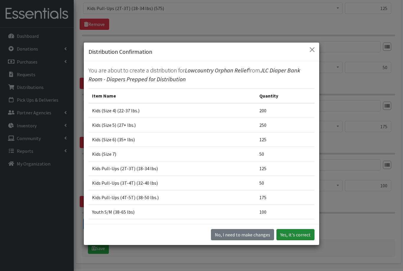
click at [291, 240] on button "Yes, it's correct" at bounding box center [296, 234] width 38 height 11
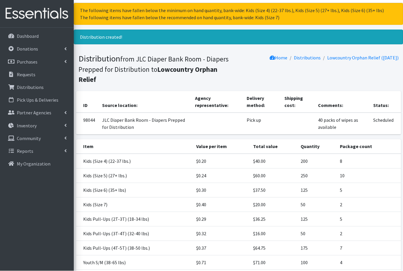
scroll to position [43, 0]
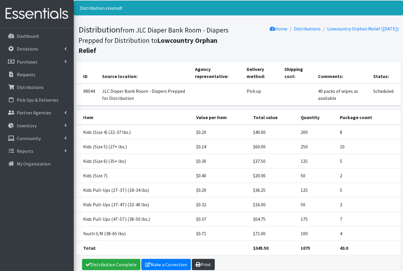
click at [200, 259] on link "Print" at bounding box center [203, 264] width 23 height 11
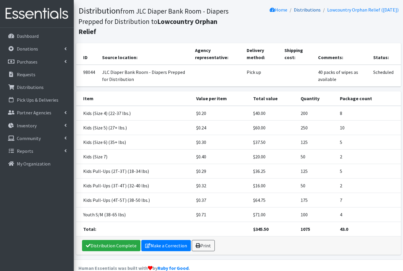
click at [298, 9] on link "Distributions" at bounding box center [307, 10] width 27 height 6
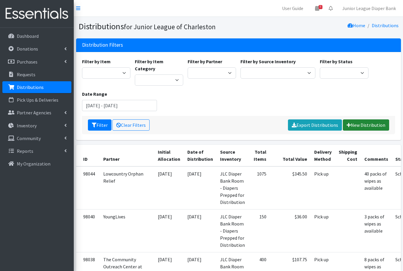
click at [369, 119] on link "New Distribution" at bounding box center [366, 124] width 46 height 11
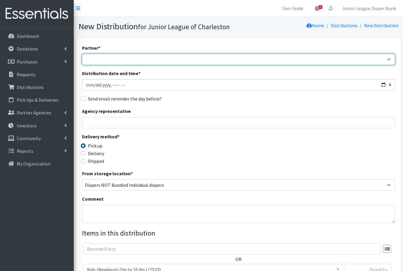
click at [92, 59] on select "[DEMOGRAPHIC_DATA] Birthright of Charleston Demo Agency East [PERSON_NAME] Comm…" at bounding box center [238, 59] width 313 height 11
select select "4863"
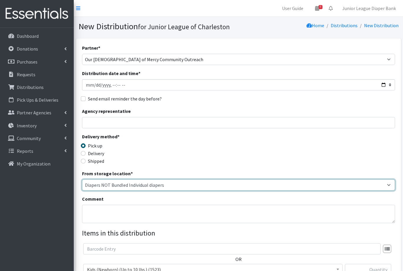
click at [105, 186] on select "Diapers NOT Bundled Individual diapers JLC Diaper Bank Room - Diapers Prepped f…" at bounding box center [238, 184] width 313 height 11
select select "35"
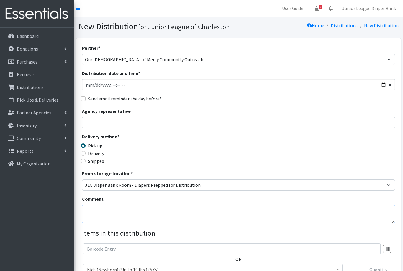
click at [97, 216] on textarea "Comment" at bounding box center [238, 214] width 313 height 18
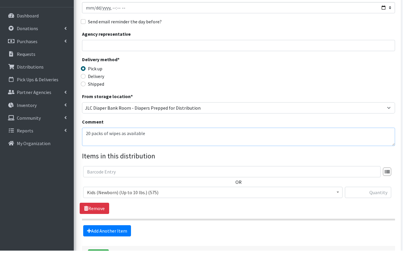
scroll to position [58, 0]
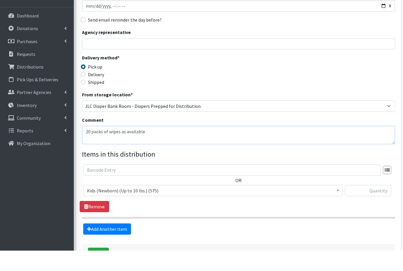
type textarea "20 packs of wipes as available"
click at [107, 207] on span "Kids (Newborn) (Up to 10 lbs.) (575)" at bounding box center [213, 211] width 252 height 8
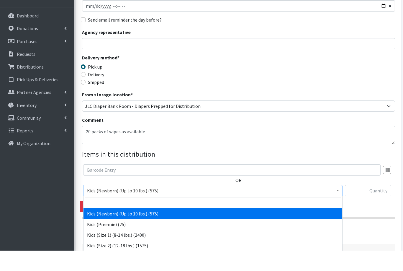
scroll to position [79, 0]
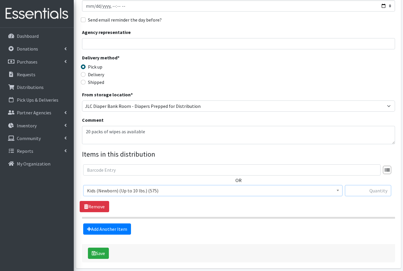
click at [372, 188] on input "text" at bounding box center [368, 190] width 46 height 11
type input "75"
click at [103, 226] on link "Add Another Item" at bounding box center [107, 228] width 48 height 11
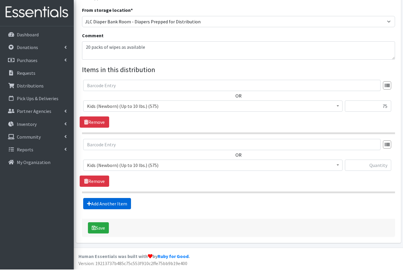
scroll to position [143, 0]
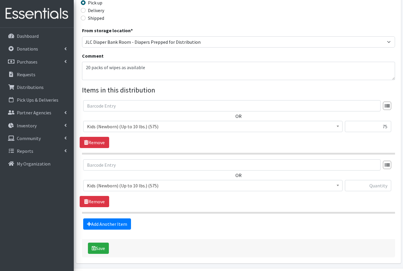
click at [105, 186] on span "Kids (Newborn) (Up to 10 lbs.) (575)" at bounding box center [213, 185] width 252 height 8
select select "573"
click at [367, 187] on input "text" at bounding box center [368, 185] width 46 height 11
type input "75"
click at [99, 222] on link "Add Another Item" at bounding box center [107, 223] width 48 height 11
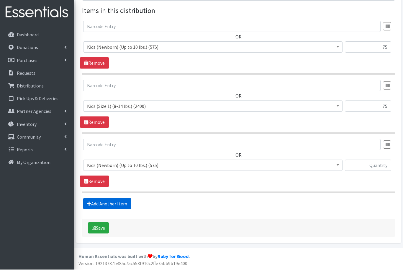
scroll to position [202, 0]
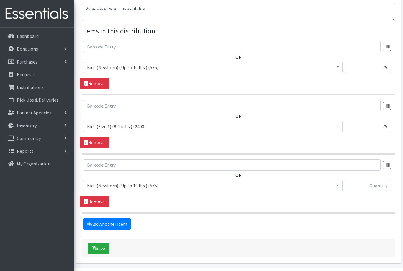
click at [107, 184] on span "Kids (Newborn) (Up to 10 lbs.) (575)" at bounding box center [213, 185] width 252 height 8
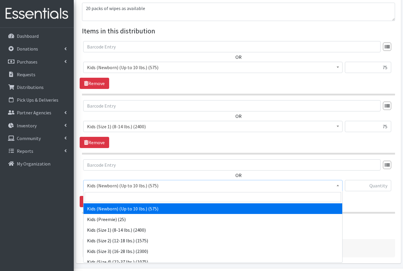
select select "574"
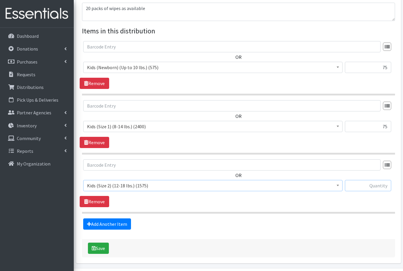
click at [372, 189] on input "text" at bounding box center [368, 185] width 46 height 11
type input "50"
click at [104, 222] on link "Add Another Item" at bounding box center [107, 223] width 48 height 11
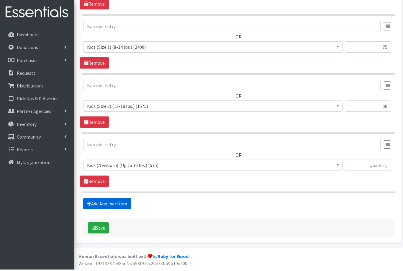
scroll to position [261, 0]
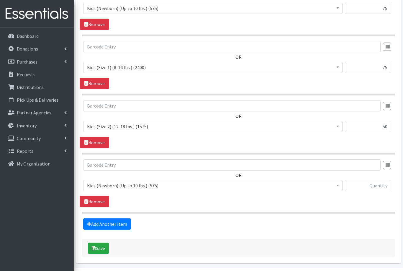
click at [103, 183] on span "Kids (Newborn) (Up to 10 lbs.) (575)" at bounding box center [213, 185] width 252 height 8
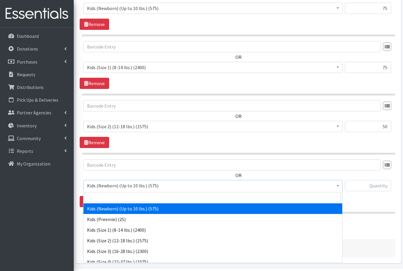
select select "576"
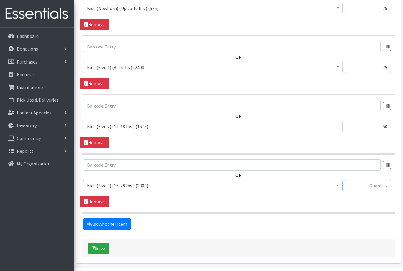
click at [372, 183] on input "text" at bounding box center [368, 185] width 46 height 11
type input "200"
click at [107, 223] on link "Add Another Item" at bounding box center [107, 223] width 48 height 11
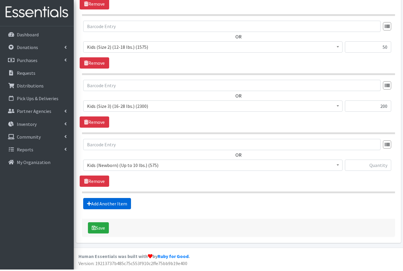
scroll to position [320, 0]
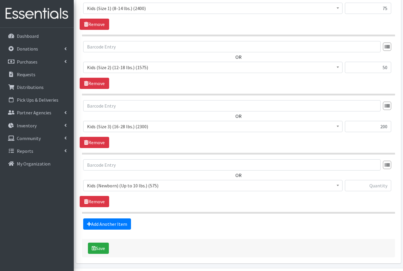
click at [103, 182] on span "Kids (Newborn) (Up to 10 lbs.) (575)" at bounding box center [213, 185] width 252 height 8
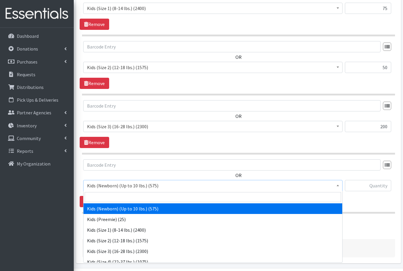
select select "557"
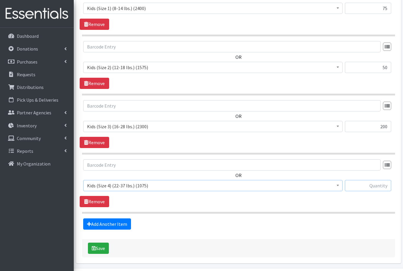
click at [368, 184] on input "text" at bounding box center [368, 185] width 46 height 11
type input "150"
click at [106, 225] on link "Add Another Item" at bounding box center [107, 223] width 48 height 11
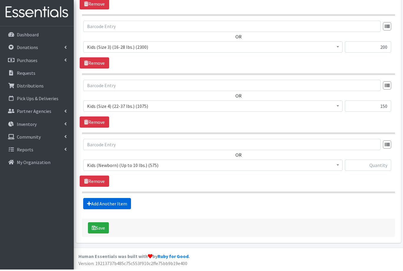
scroll to position [379, 0]
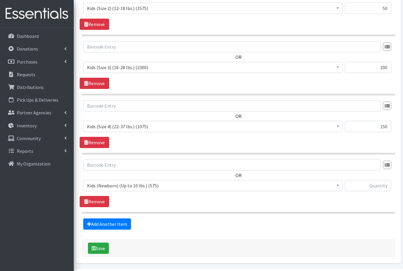
click at [98, 186] on span "Kids (Newborn) (Up to 10 lbs.) (575)" at bounding box center [213, 185] width 252 height 8
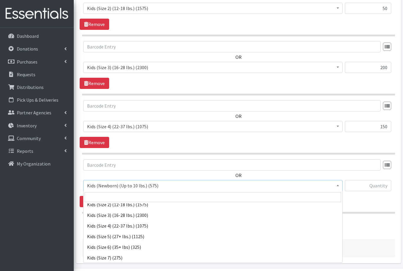
scroll to position [36, 0]
select select "558"
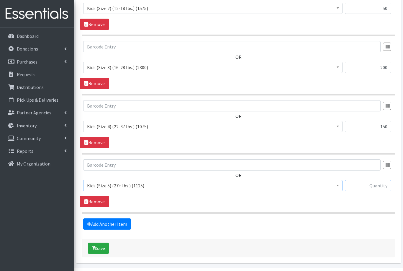
click at [372, 185] on input "text" at bounding box center [368, 185] width 46 height 11
type input "200"
click at [105, 224] on link "Add Another Item" at bounding box center [107, 223] width 48 height 11
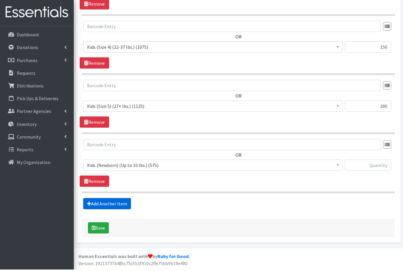
scroll to position [438, 0]
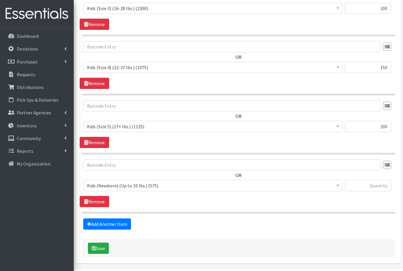
click at [105, 187] on span "Kids (Newborn) (Up to 10 lbs.) (575)" at bounding box center [213, 185] width 252 height 8
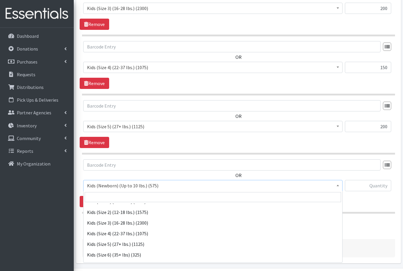
scroll to position [47, 0]
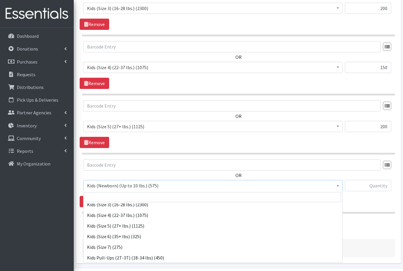
select select "560"
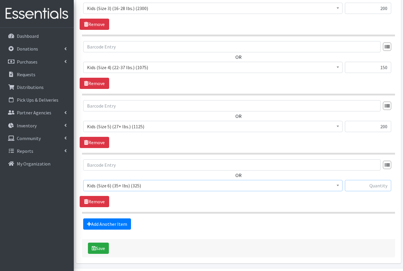
click at [372, 187] on input "text" at bounding box center [368, 185] width 46 height 11
type input "50"
click at [98, 223] on link "Add Another Item" at bounding box center [107, 223] width 48 height 11
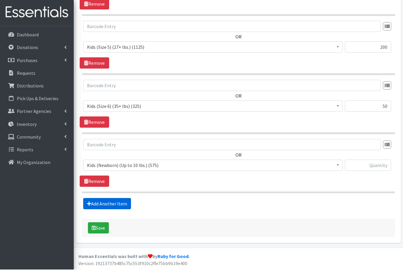
scroll to position [497, 0]
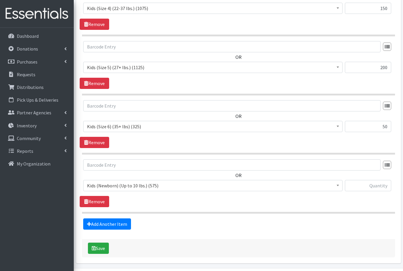
click at [102, 183] on span "Kids (Newborn) (Up to 10 lbs.) (575)" at bounding box center [213, 185] width 252 height 8
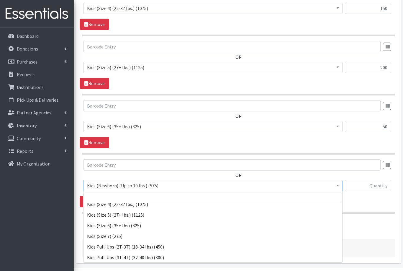
scroll to position [58, 0]
select select "1752"
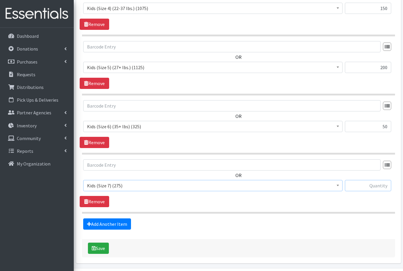
click at [371, 188] on input "text" at bounding box center [368, 185] width 46 height 11
type input "50"
click at [99, 224] on link "Add Another Item" at bounding box center [107, 223] width 48 height 11
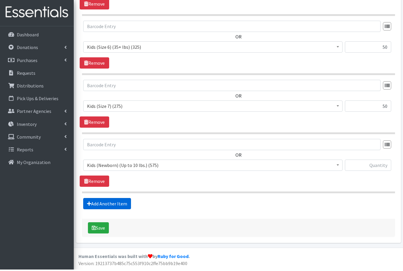
scroll to position [556, 0]
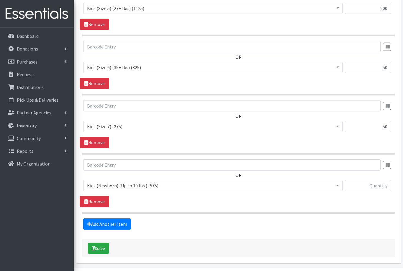
click at [104, 184] on span "Kids (Newborn) (Up to 10 lbs.) (575)" at bounding box center [213, 185] width 252 height 8
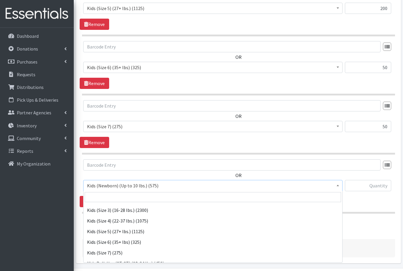
scroll to position [60, 0]
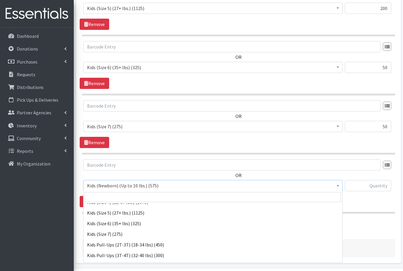
select select "564"
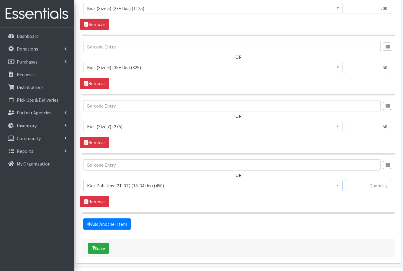
click at [376, 183] on input "text" at bounding box center [368, 185] width 46 height 11
type input "50"
click at [97, 225] on link "Add Another Item" at bounding box center [107, 223] width 48 height 11
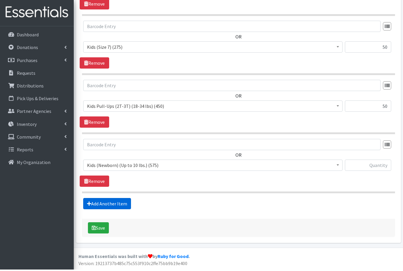
scroll to position [615, 0]
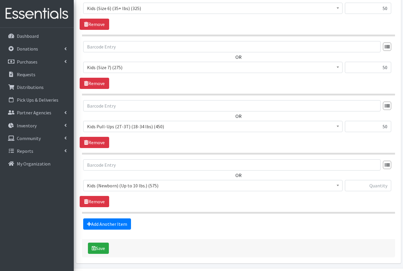
click at [95, 186] on span "Kids (Newborn) (Up to 10 lbs.) (575)" at bounding box center [213, 185] width 252 height 8
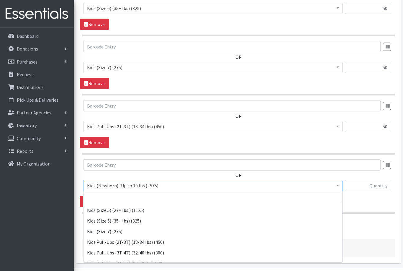
scroll to position [63, 0]
select select "565"
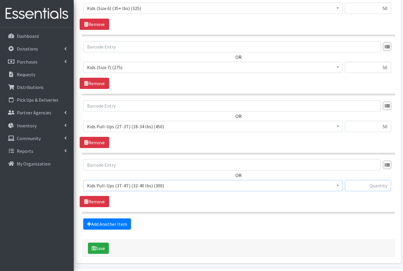
click at [372, 185] on input "text" at bounding box center [368, 185] width 46 height 11
type input "75"
click at [97, 223] on link "Add Another Item" at bounding box center [107, 223] width 48 height 11
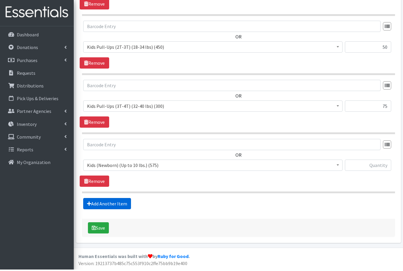
scroll to position [674, 0]
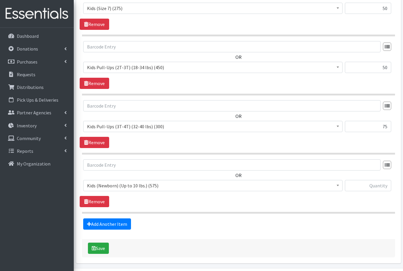
click at [117, 184] on span "Kids (Newborn) (Up to 10 lbs.) (575)" at bounding box center [213, 185] width 252 height 8
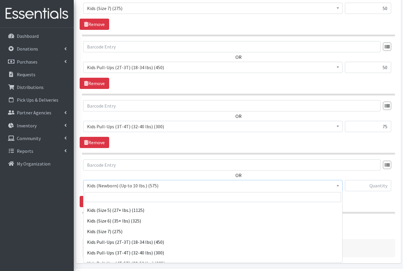
scroll to position [66, 0]
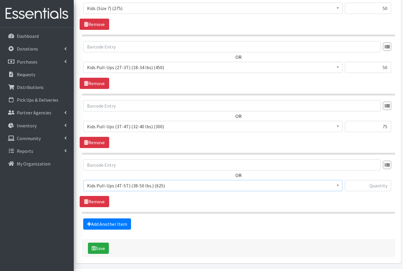
select select "566"
click at [374, 183] on input "text" at bounding box center [368, 185] width 46 height 11
type input "125"
click at [97, 224] on link "Add Another Item" at bounding box center [107, 223] width 48 height 11
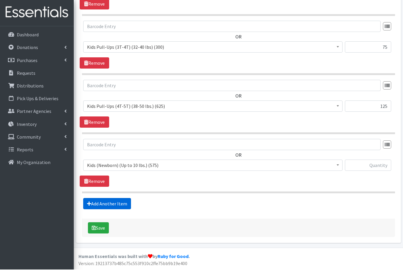
scroll to position [733, 0]
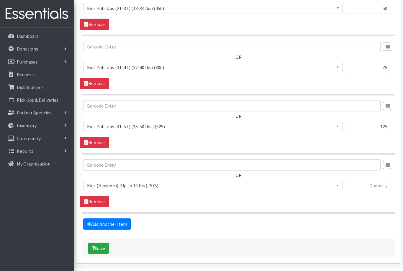
click at [103, 186] on span "Kids (Newborn) (Up to 10 lbs.) (575)" at bounding box center [213, 185] width 252 height 8
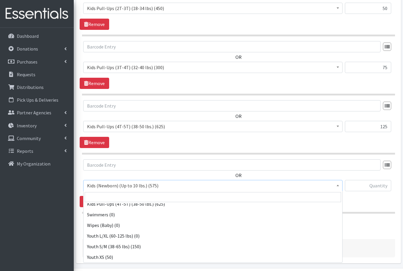
scroll to position [122, 0]
select select "553"
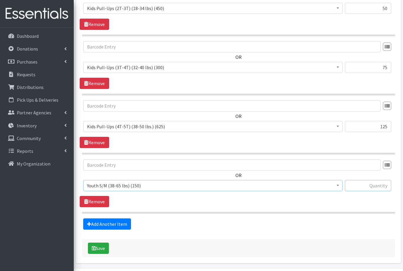
click at [375, 184] on input "text" at bounding box center [368, 185] width 46 height 11
type input "25"
click at [97, 246] on button "Save" at bounding box center [98, 247] width 21 height 11
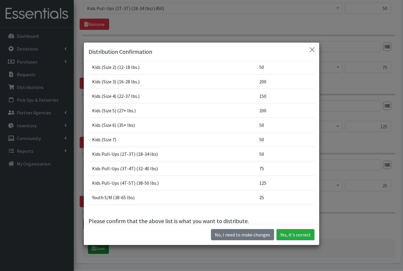
scroll to position [72, 0]
click at [293, 240] on button "Yes, it's correct" at bounding box center [296, 234] width 38 height 11
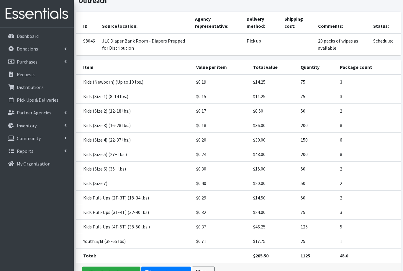
scroll to position [118, 0]
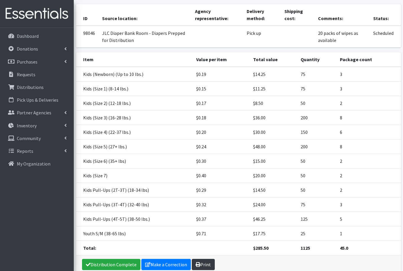
click at [202, 259] on link "Print" at bounding box center [203, 264] width 23 height 11
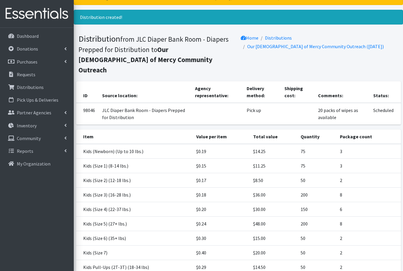
scroll to position [40, 0]
click at [273, 39] on link "Distributions" at bounding box center [278, 38] width 27 height 6
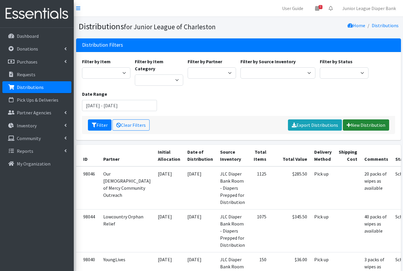
click at [364, 119] on link "New Distribution" at bounding box center [366, 124] width 46 height 11
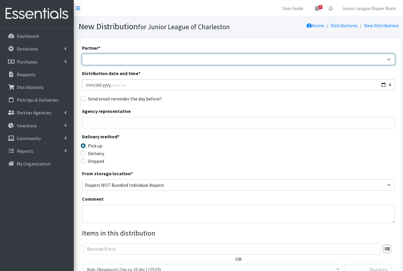
click at [94, 54] on select "[DEMOGRAPHIC_DATA] Birthright of Charleston Demo Agency East [PERSON_NAME] Comm…" at bounding box center [238, 59] width 313 height 11
select select "5687"
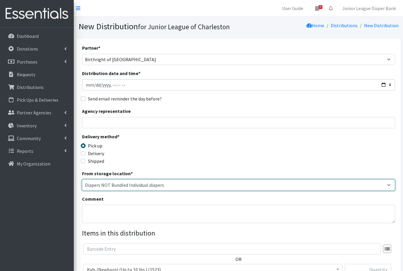
click at [117, 185] on select "Diapers NOT Bundled Individual diapers JLC Diaper Bank Room - Diapers Prepped f…" at bounding box center [238, 184] width 313 height 11
select select "35"
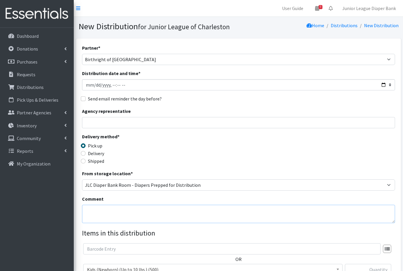
click at [105, 211] on textarea "Comment" at bounding box center [238, 214] width 313 height 18
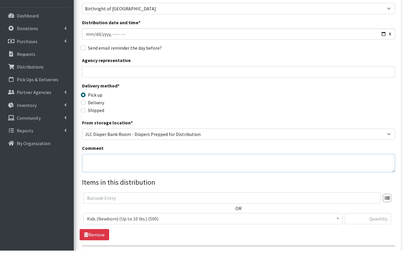
scroll to position [103, 0]
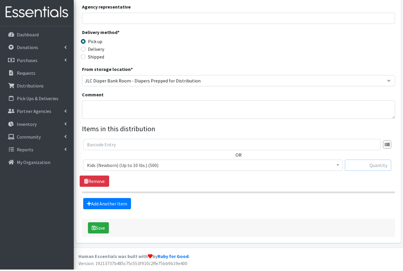
click at [374, 163] on input "text" at bounding box center [368, 166] width 46 height 11
type input "150"
click at [99, 201] on link "Add Another Item" at bounding box center [107, 204] width 48 height 11
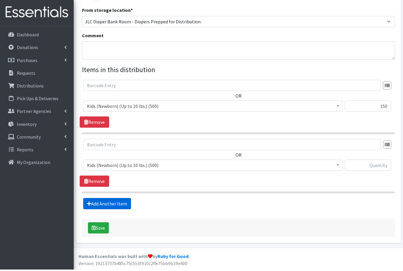
scroll to position [143, 0]
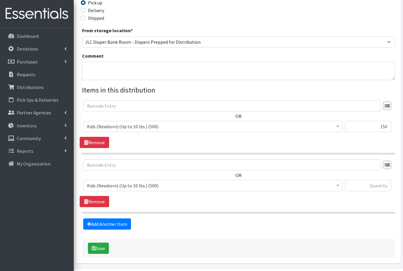
click at [95, 186] on span "Kids (Newborn) (Up to 10 lbs.) (500)" at bounding box center [213, 185] width 252 height 8
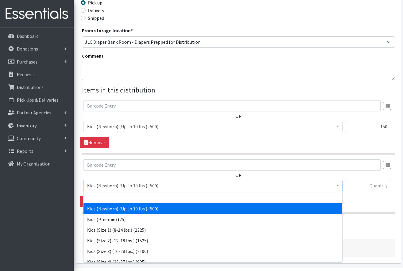
select select "573"
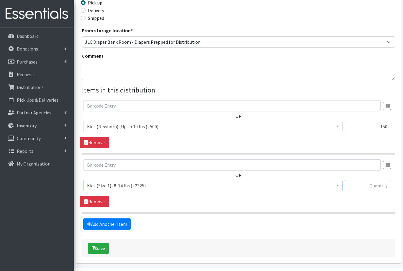
click at [369, 184] on input "text" at bounding box center [368, 185] width 46 height 11
type input "350"
click at [100, 222] on link "Add Another Item" at bounding box center [107, 223] width 48 height 11
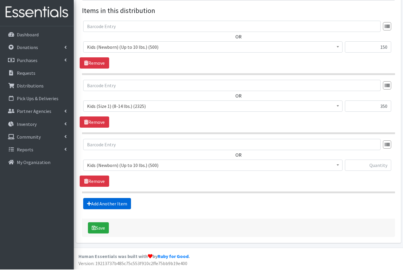
scroll to position [202, 0]
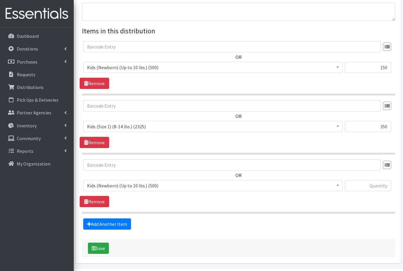
click at [101, 184] on span "Kids (Newborn) (Up to 10 lbs.) (500)" at bounding box center [213, 185] width 252 height 8
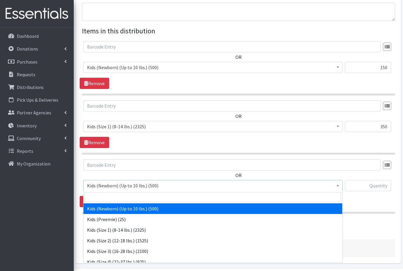
select select "574"
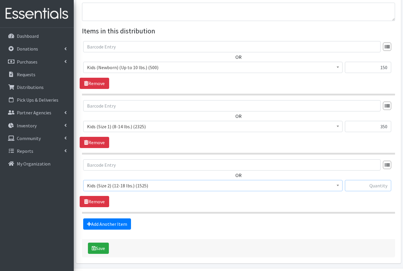
click at [372, 186] on input "text" at bounding box center [368, 185] width 46 height 11
type input "350"
click at [97, 223] on link "Add Another Item" at bounding box center [107, 223] width 48 height 11
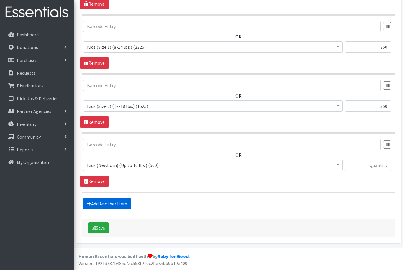
scroll to position [261, 0]
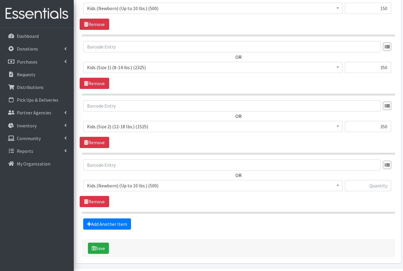
click at [104, 185] on span "Kids (Newborn) (Up to 10 lbs.) (500)" at bounding box center [213, 185] width 252 height 8
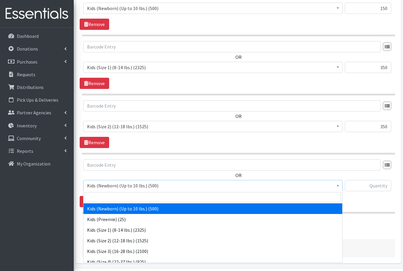
select select "576"
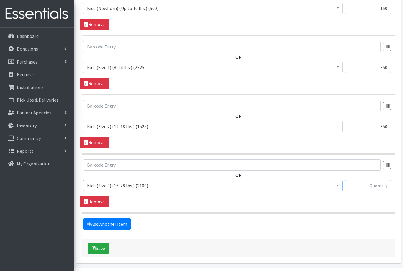
click at [372, 186] on input "text" at bounding box center [368, 185] width 46 height 11
type input "350"
click at [98, 222] on link "Add Another Item" at bounding box center [107, 223] width 48 height 11
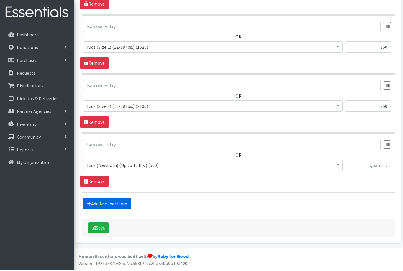
scroll to position [320, 0]
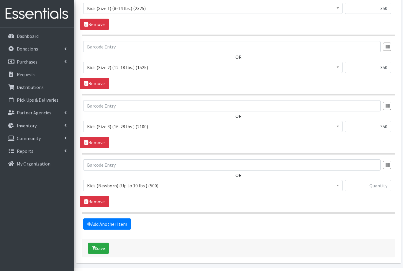
click at [98, 183] on span "Kids (Newborn) (Up to 10 lbs.) (500)" at bounding box center [213, 185] width 252 height 8
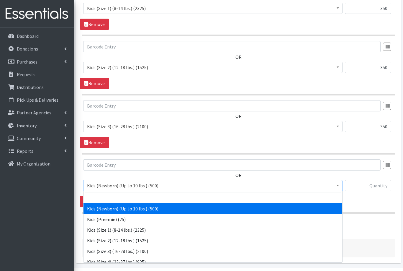
select select "557"
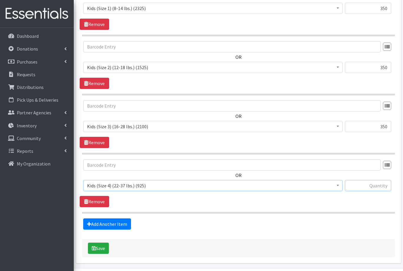
click at [375, 187] on input "text" at bounding box center [368, 185] width 46 height 11
type input "125"
click at [109, 226] on link "Add Another Item" at bounding box center [107, 223] width 48 height 11
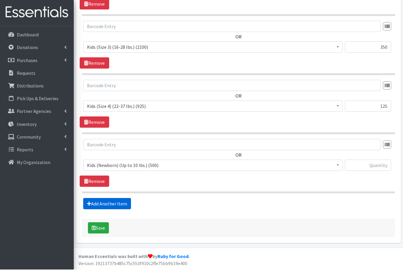
scroll to position [379, 0]
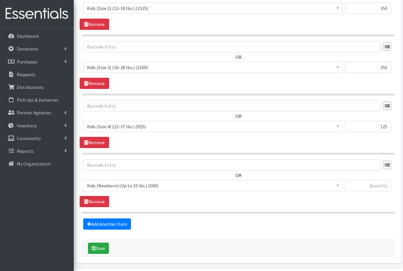
click at [97, 187] on span "Kids (Newborn) (Up to 10 lbs.) (500)" at bounding box center [213, 185] width 252 height 8
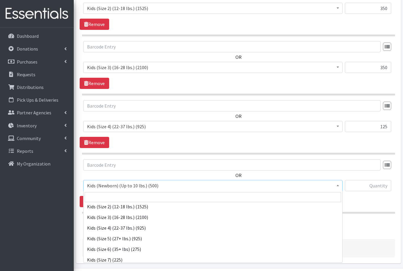
scroll to position [42, 0]
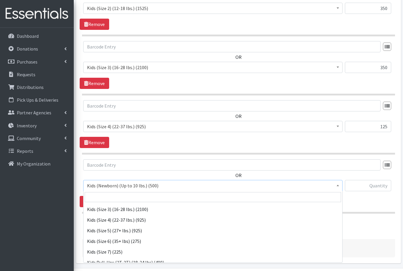
select select "558"
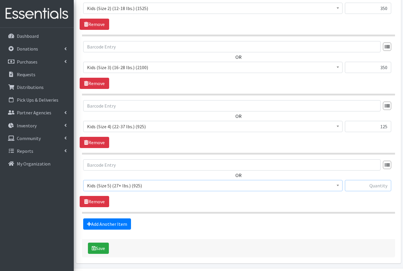
click at [375, 188] on input "text" at bounding box center [368, 185] width 46 height 11
type input "75"
click at [95, 221] on link "Add Another Item" at bounding box center [107, 223] width 48 height 11
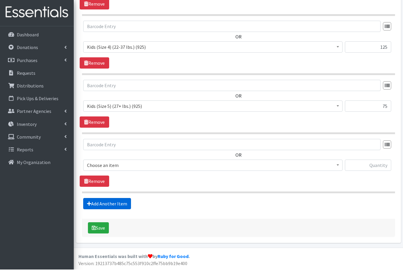
scroll to position [438, 0]
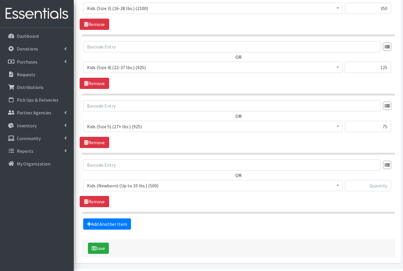
click at [97, 183] on span "Kids (Newborn) (Up to 10 lbs.) (500)" at bounding box center [213, 185] width 252 height 8
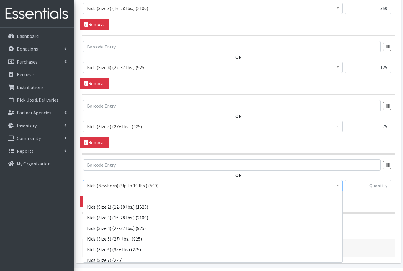
scroll to position [44, 0]
select select "560"
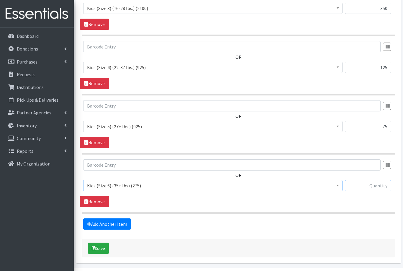
click at [376, 185] on input "text" at bounding box center [368, 185] width 46 height 11
type input "50"
click at [99, 223] on link "Add Another Item" at bounding box center [107, 223] width 48 height 11
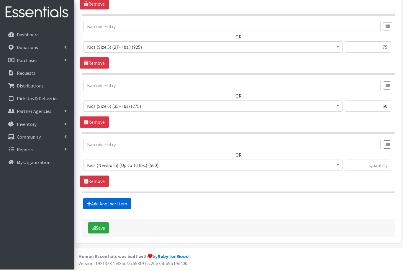
scroll to position [497, 0]
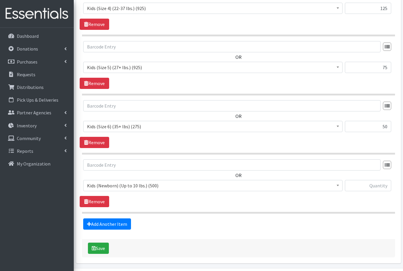
click at [101, 183] on span "Kids (Newborn) (Up to 10 lbs.) (500)" at bounding box center [213, 185] width 252 height 8
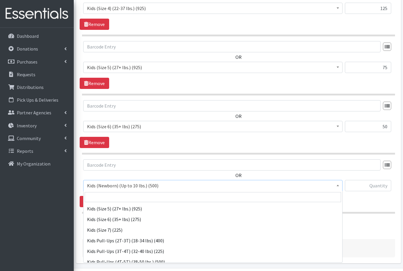
scroll to position [64, 0]
select select "564"
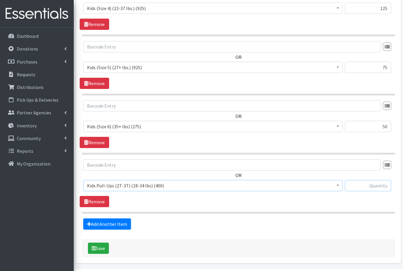
click at [367, 184] on input "text" at bounding box center [368, 185] width 46 height 11
type input "50"
click at [94, 226] on link "Add Another Item" at bounding box center [107, 223] width 48 height 11
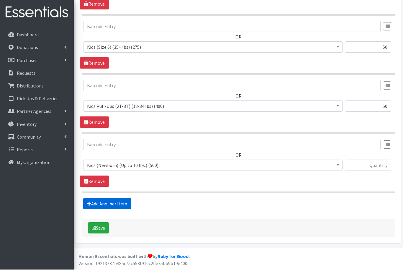
scroll to position [556, 0]
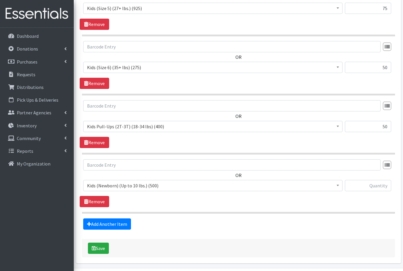
click at [97, 183] on span "Kids (Newborn) (Up to 10 lbs.) (500)" at bounding box center [213, 185] width 252 height 8
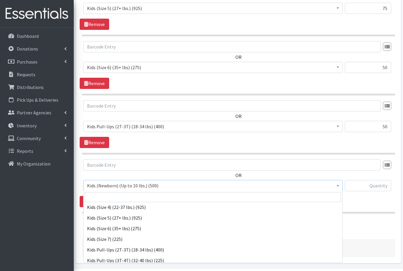
scroll to position [58, 0]
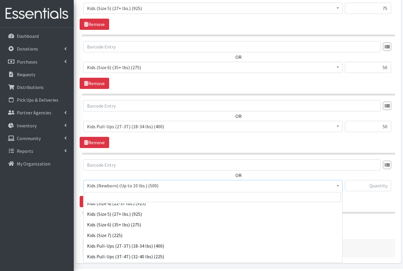
select select "565"
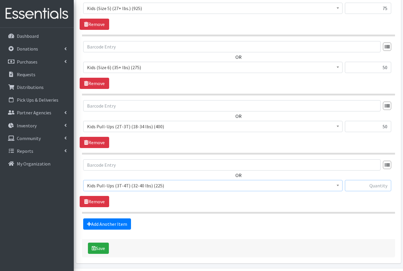
click at [374, 182] on input "text" at bounding box center [368, 185] width 46 height 11
type input "50"
click at [102, 223] on link "Add Another Item" at bounding box center [107, 223] width 48 height 11
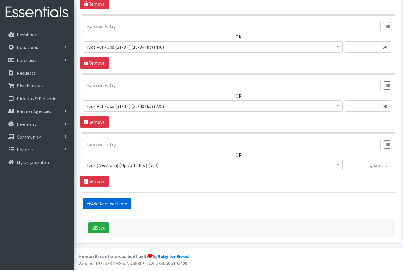
scroll to position [615, 0]
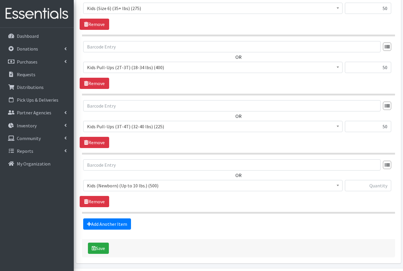
click at [105, 184] on span "Kids (Newborn) (Up to 10 lbs.) (500)" at bounding box center [213, 185] width 252 height 8
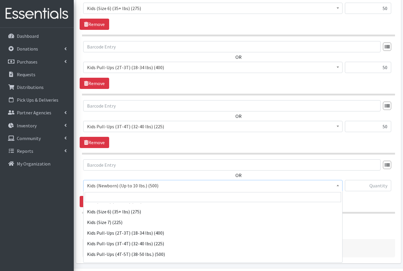
scroll to position [72, 0]
select select "566"
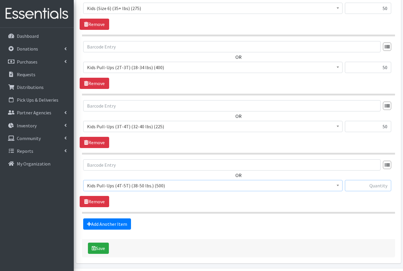
click at [373, 185] on input "text" at bounding box center [368, 185] width 46 height 11
type input "25"
click at [98, 248] on button "Save" at bounding box center [98, 247] width 21 height 11
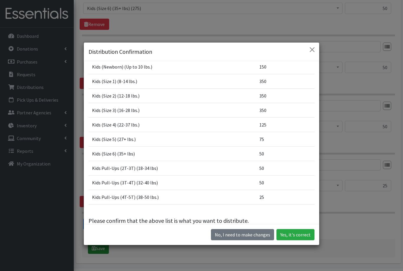
scroll to position [43, 0]
click at [295, 240] on button "Yes, it's correct" at bounding box center [296, 234] width 38 height 11
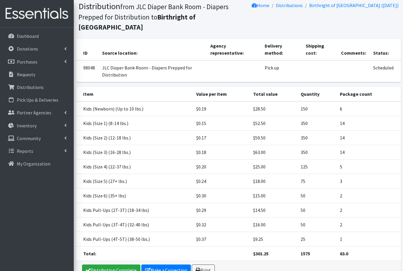
scroll to position [72, 0]
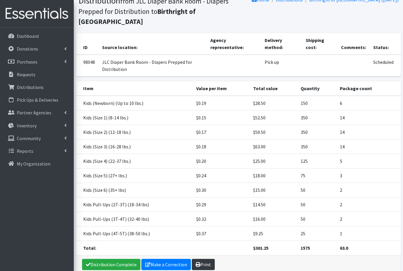
click at [202, 259] on link "Print" at bounding box center [203, 264] width 23 height 11
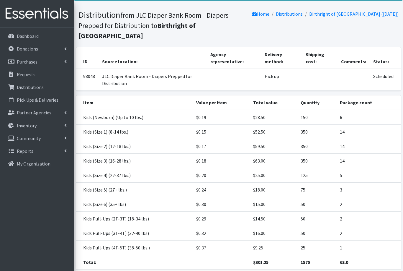
scroll to position [0, 0]
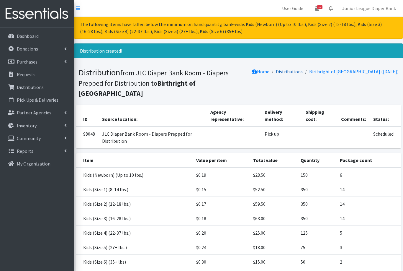
click at [303, 69] on link "Distributions" at bounding box center [289, 71] width 27 height 6
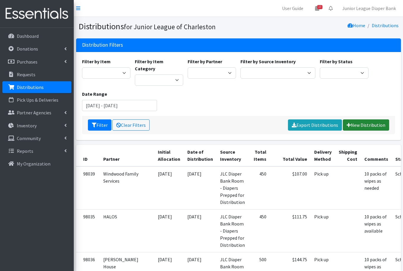
click at [363, 119] on link "New Distribution" at bounding box center [366, 124] width 46 height 11
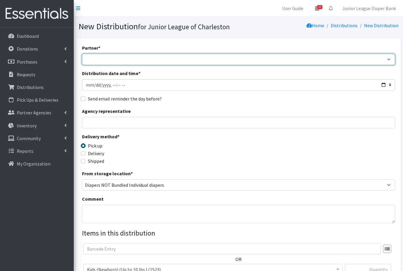
click at [129, 59] on select "[DEMOGRAPHIC_DATA] Birthright of Charleston Demo Agency East [PERSON_NAME] Comm…" at bounding box center [238, 59] width 313 height 11
select select "456"
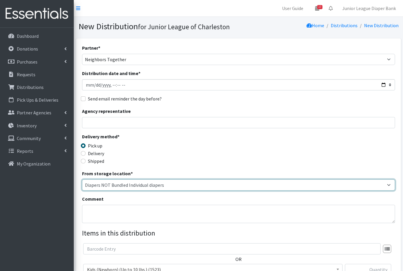
click at [122, 183] on select "Diapers NOT Bundled Individual diapers JLC Diaper Bank Room - Diapers Prepped f…" at bounding box center [238, 184] width 313 height 11
select select "35"
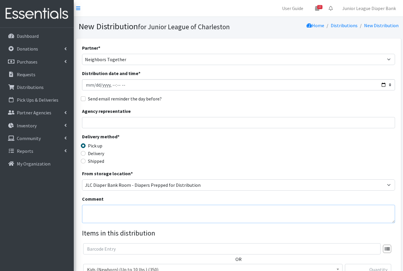
click at [102, 210] on textarea "Comment" at bounding box center [238, 214] width 313 height 18
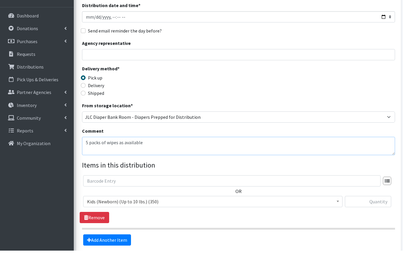
scroll to position [48, 0]
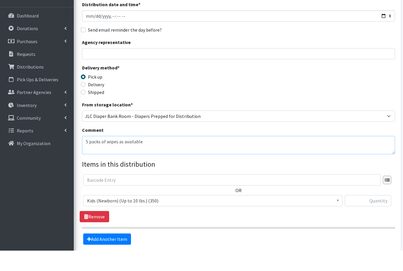
type textarea "5 packs of wipes as available"
click at [107, 217] on span "Kids (Newborn) (Up to 10 lbs.) (350)" at bounding box center [213, 221] width 252 height 8
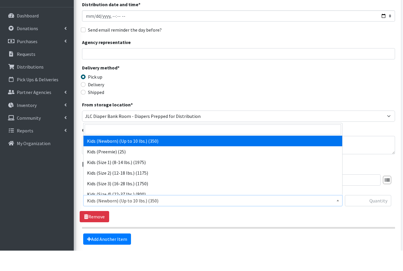
scroll to position [69, 0]
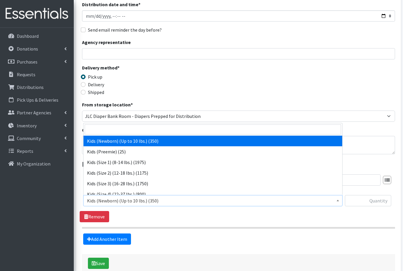
select select "573"
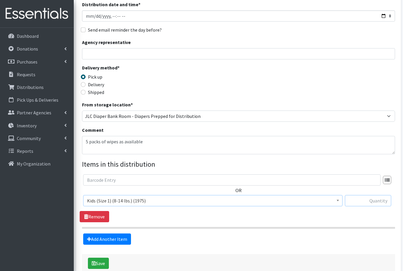
click at [371, 198] on input "text" at bounding box center [368, 200] width 46 height 11
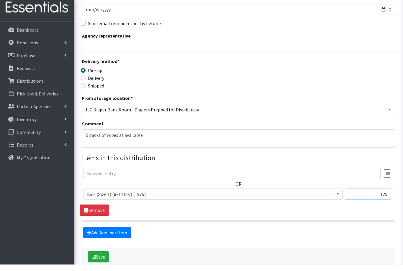
scroll to position [103, 0]
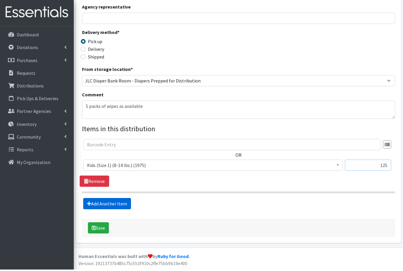
type input "125"
click at [107, 202] on link "Add Another Item" at bounding box center [107, 204] width 48 height 11
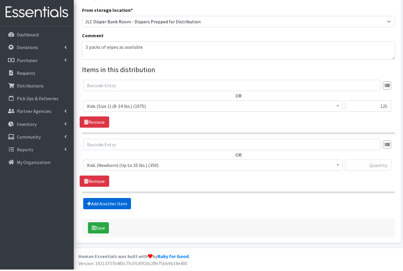
scroll to position [143, 0]
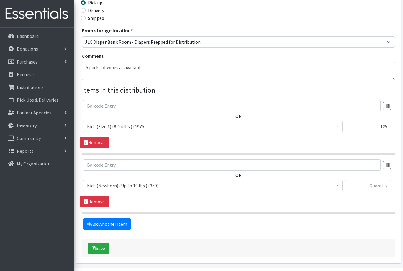
click at [107, 184] on span "Kids (Newborn) (Up to 10 lbs.) (350)" at bounding box center [213, 185] width 252 height 8
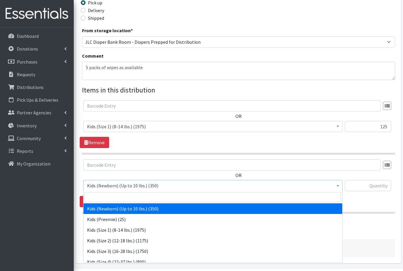
select select "574"
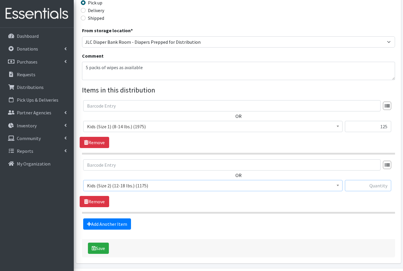
click at [369, 185] on input "text" at bounding box center [368, 185] width 46 height 11
type input "50"
click at [98, 224] on link "Add Another Item" at bounding box center [107, 223] width 48 height 11
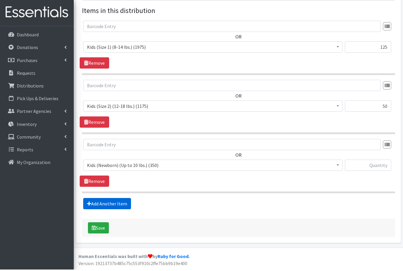
scroll to position [202, 0]
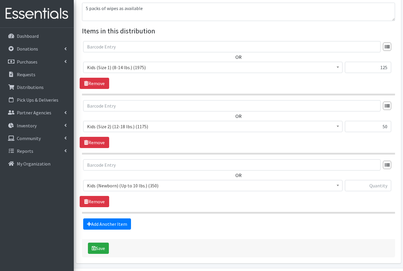
click at [102, 184] on span "Kids (Newborn) (Up to 10 lbs.) (350)" at bounding box center [213, 185] width 252 height 8
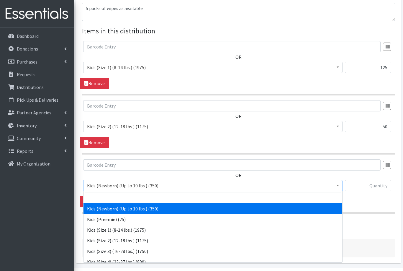
select select "576"
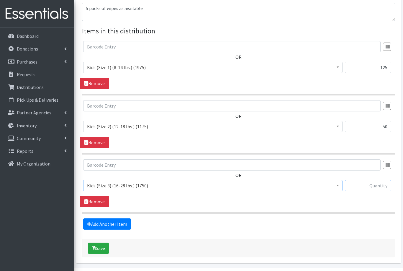
click at [377, 184] on input "text" at bounding box center [368, 185] width 46 height 11
type input "150"
click at [101, 226] on link "Add Another Item" at bounding box center [107, 223] width 48 height 11
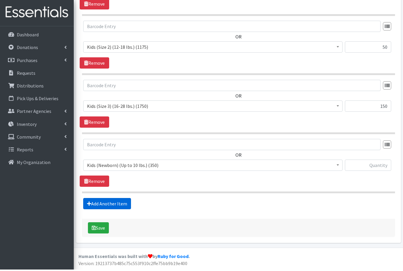
scroll to position [261, 0]
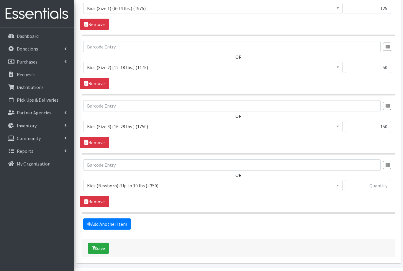
click at [105, 186] on span "Kids (Newborn) (Up to 10 lbs.) (350)" at bounding box center [213, 185] width 252 height 8
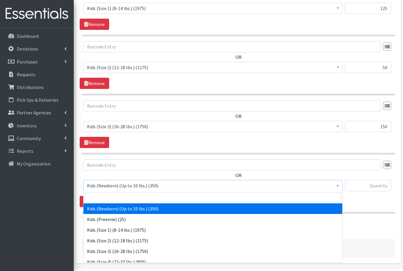
select select "557"
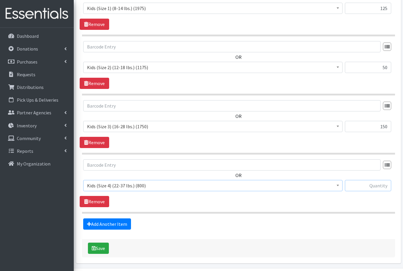
click at [374, 184] on input "text" at bounding box center [368, 185] width 46 height 11
type input "150"
click at [98, 225] on link "Add Another Item" at bounding box center [107, 223] width 48 height 11
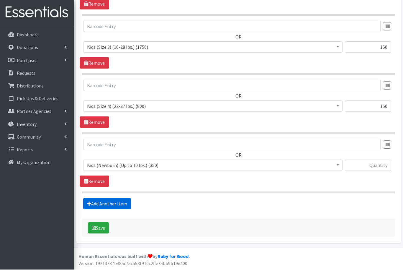
scroll to position [320, 0]
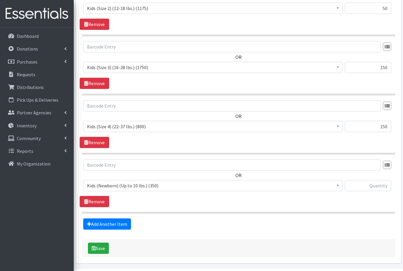
click at [100, 184] on span "Kids (Newborn) (Up to 10 lbs.) (350)" at bounding box center [213, 185] width 252 height 8
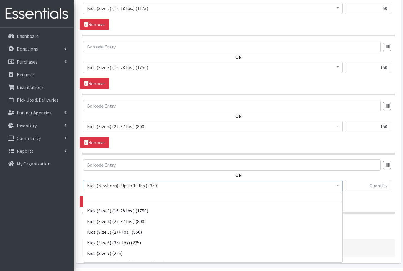
scroll to position [43, 0]
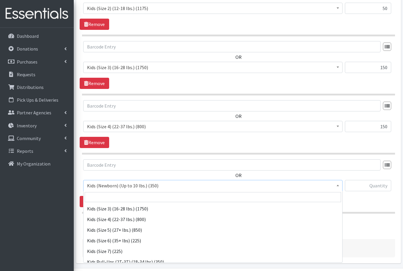
select select "558"
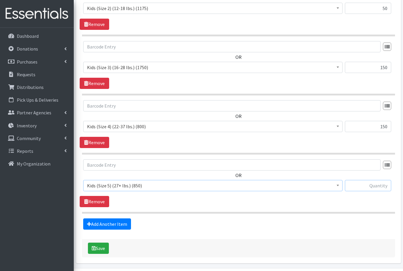
click at [371, 184] on input "text" at bounding box center [368, 185] width 46 height 11
type input "150"
click at [94, 225] on link "Add Another Item" at bounding box center [107, 223] width 48 height 11
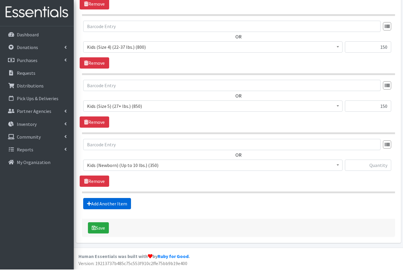
scroll to position [379, 0]
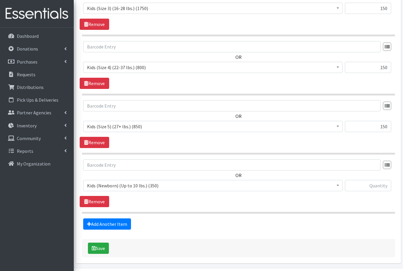
click at [100, 184] on span "Kids (Newborn) (Up to 10 lbs.) (350)" at bounding box center [213, 185] width 252 height 8
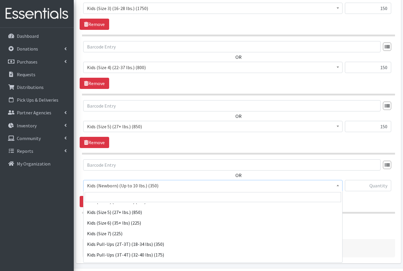
scroll to position [65, 0]
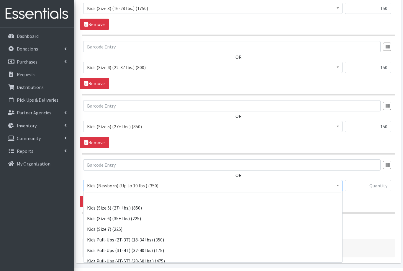
select select "564"
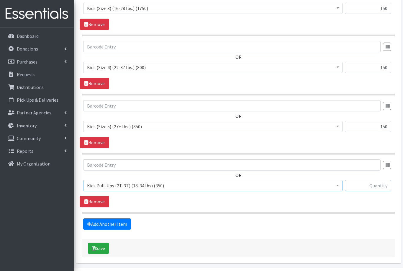
click at [373, 182] on input "text" at bounding box center [368, 185] width 46 height 11
type input "50"
click at [101, 224] on link "Add Another Item" at bounding box center [107, 223] width 48 height 11
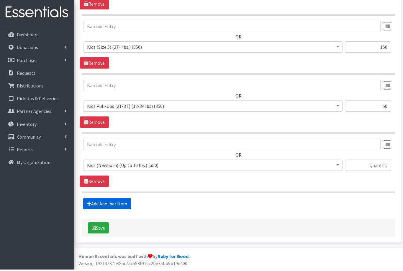
scroll to position [438, 0]
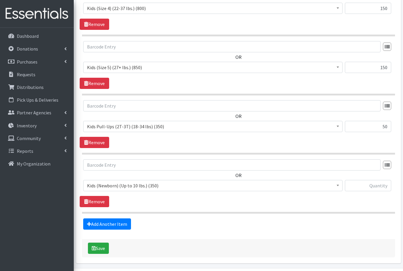
click at [102, 185] on span "Kids (Newborn) (Up to 10 lbs.) (350)" at bounding box center [213, 185] width 252 height 8
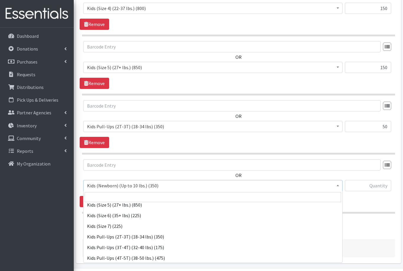
scroll to position [68, 0]
select select "565"
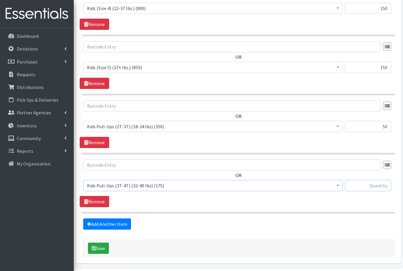
click at [371, 183] on input "text" at bounding box center [368, 185] width 46 height 11
type input "75"
click at [95, 223] on link "Add Another Item" at bounding box center [107, 223] width 48 height 11
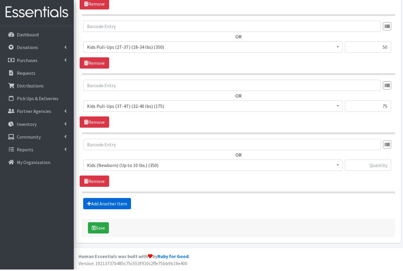
scroll to position [497, 0]
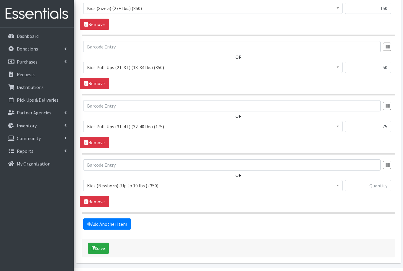
click at [99, 184] on span "Kids (Newborn) (Up to 10 lbs.) (350)" at bounding box center [213, 185] width 252 height 8
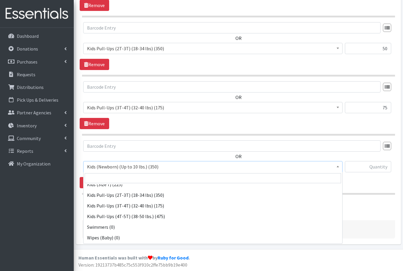
scroll to position [97, 0]
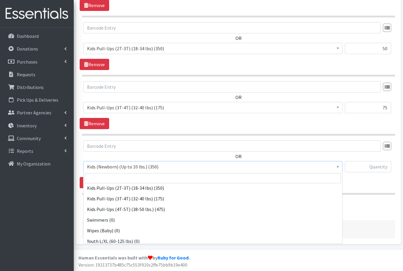
select select "566"
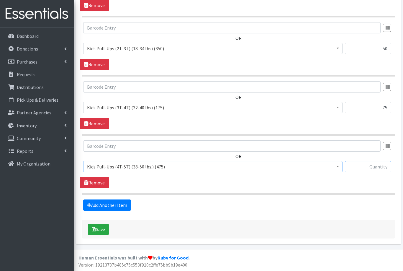
click at [378, 166] on input "text" at bounding box center [368, 166] width 46 height 11
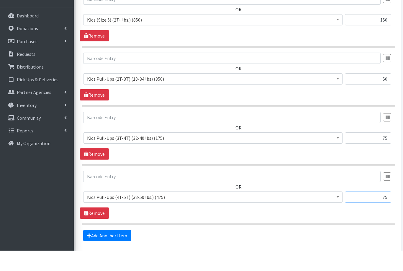
scroll to position [477, 0]
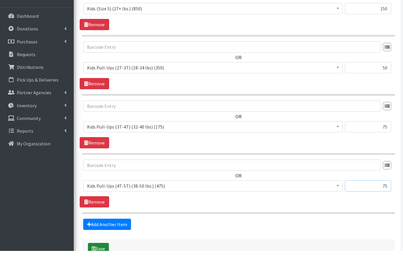
type input "75"
click at [97, 263] on button "Save" at bounding box center [98, 268] width 21 height 11
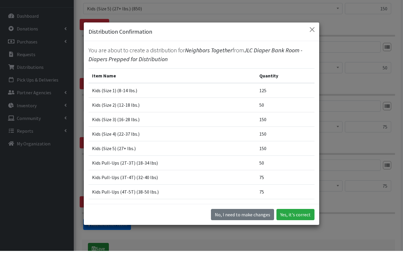
scroll to position [497, 0]
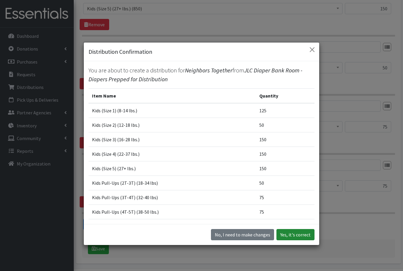
click at [287, 240] on button "Yes, it's correct" at bounding box center [296, 234] width 38 height 11
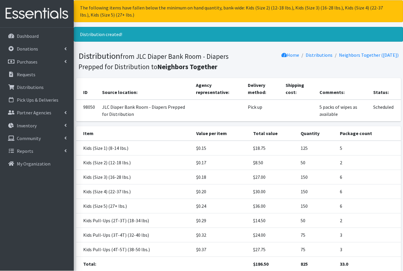
scroll to position [43, 0]
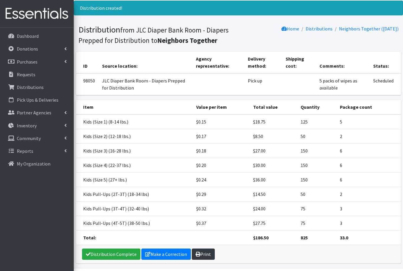
click at [201, 253] on link "Print" at bounding box center [203, 253] width 23 height 11
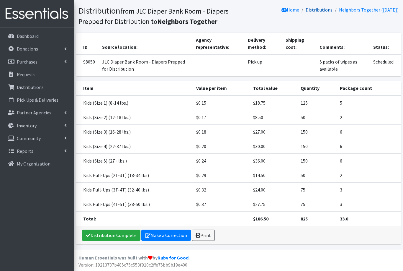
click at [314, 11] on link "Distributions" at bounding box center [319, 10] width 27 height 6
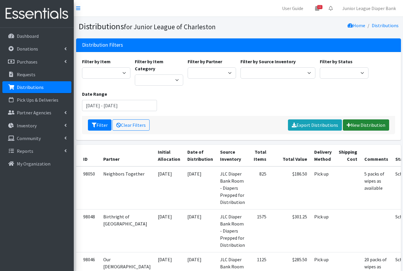
click at [372, 119] on link "New Distribution" at bounding box center [366, 124] width 46 height 11
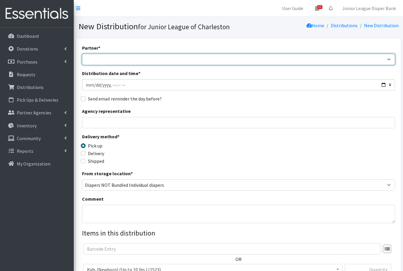
click at [95, 61] on select "Bethel United Methodist Church Birthright of Charleston Demo Agency East Cooper…" at bounding box center [238, 59] width 313 height 11
select select "462"
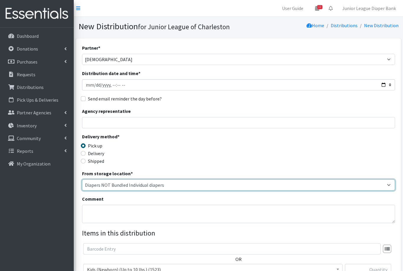
click at [125, 187] on select "Diapers NOT Bundled Individual diapers JLC Diaper Bank Room - Diapers Prepped f…" at bounding box center [238, 184] width 313 height 11
select select "35"
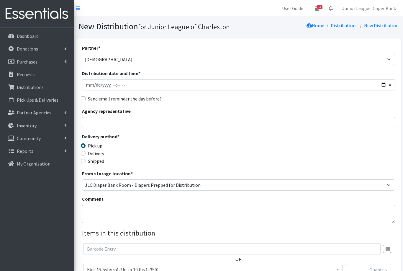
click at [103, 210] on textarea "Comment" at bounding box center [238, 214] width 313 height 18
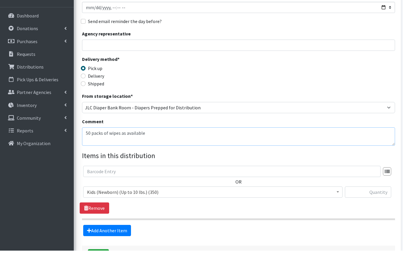
scroll to position [103, 0]
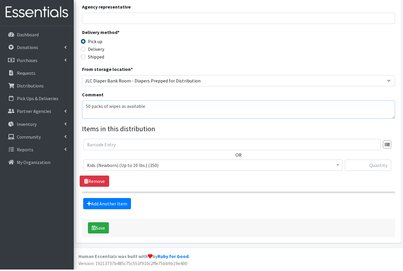
type textarea "50 packs of wipes as available"
click at [103, 163] on span "Kids (Newborn) (Up to 10 lbs.) (350)" at bounding box center [213, 166] width 252 height 8
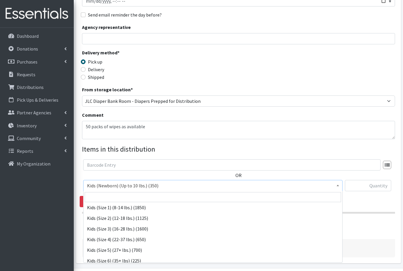
scroll to position [25, 0]
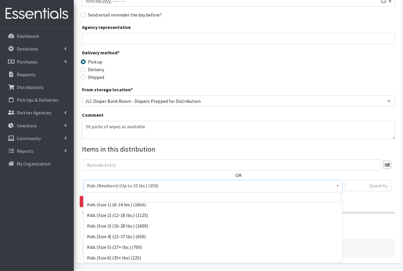
select select "557"
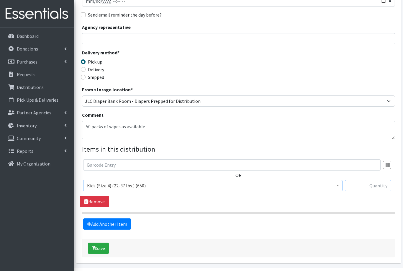
click at [364, 186] on input "text" at bounding box center [368, 185] width 46 height 11
type input "200"
click at [97, 222] on link "Add Another Item" at bounding box center [107, 223] width 48 height 11
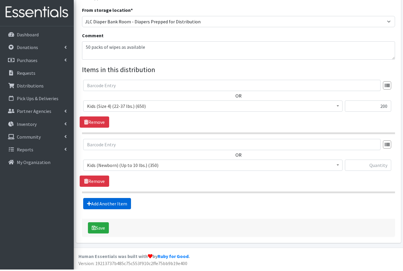
scroll to position [143, 0]
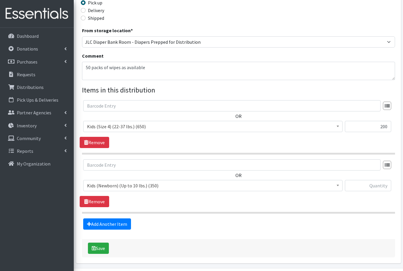
click at [103, 183] on span "Kids (Newborn) (Up to 10 lbs.) (350)" at bounding box center [213, 185] width 252 height 8
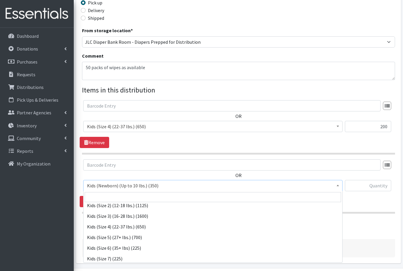
scroll to position [44, 0]
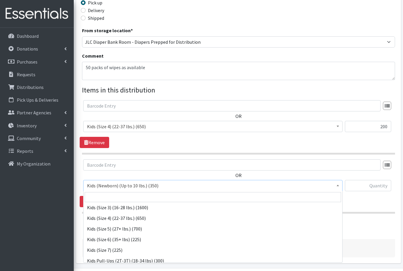
select select "558"
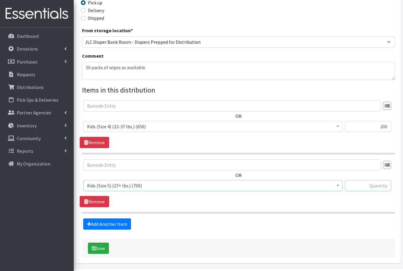
click at [377, 183] on input "text" at bounding box center [368, 185] width 46 height 11
type input "200"
click at [99, 227] on link "Add Another Item" at bounding box center [107, 223] width 48 height 11
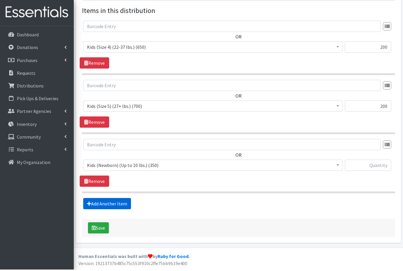
scroll to position [202, 0]
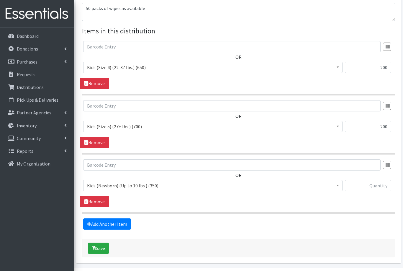
click at [99, 184] on span "Kids (Newborn) (Up to 10 lbs.) (350)" at bounding box center [213, 185] width 252 height 8
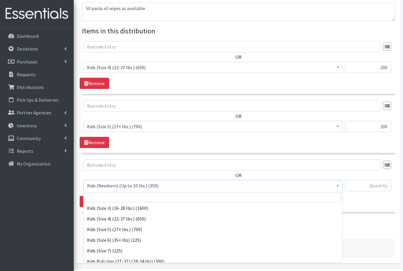
scroll to position [56, 0]
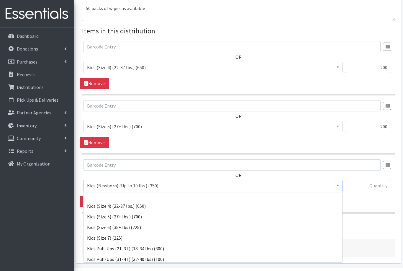
select select "560"
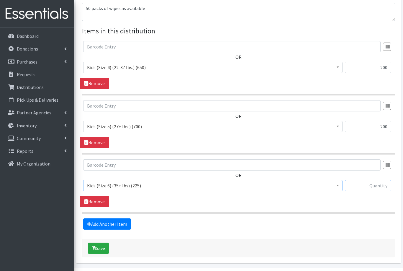
click at [375, 183] on input "text" at bounding box center [368, 185] width 46 height 11
type input "50"
click at [99, 226] on link "Add Another Item" at bounding box center [107, 223] width 48 height 11
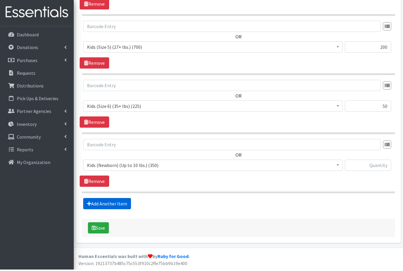
scroll to position [261, 0]
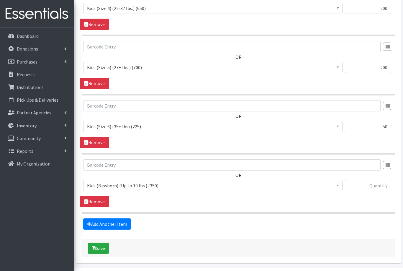
click at [101, 183] on span "Kids (Newborn) (Up to 10 lbs.) (350)" at bounding box center [213, 185] width 252 height 8
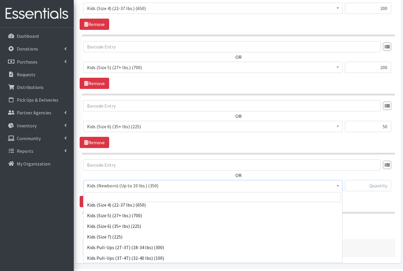
scroll to position [59, 0]
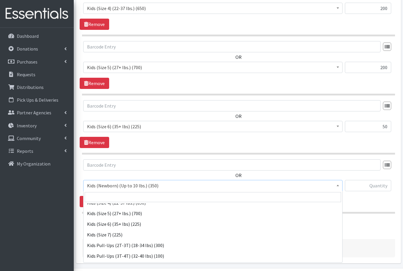
select select "1752"
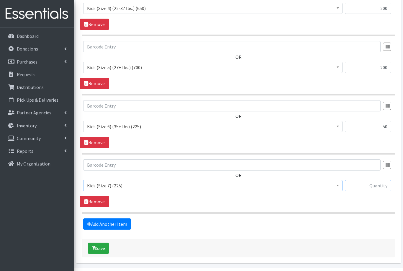
click at [375, 189] on input "text" at bounding box center [368, 185] width 46 height 11
type input "75"
click at [95, 223] on link "Add Another Item" at bounding box center [107, 223] width 48 height 11
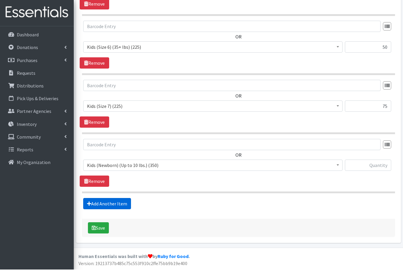
scroll to position [320, 0]
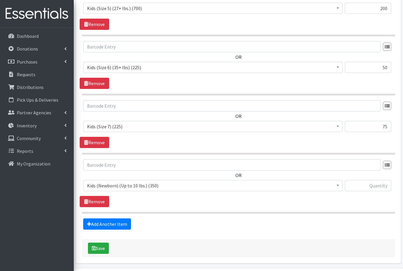
click at [94, 187] on span "Kids (Newborn) (Up to 10 lbs.) (350)" at bounding box center [213, 185] width 252 height 8
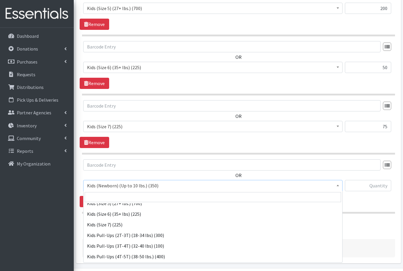
scroll to position [72, 0]
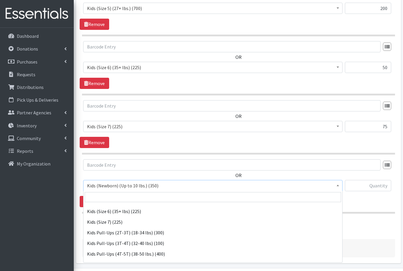
select select "564"
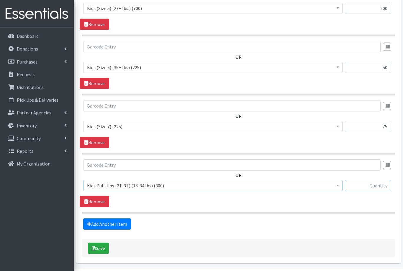
click at [373, 183] on input "text" at bounding box center [368, 185] width 46 height 11
type input "125"
click at [100, 223] on link "Add Another Item" at bounding box center [107, 223] width 48 height 11
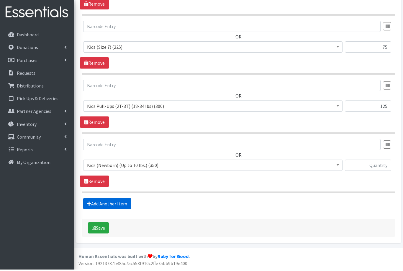
scroll to position [379, 0]
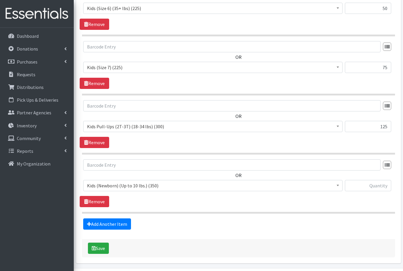
click at [111, 184] on span "Kids (Newborn) (Up to 10 lbs.) (350)" at bounding box center [213, 185] width 252 height 8
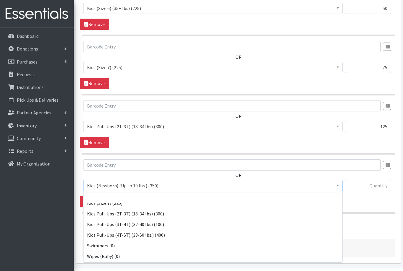
scroll to position [94, 0]
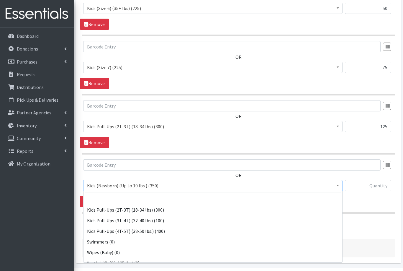
select select "566"
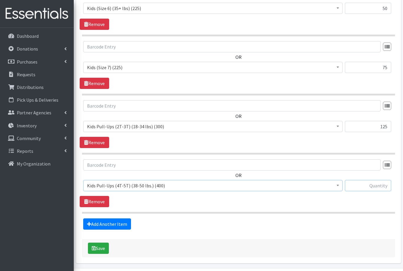
click at [366, 184] on input "text" at bounding box center [368, 185] width 46 height 11
type input "150"
click at [97, 246] on button "Save" at bounding box center [98, 247] width 21 height 11
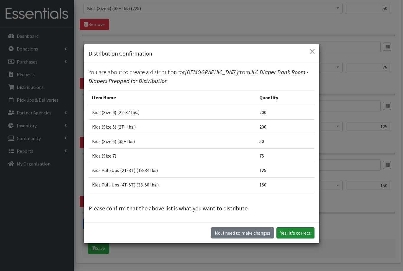
click at [293, 238] on button "Yes, it's correct" at bounding box center [296, 232] width 38 height 11
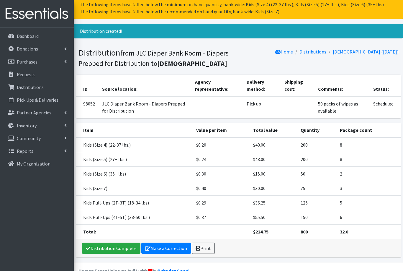
scroll to position [24, 0]
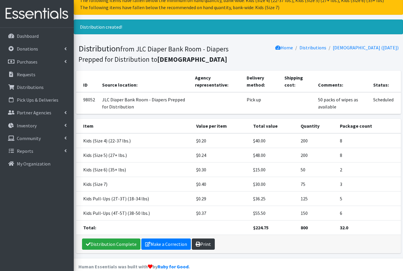
click at [199, 249] on link "Print" at bounding box center [203, 243] width 23 height 11
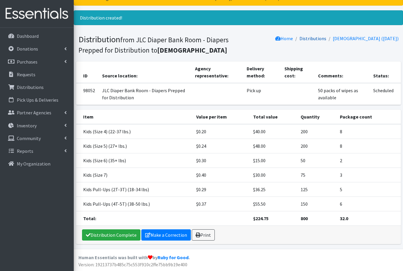
click at [300, 35] on link "Distributions" at bounding box center [313, 38] width 27 height 6
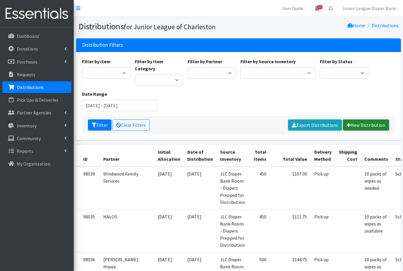
click at [359, 119] on link "New Distribution" at bounding box center [366, 124] width 46 height 11
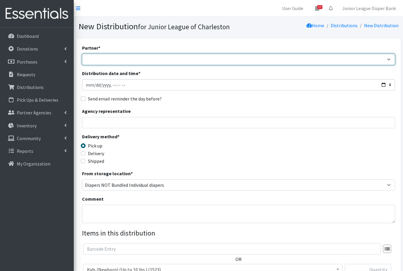
click at [104, 59] on select "[DEMOGRAPHIC_DATA] Birthright of Charleston Demo Agency East [PERSON_NAME] Comm…" at bounding box center [238, 59] width 313 height 11
select select "458"
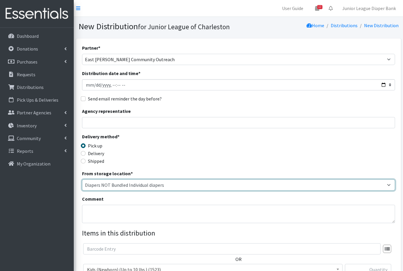
click at [111, 184] on select "Diapers NOT Bundled Individual diapers JLC Diaper Bank Room - Diapers Prepped f…" at bounding box center [238, 184] width 313 height 11
select select "35"
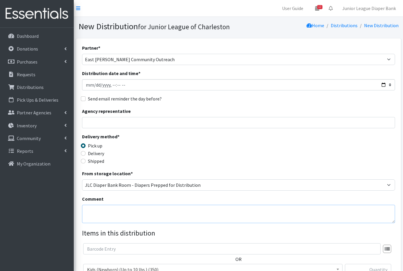
click at [103, 213] on textarea "Comment" at bounding box center [238, 214] width 313 height 18
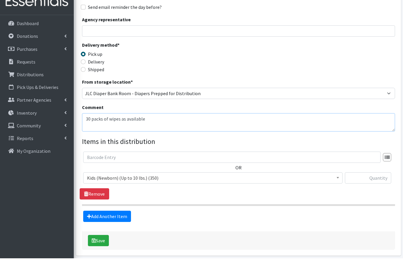
scroll to position [89, 0]
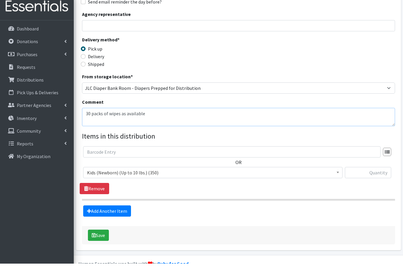
type textarea "30 packs of wipes as available"
click at [104, 176] on span "Kids (Newborn) (Up to 10 lbs.) (350)" at bounding box center [213, 180] width 252 height 8
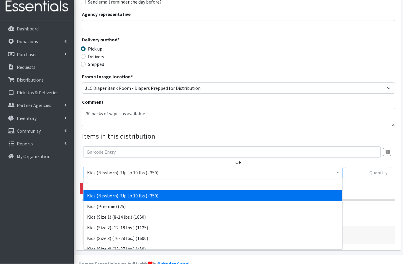
scroll to position [84, 0]
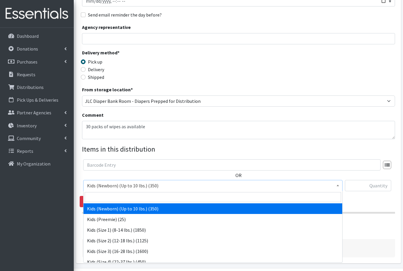
select select "572"
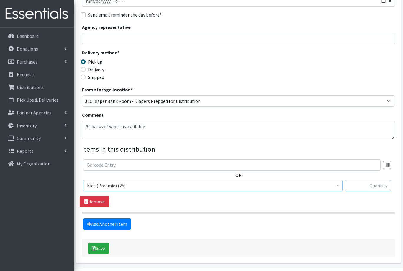
click at [376, 183] on input "text" at bounding box center [368, 185] width 46 height 11
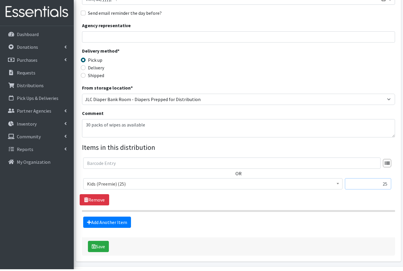
scroll to position [103, 0]
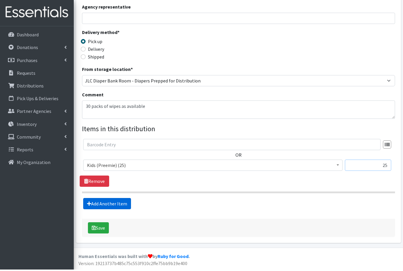
type input "25"
click at [103, 203] on link "Add Another Item" at bounding box center [107, 204] width 48 height 11
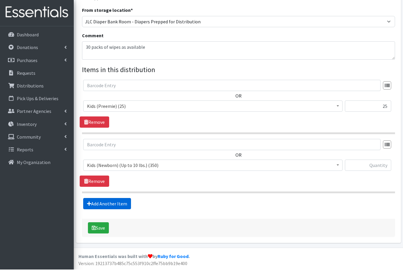
scroll to position [143, 0]
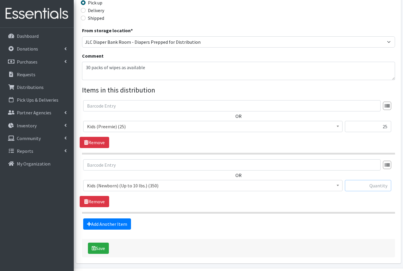
click at [376, 184] on input "text" at bounding box center [368, 185] width 46 height 11
type input "150"
click at [101, 225] on link "Add Another Item" at bounding box center [107, 223] width 48 height 11
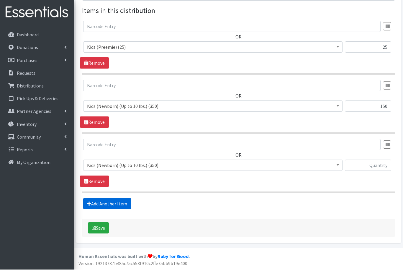
scroll to position [202, 0]
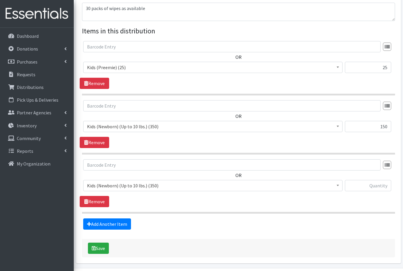
click at [103, 187] on span "Kids (Newborn) (Up to 10 lbs.) (350)" at bounding box center [213, 185] width 252 height 8
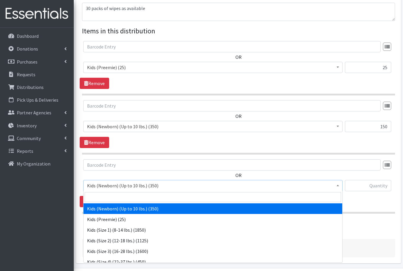
select select "573"
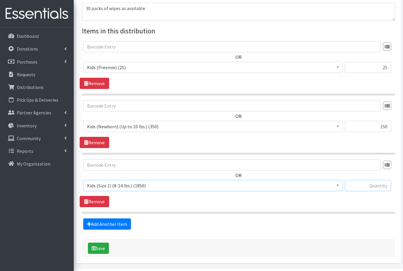
click at [368, 183] on input "text" at bounding box center [368, 185] width 46 height 11
type input "250"
click at [99, 222] on link "Add Another Item" at bounding box center [107, 223] width 48 height 11
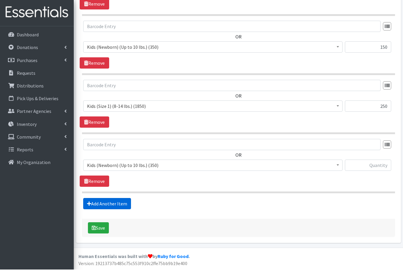
scroll to position [261, 0]
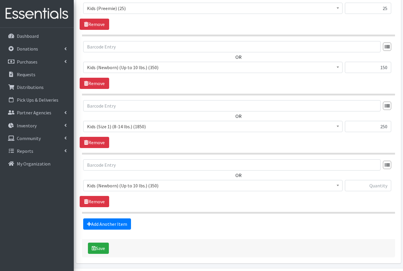
click at [118, 185] on span "Kids (Newborn) (Up to 10 lbs.) (350)" at bounding box center [213, 185] width 252 height 8
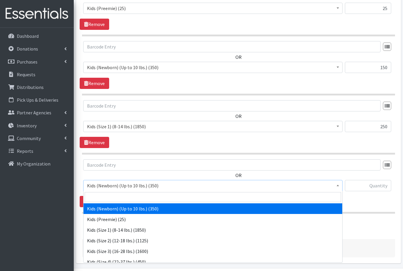
select select "576"
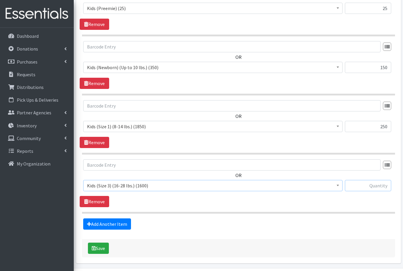
click at [378, 184] on input "text" at bounding box center [368, 185] width 46 height 11
type input "625"
click at [97, 223] on link "Add Another Item" at bounding box center [107, 223] width 48 height 11
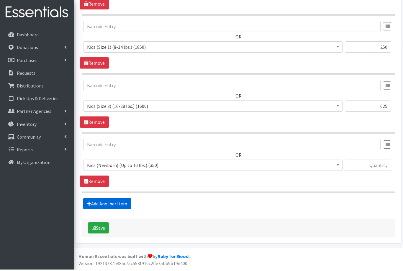
scroll to position [320, 0]
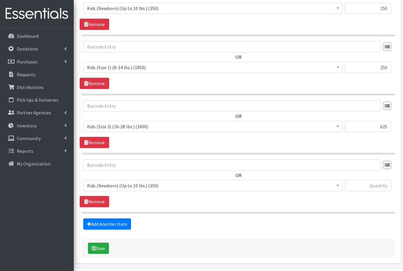
click at [108, 183] on span "Kids (Newborn) (Up to 10 lbs.) (350)" at bounding box center [213, 185] width 252 height 8
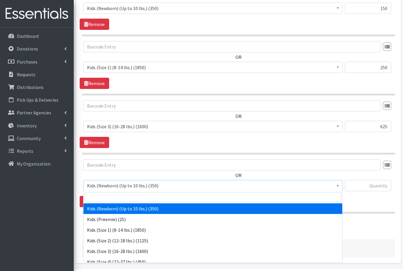
select select "557"
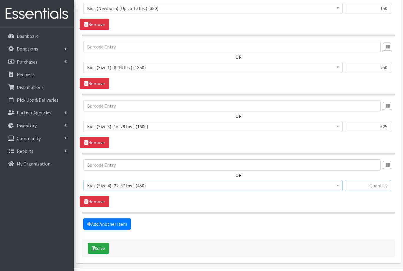
click at [370, 186] on input "text" at bounding box center [368, 185] width 46 height 11
type input "200"
click at [100, 226] on link "Add Another Item" at bounding box center [107, 223] width 48 height 11
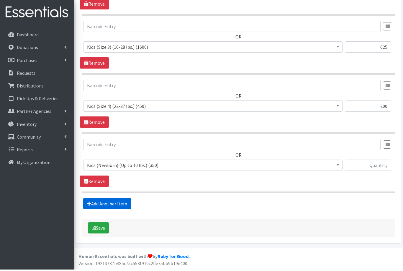
scroll to position [379, 0]
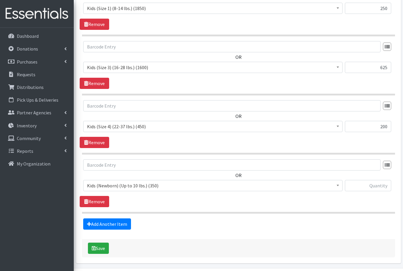
click at [95, 185] on span "Kids (Newborn) (Up to 10 lbs.) (350)" at bounding box center [213, 185] width 252 height 8
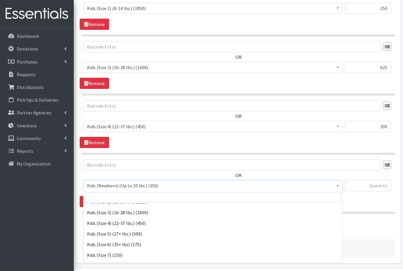
scroll to position [39, 0]
select select "558"
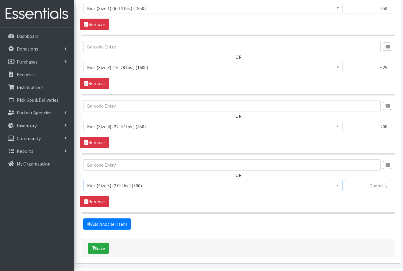
click at [368, 186] on input "text" at bounding box center [368, 185] width 46 height 11
type input "250"
click at [96, 222] on link "Add Another Item" at bounding box center [107, 223] width 48 height 11
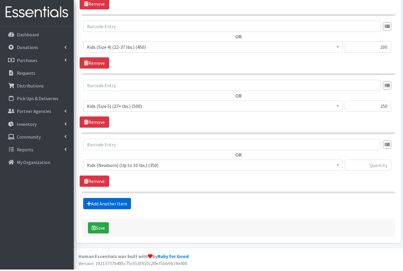
scroll to position [438, 0]
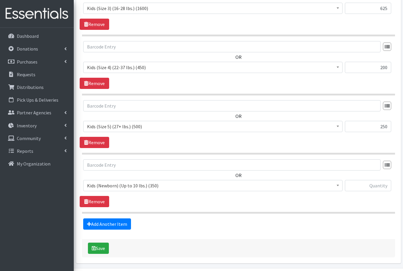
click at [99, 181] on span "Kids (Newborn) (Up to 10 lbs.) (350)" at bounding box center [213, 185] width 252 height 8
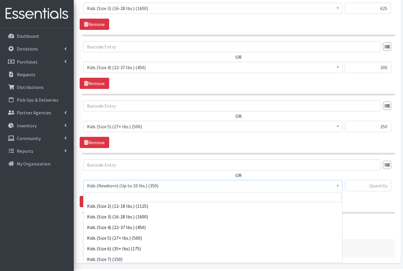
scroll to position [42, 0]
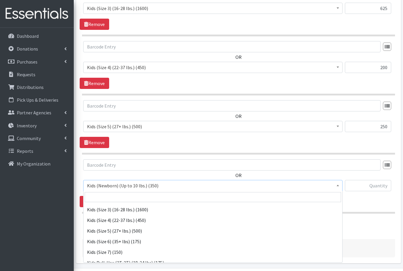
select select "560"
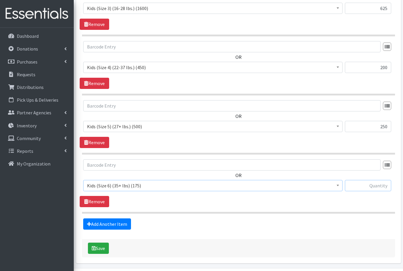
click at [376, 184] on input "text" at bounding box center [368, 185] width 46 height 11
type input "50"
click at [104, 223] on link "Add Another Item" at bounding box center [107, 223] width 48 height 11
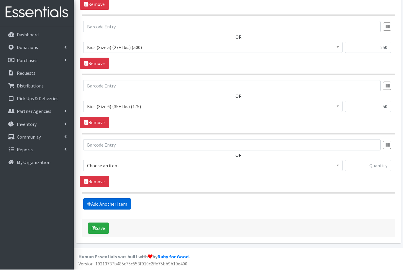
scroll to position [497, 0]
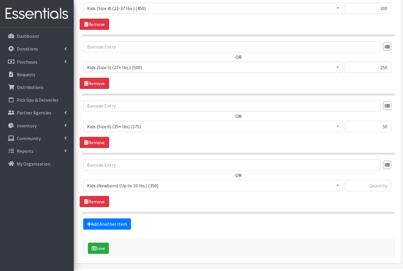
click at [97, 186] on span "Kids (Newborn) (Up to 10 lbs.) (350)" at bounding box center [213, 185] width 252 height 8
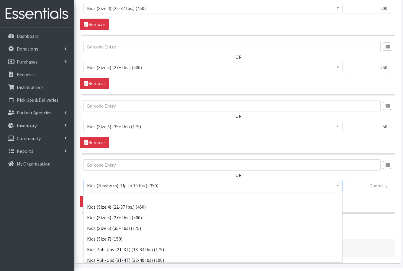
scroll to position [55, 0]
select select "1752"
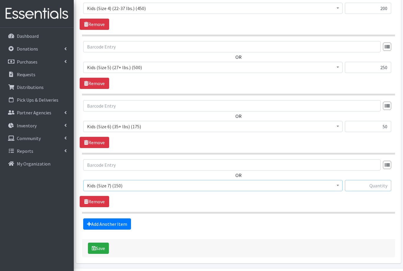
click at [373, 186] on input "text" at bounding box center [368, 185] width 46 height 11
type input "75"
click at [96, 223] on link "Add Another Item" at bounding box center [107, 223] width 48 height 11
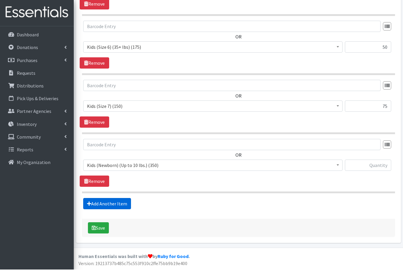
scroll to position [556, 0]
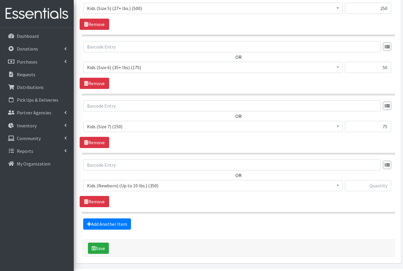
click at [95, 186] on span "Kids (Newborn) (Up to 10 lbs.) (350)" at bounding box center [213, 185] width 252 height 8
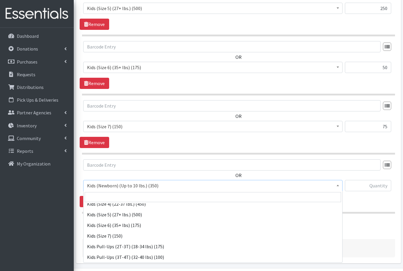
scroll to position [60, 0]
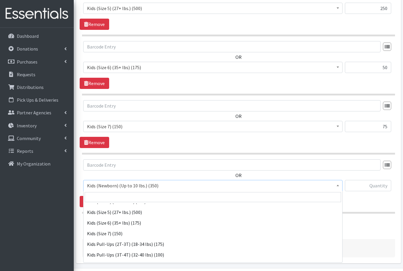
select select "564"
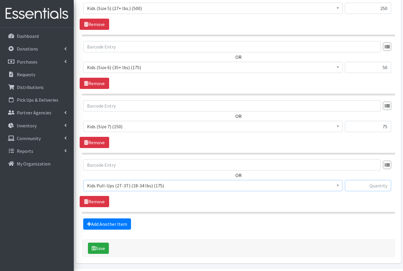
click at [368, 184] on input "text" at bounding box center [368, 185] width 46 height 11
type input "100"
click at [97, 220] on link "Add Another Item" at bounding box center [107, 223] width 48 height 11
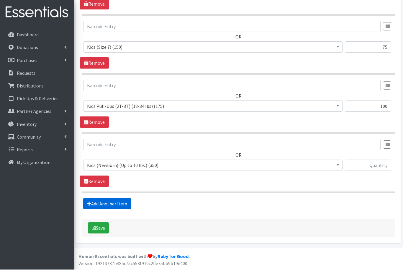
scroll to position [615, 0]
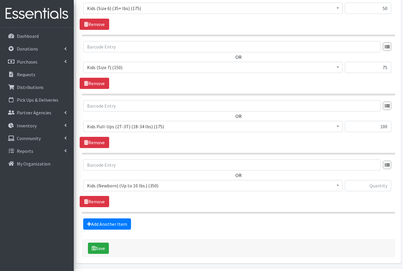
click at [98, 184] on span "Kids (Newborn) (Up to 10 lbs.) (350)" at bounding box center [213, 185] width 252 height 8
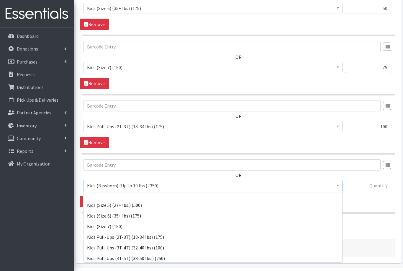
scroll to position [68, 0]
select select "565"
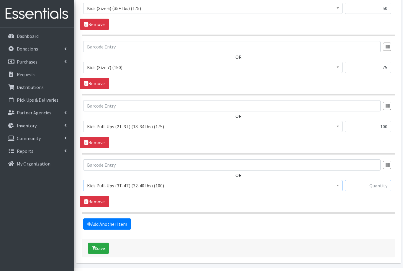
click at [372, 189] on input "text" at bounding box center [368, 185] width 46 height 11
type input "50"
click at [102, 224] on link "Add Another Item" at bounding box center [107, 223] width 48 height 11
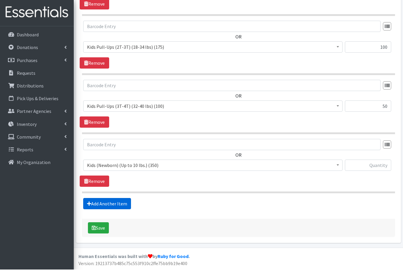
scroll to position [674, 0]
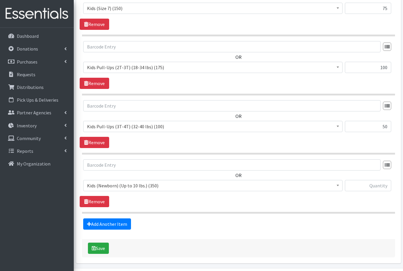
click at [98, 183] on span "Kids (Newborn) (Up to 10 lbs.) (350)" at bounding box center [213, 185] width 252 height 8
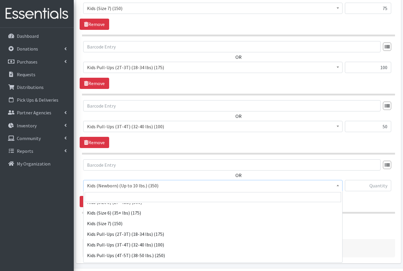
scroll to position [71, 0]
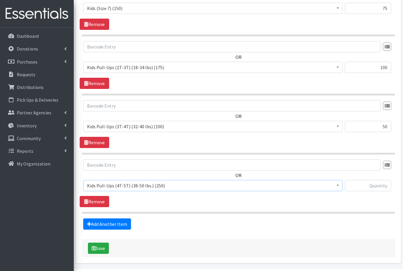
select select "566"
click at [374, 186] on input "text" at bounding box center [368, 185] width 46 height 11
type input "125"
click at [96, 224] on link "Add Another Item" at bounding box center [107, 223] width 48 height 11
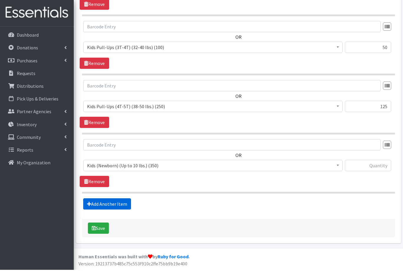
scroll to position [733, 0]
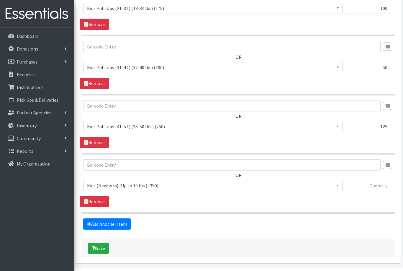
click at [106, 184] on span "Kids (Newborn) (Up to 10 lbs.) (350)" at bounding box center [213, 185] width 252 height 8
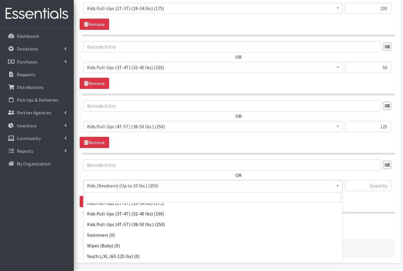
scroll to position [110, 0]
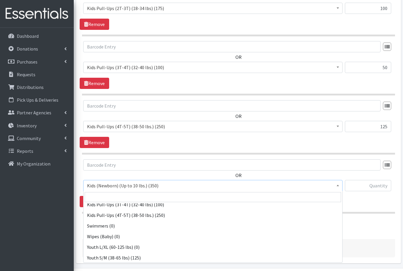
select select "553"
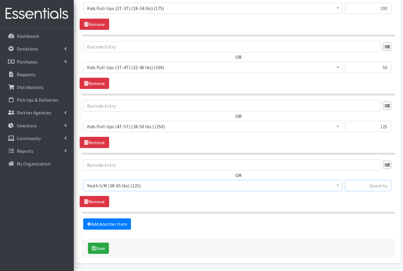
click at [365, 183] on input "text" at bounding box center [368, 185] width 46 height 11
type input "125"
click at [99, 248] on button "Save" at bounding box center [98, 247] width 21 height 11
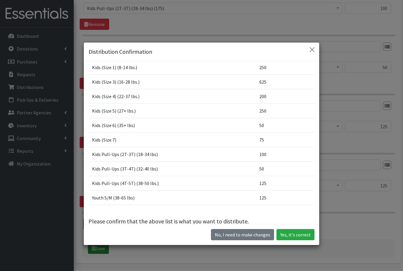
scroll to position [72, 0]
click at [292, 240] on button "Yes, it's correct" at bounding box center [296, 234] width 38 height 11
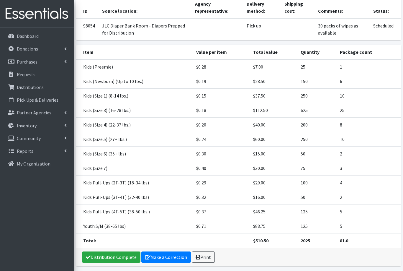
scroll to position [118, 0]
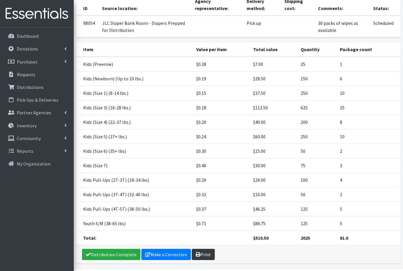
click at [200, 254] on link "Print" at bounding box center [203, 254] width 23 height 11
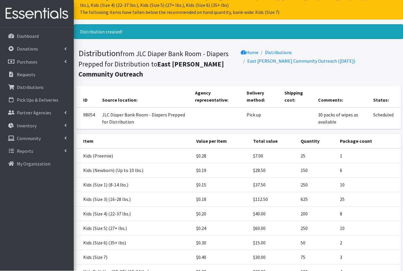
scroll to position [23, 0]
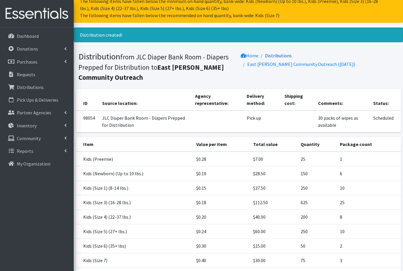
click at [283, 56] on link "Distributions" at bounding box center [278, 56] width 27 height 6
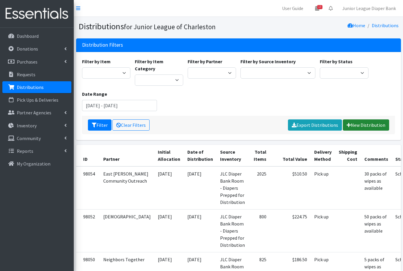
click at [361, 119] on link "New Distribution" at bounding box center [366, 124] width 46 height 11
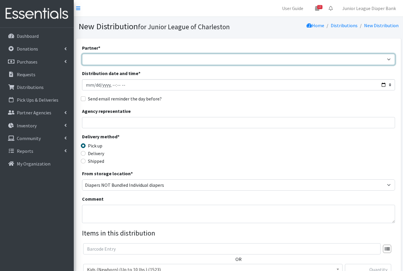
click at [100, 59] on select "[DEMOGRAPHIC_DATA] Birthright of Charleston Demo Agency East [PERSON_NAME] Comm…" at bounding box center [238, 59] width 313 height 11
select select "460"
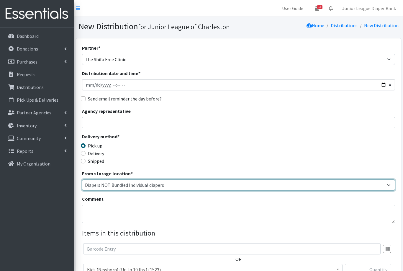
click at [103, 184] on select "Diapers NOT Bundled Individual diapers JLC Diaper Bank Room - Diapers Prepped f…" at bounding box center [238, 184] width 313 height 11
select select "35"
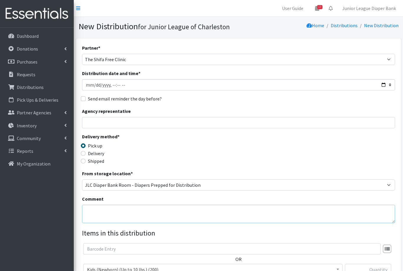
click at [105, 210] on textarea "Comment" at bounding box center [238, 214] width 313 height 18
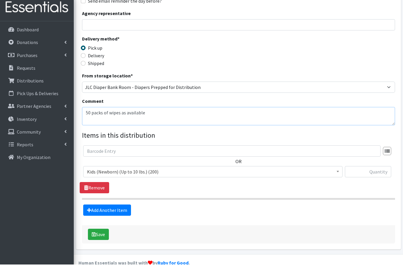
scroll to position [95, 0]
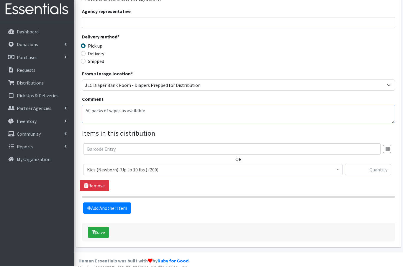
type textarea "50 packs of wipes as available"
click at [371, 171] on input "text" at bounding box center [368, 174] width 46 height 11
type input "200"
click at [97, 208] on link "Add Another Item" at bounding box center [107, 212] width 48 height 11
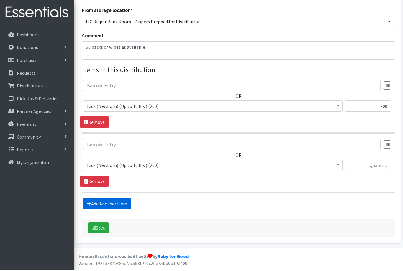
scroll to position [143, 0]
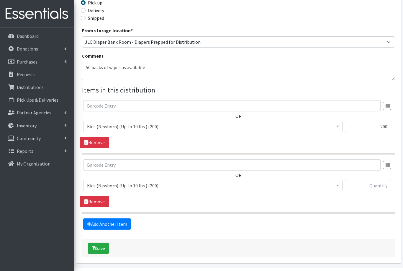
click at [112, 187] on span "Kids (Newborn) (Up to 10 lbs.) (200)" at bounding box center [213, 185] width 252 height 8
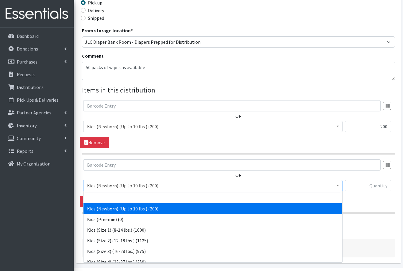
select select "573"
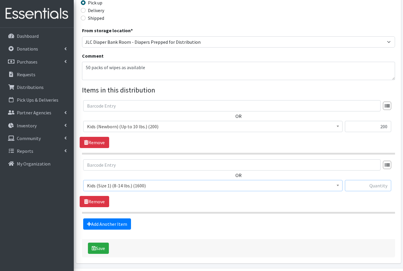
click at [376, 187] on input "text" at bounding box center [368, 185] width 46 height 11
type input "250"
click at [95, 225] on link "Add Another Item" at bounding box center [107, 223] width 48 height 11
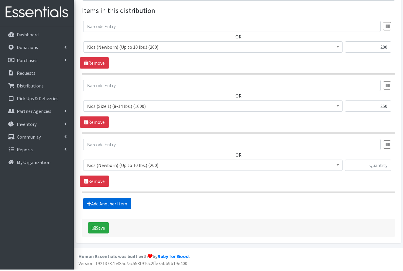
scroll to position [202, 0]
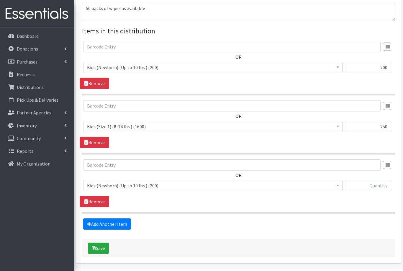
click at [102, 187] on span "Kids (Newborn) (Up to 10 lbs.) (200)" at bounding box center [213, 185] width 252 height 8
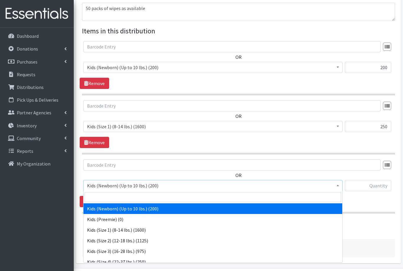
select select "574"
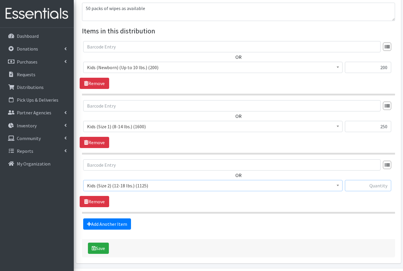
click at [372, 188] on input "text" at bounding box center [368, 185] width 46 height 11
type input "750"
click at [97, 223] on link "Add Another Item" at bounding box center [107, 223] width 48 height 11
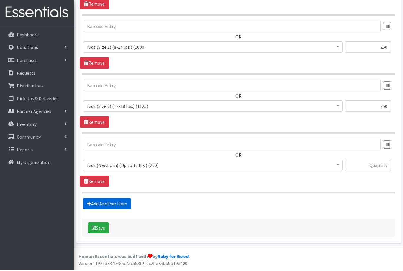
scroll to position [261, 0]
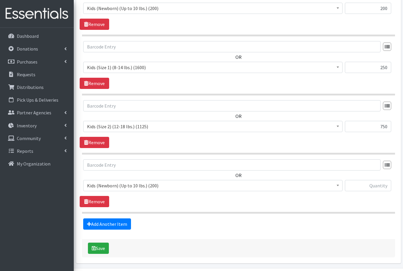
click at [101, 184] on span "Kids (Newborn) (Up to 10 lbs.) (200)" at bounding box center [213, 185] width 252 height 8
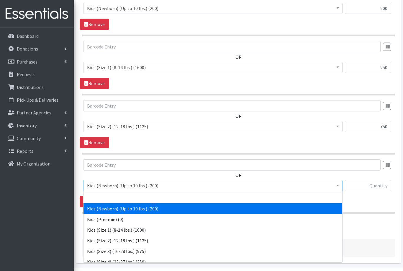
select select "576"
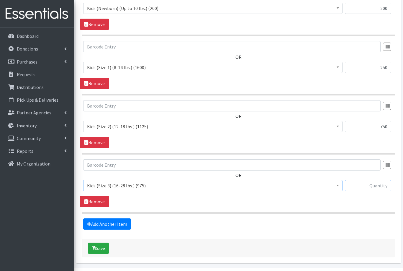
click at [376, 181] on input "text" at bounding box center [368, 185] width 46 height 11
type input "975"
click at [95, 222] on link "Add Another Item" at bounding box center [107, 223] width 48 height 11
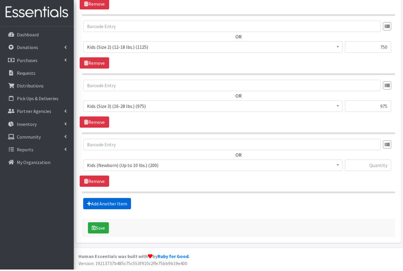
scroll to position [320, 0]
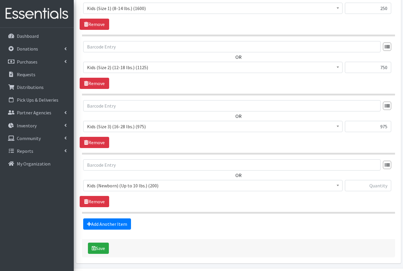
click at [99, 185] on span "Kids (Newborn) (Up to 10 lbs.) (200)" at bounding box center [213, 185] width 252 height 8
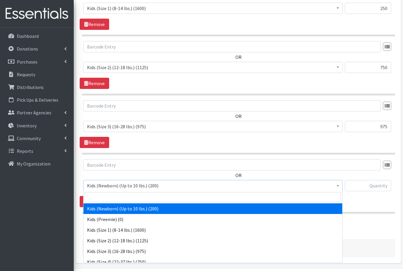
select select "557"
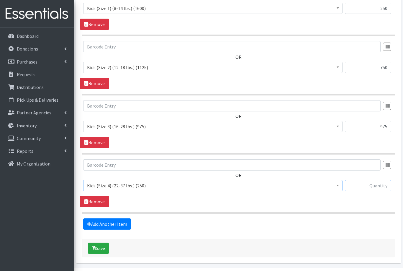
click at [371, 185] on input "text" at bounding box center [368, 185] width 46 height 11
type input "250"
click at [97, 224] on link "Add Another Item" at bounding box center [107, 223] width 48 height 11
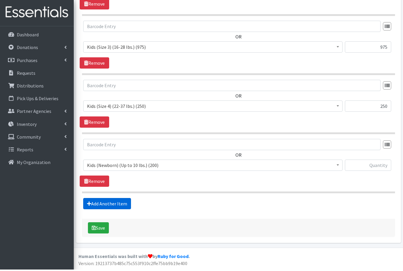
scroll to position [379, 0]
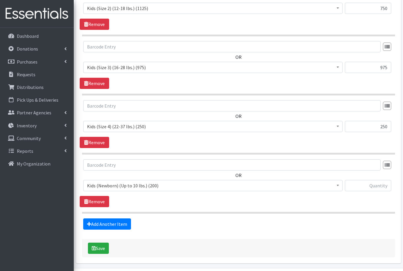
click at [99, 184] on span "Kids (Newborn) (Up to 10 lbs.) (200)" at bounding box center [213, 185] width 252 height 8
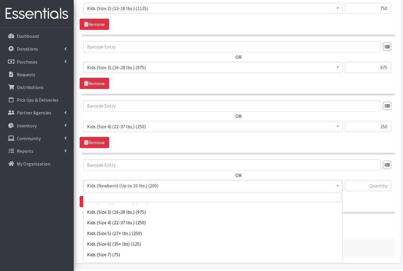
scroll to position [40, 0]
select select "558"
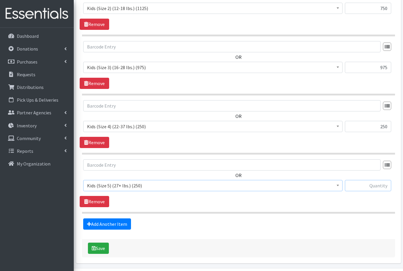
click at [380, 186] on input "text" at bounding box center [368, 185] width 46 height 11
type input "250"
click at [100, 223] on link "Add Another Item" at bounding box center [107, 223] width 48 height 11
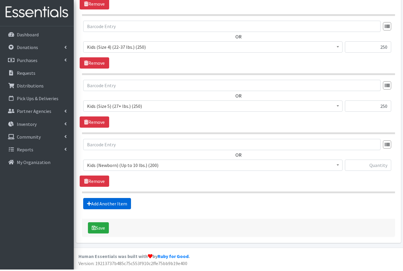
scroll to position [438, 0]
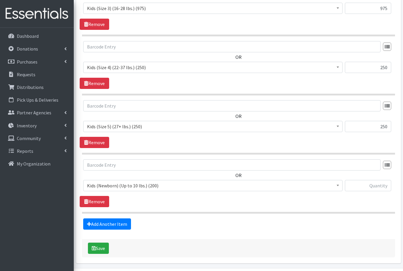
click at [100, 183] on span "Kids (Newborn) (Up to 10 lbs.) (200)" at bounding box center [213, 185] width 252 height 8
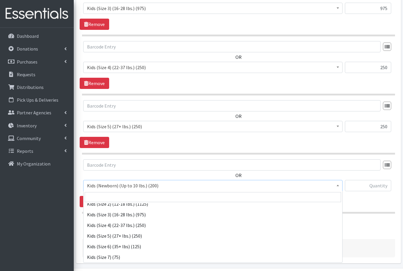
scroll to position [49, 0]
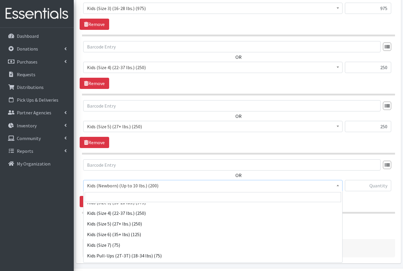
select select "560"
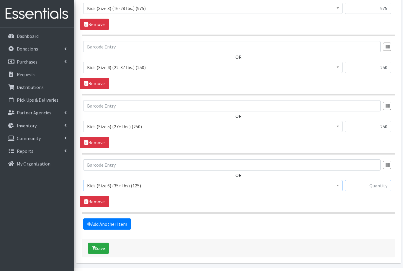
click at [370, 185] on input "text" at bounding box center [368, 185] width 46 height 11
type input "125"
click at [105, 223] on link "Add Another Item" at bounding box center [107, 223] width 48 height 11
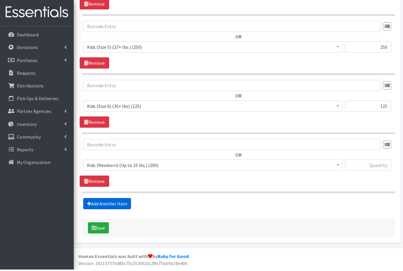
scroll to position [497, 0]
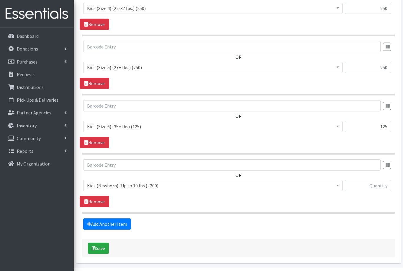
click at [104, 182] on span "Kids (Newborn) (Up to 10 lbs.) (200)" at bounding box center [213, 185] width 252 height 8
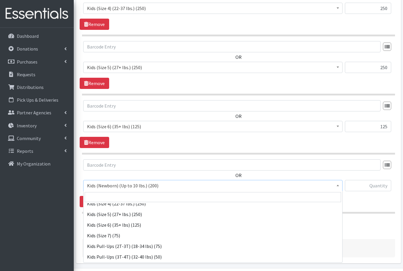
scroll to position [58, 0]
select select "1752"
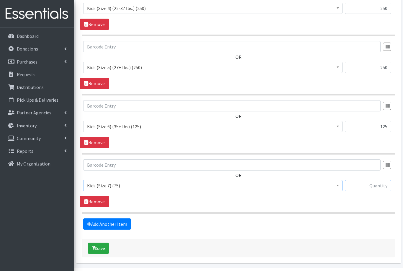
click at [376, 186] on input "text" at bounding box center [368, 185] width 46 height 11
type input "75"
click at [97, 223] on link "Add Another Item" at bounding box center [107, 223] width 48 height 11
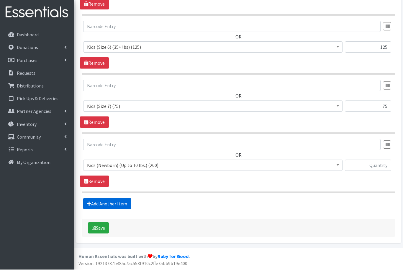
scroll to position [556, 0]
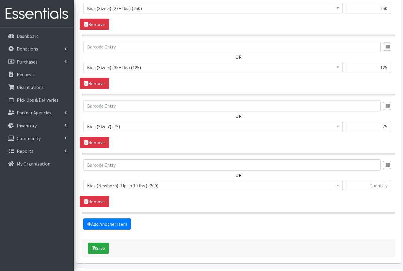
click at [100, 187] on span "Kids (Newborn) (Up to 10 lbs.) (200)" at bounding box center [213, 185] width 252 height 8
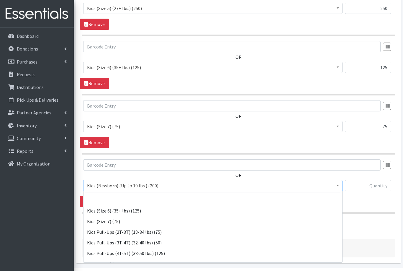
scroll to position [73, 0]
select select "564"
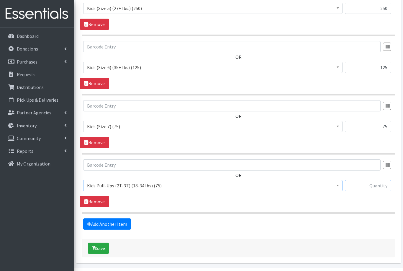
click at [377, 184] on input "text" at bounding box center [368, 185] width 46 height 11
type input "75"
click at [95, 225] on link "Add Another Item" at bounding box center [107, 223] width 48 height 11
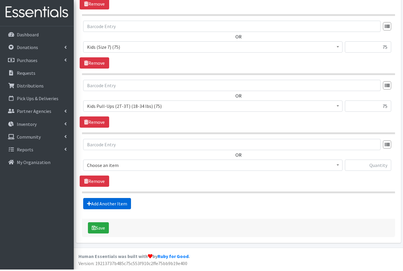
scroll to position [615, 0]
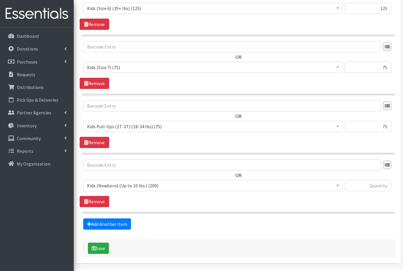
click at [104, 185] on span "Kids (Newborn) (Up to 10 lbs.) (200)" at bounding box center [213, 185] width 252 height 8
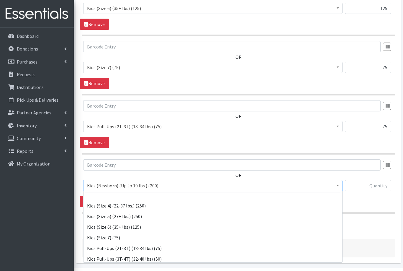
scroll to position [67, 0]
select select "565"
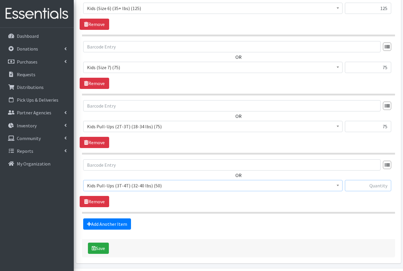
click at [372, 185] on input "text" at bounding box center [368, 185] width 46 height 11
type input "50"
click at [93, 225] on link "Add Another Item" at bounding box center [107, 223] width 48 height 11
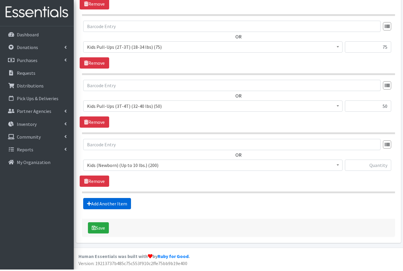
scroll to position [674, 0]
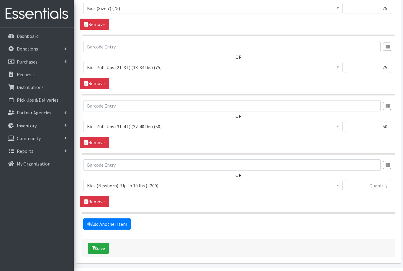
click at [99, 183] on span "Kids (Newborn) (Up to 10 lbs.) (200)" at bounding box center [213, 185] width 252 height 8
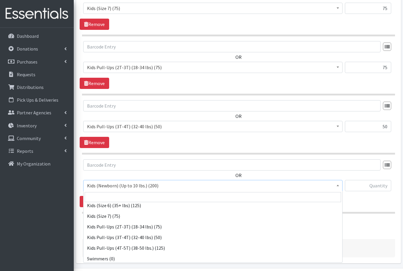
scroll to position [79, 0]
select select "566"
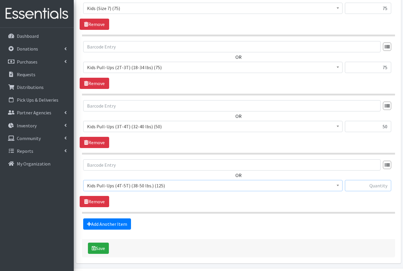
click at [374, 183] on input "text" at bounding box center [368, 185] width 46 height 11
type input "125"
click at [98, 246] on button "Save" at bounding box center [98, 247] width 21 height 11
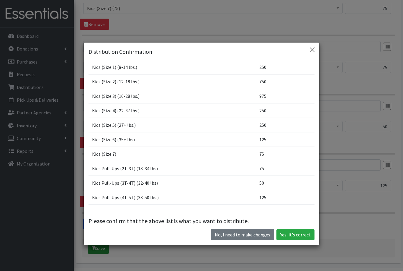
scroll to position [58, 0]
click at [294, 240] on button "Yes, it's correct" at bounding box center [296, 234] width 38 height 11
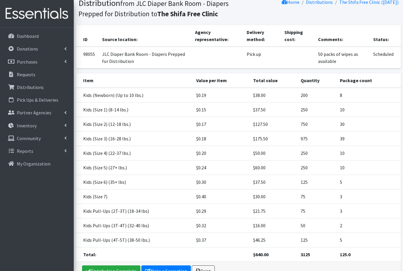
scroll to position [93, 0]
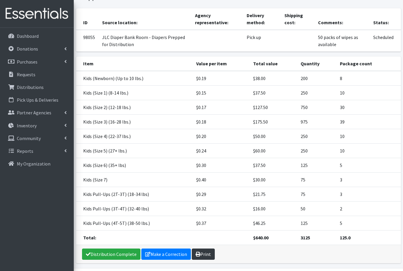
click at [203, 254] on link "Print" at bounding box center [203, 253] width 23 height 11
